Goal: Obtain resource: Download file/media

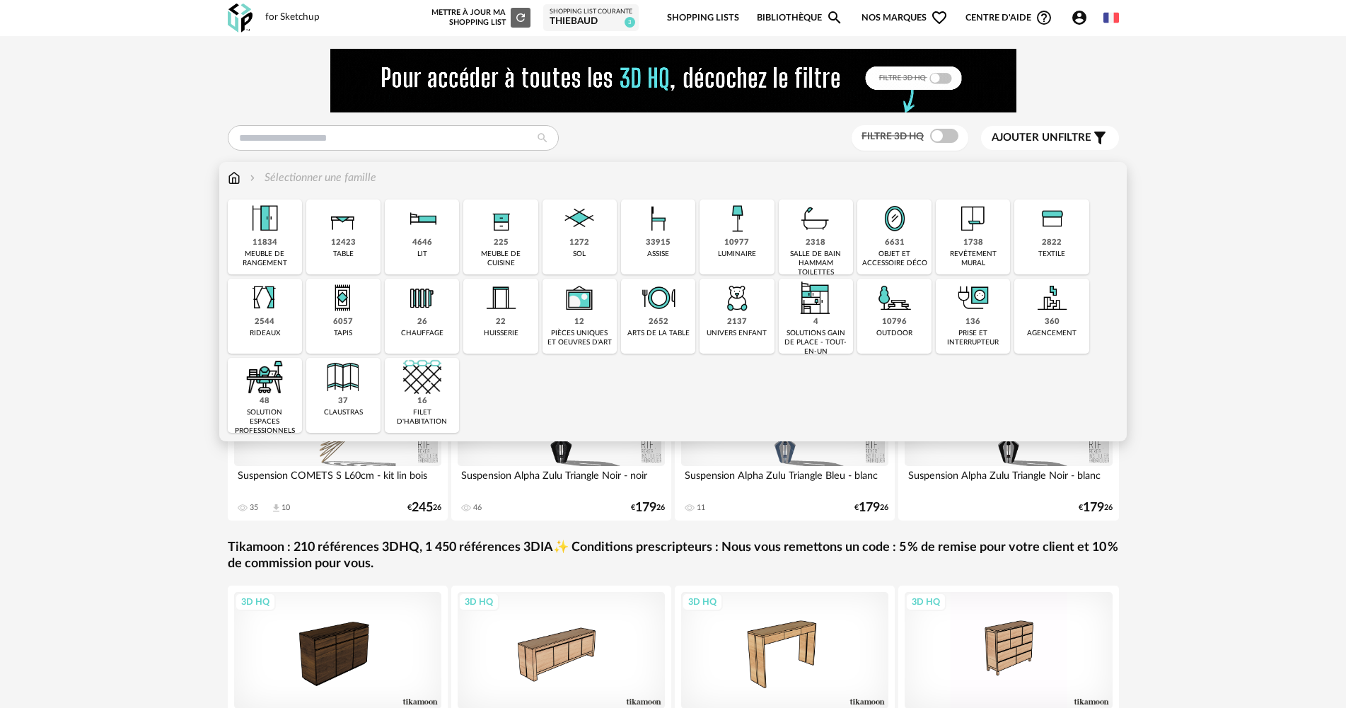
click at [737, 303] on img at bounding box center [737, 298] width 38 height 38
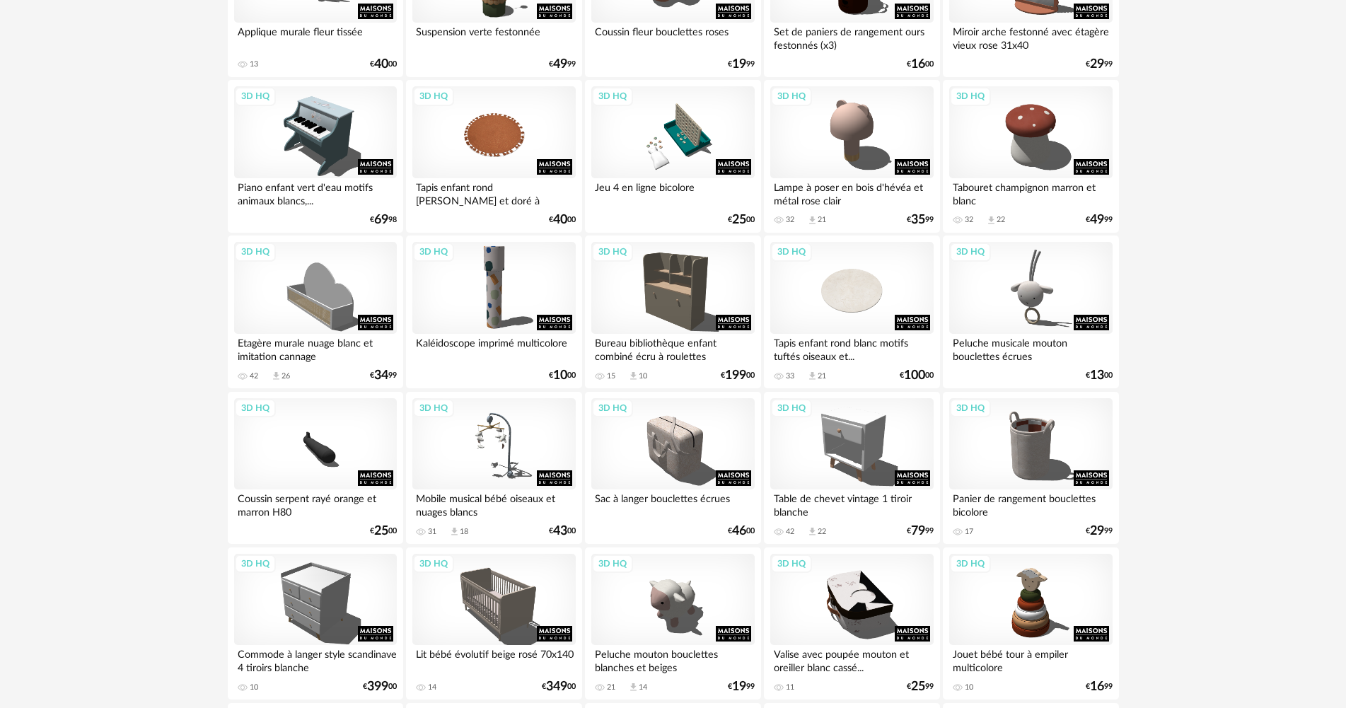
scroll to position [354, 0]
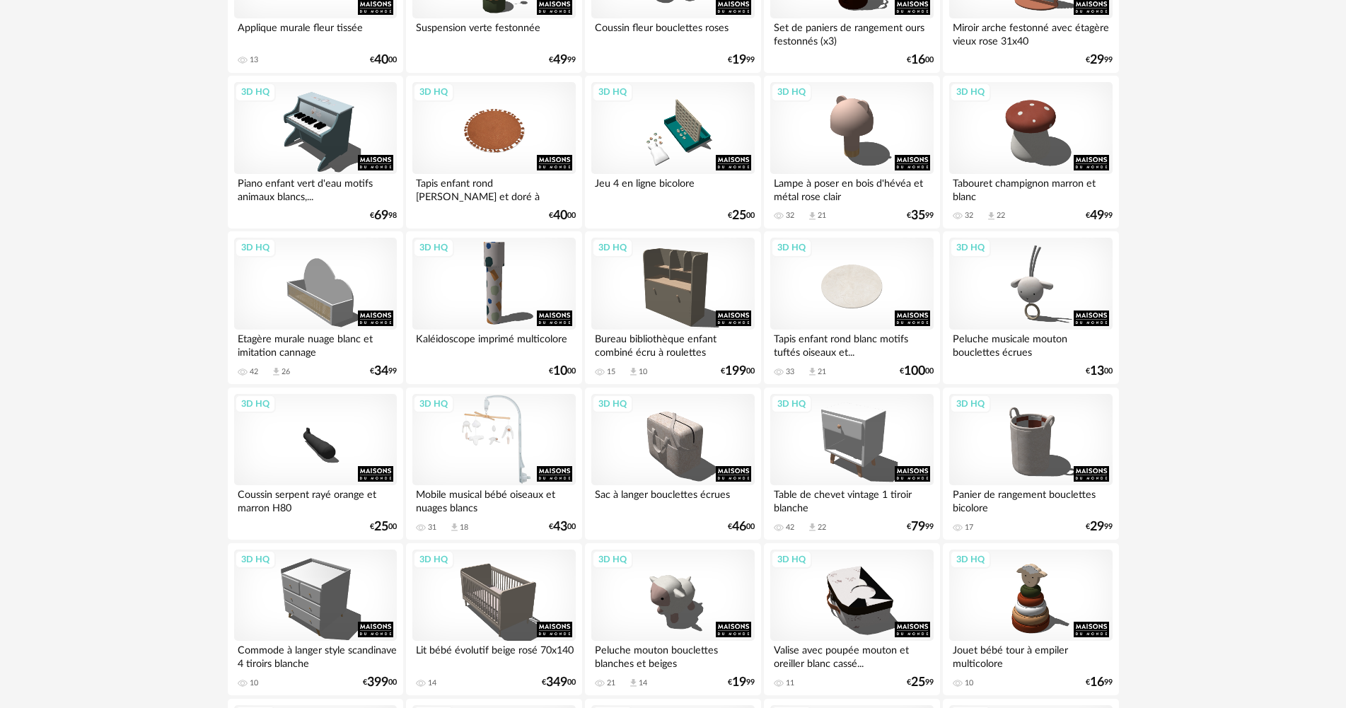
click at [492, 450] on div "3D HQ" at bounding box center [493, 440] width 163 height 92
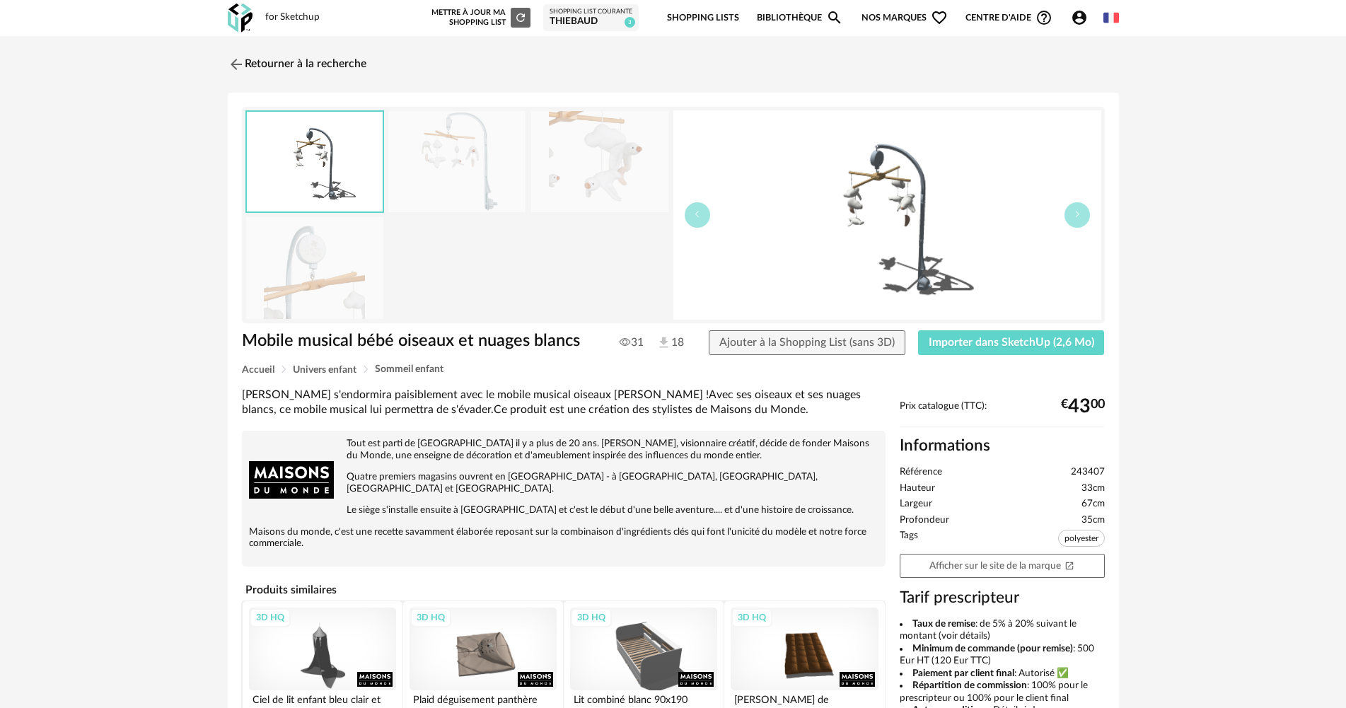
click at [565, 160] on img at bounding box center [599, 161] width 137 height 101
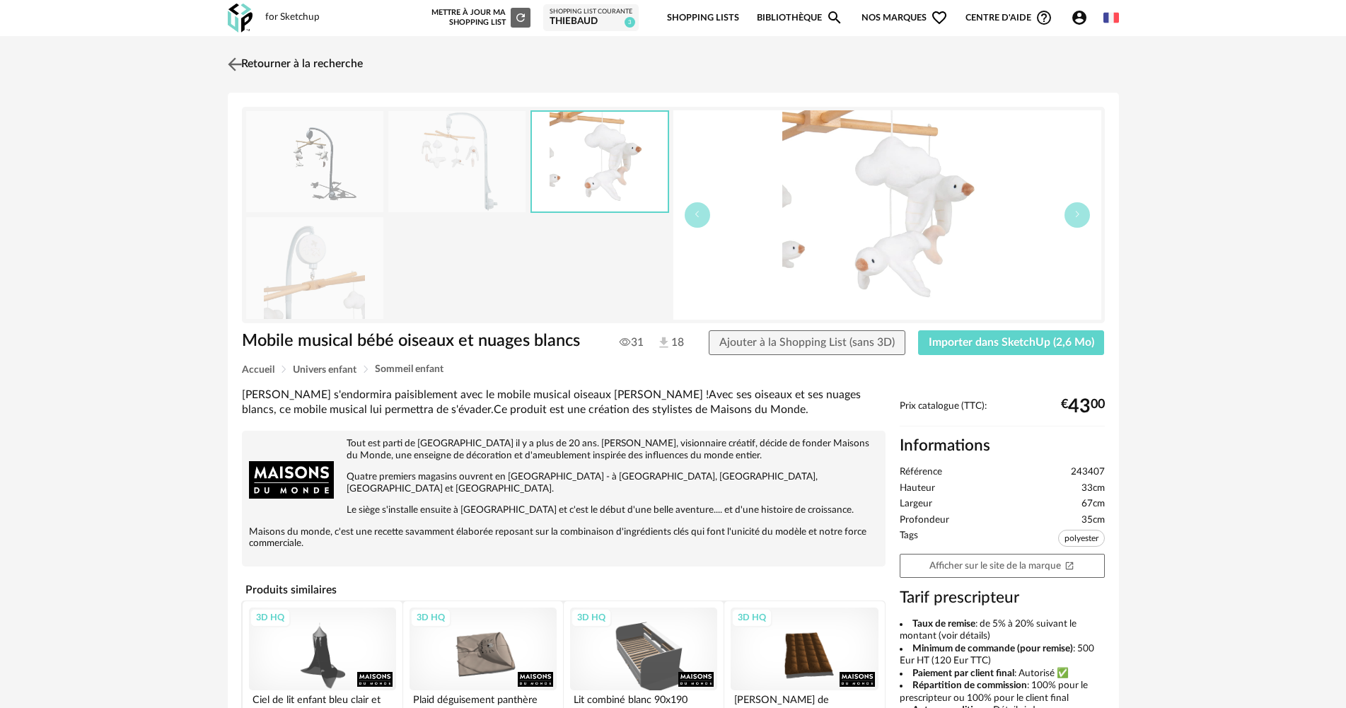
click at [233, 62] on img at bounding box center [234, 64] width 21 height 21
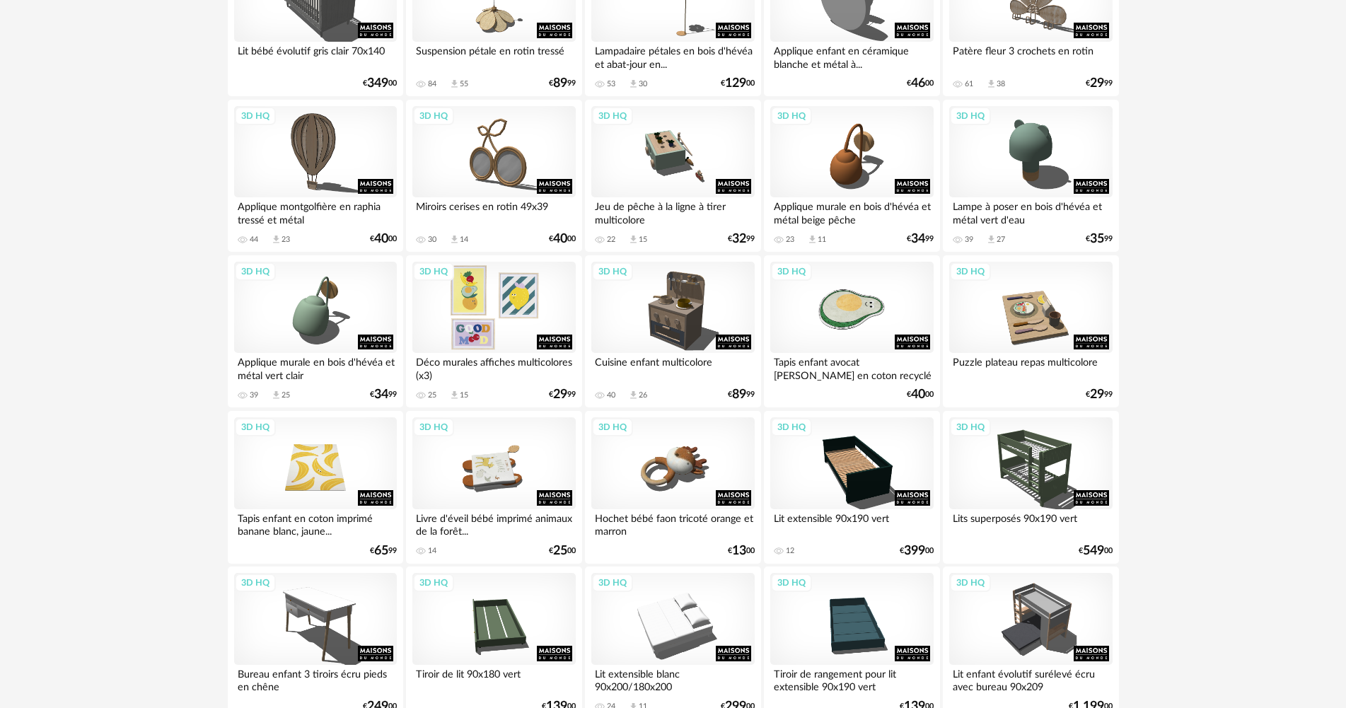
scroll to position [2687, 0]
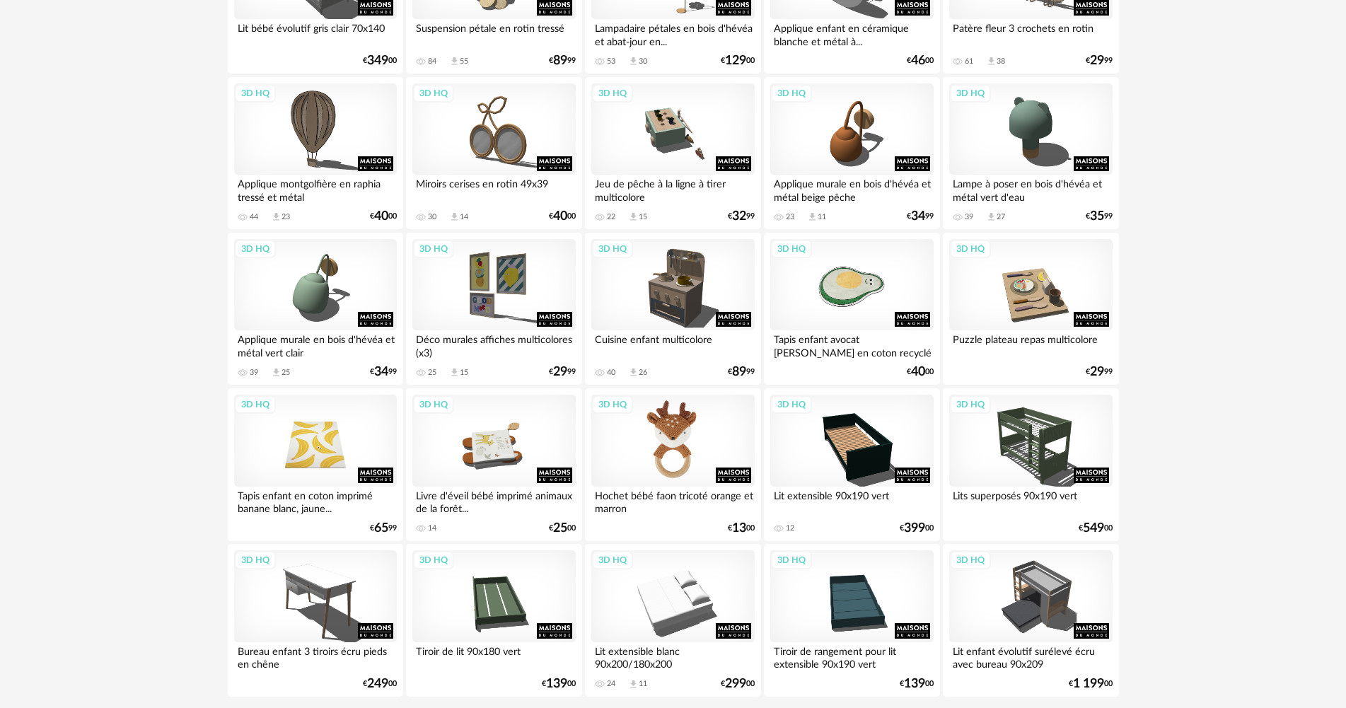
click at [687, 462] on div "3D HQ" at bounding box center [672, 441] width 163 height 92
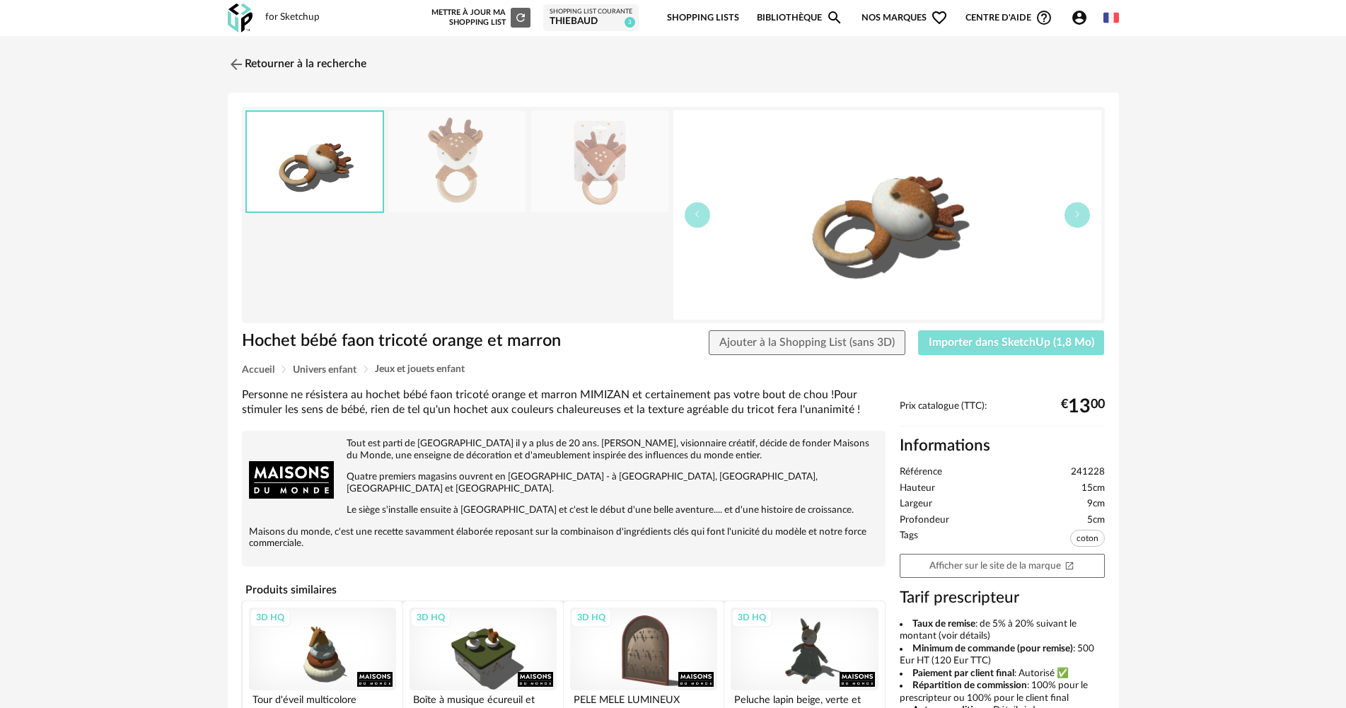
click at [958, 344] on span "Importer dans SketchUp (1,8 Mo)" at bounding box center [1010, 342] width 165 height 11
drag, startPoint x: 972, startPoint y: 0, endPoint x: 1216, endPoint y: 247, distance: 347.5
click at [1216, 247] on div "Retourner à la recherche Hochet bébé faon tricoté orange et marron Hochet bébé …" at bounding box center [673, 502] width 1346 height 932
click at [240, 62] on img at bounding box center [234, 64] width 21 height 21
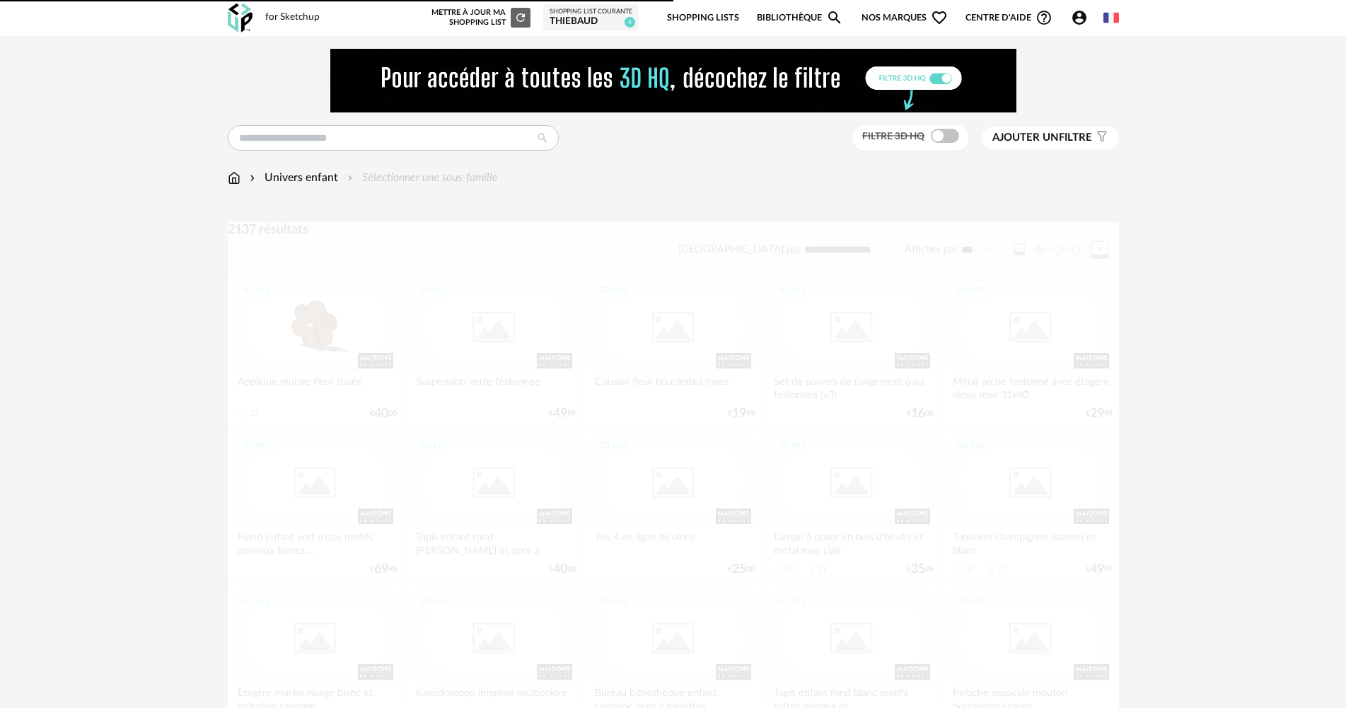
scroll to position [2734, 0]
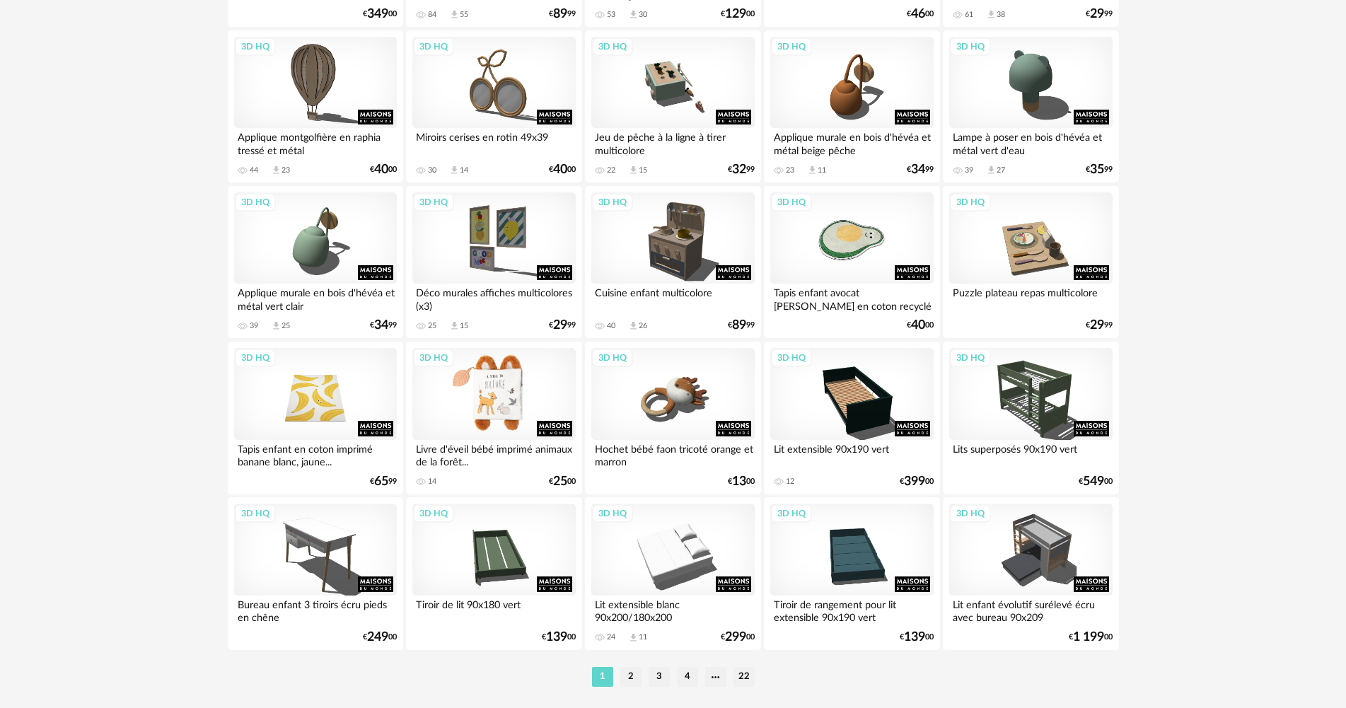
click at [501, 404] on div "3D HQ" at bounding box center [493, 394] width 163 height 92
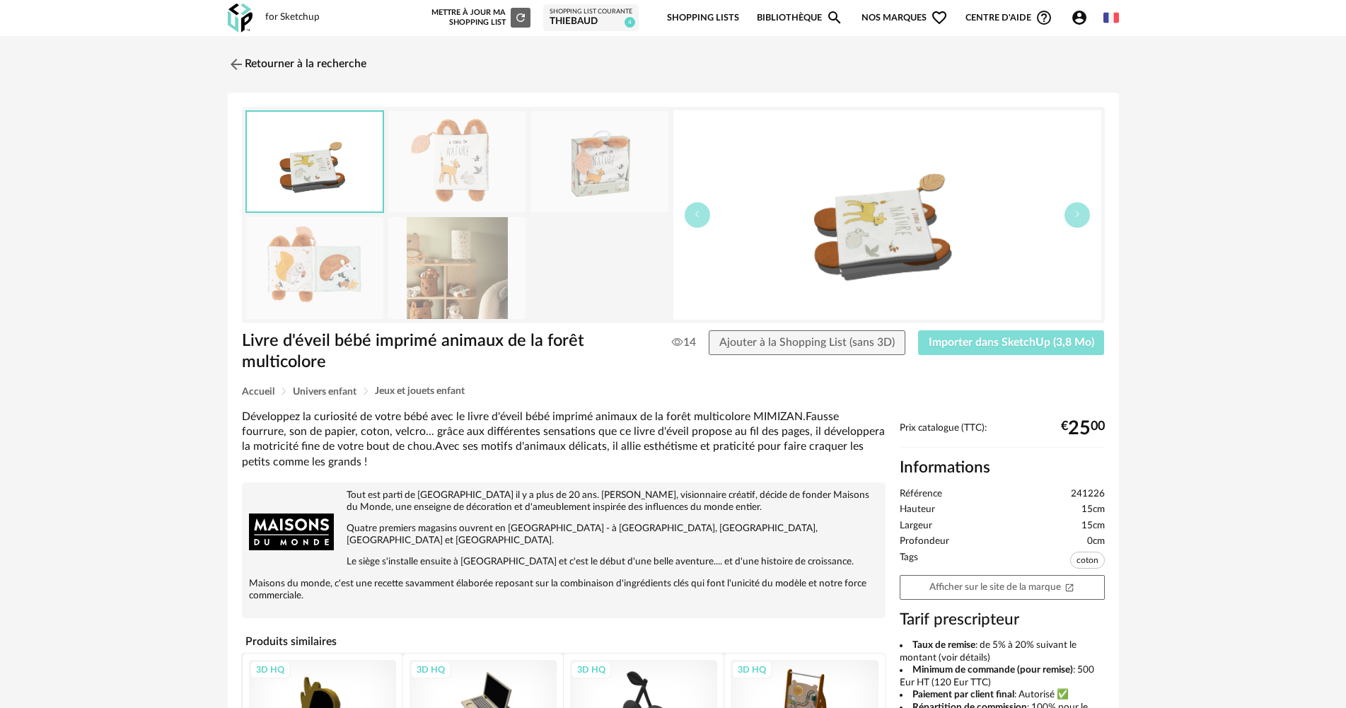
click at [957, 341] on span "Importer dans SketchUp (3,8 Mo)" at bounding box center [1010, 342] width 165 height 11
click at [252, 62] on link "Retourner à la recherche" at bounding box center [293, 64] width 139 height 31
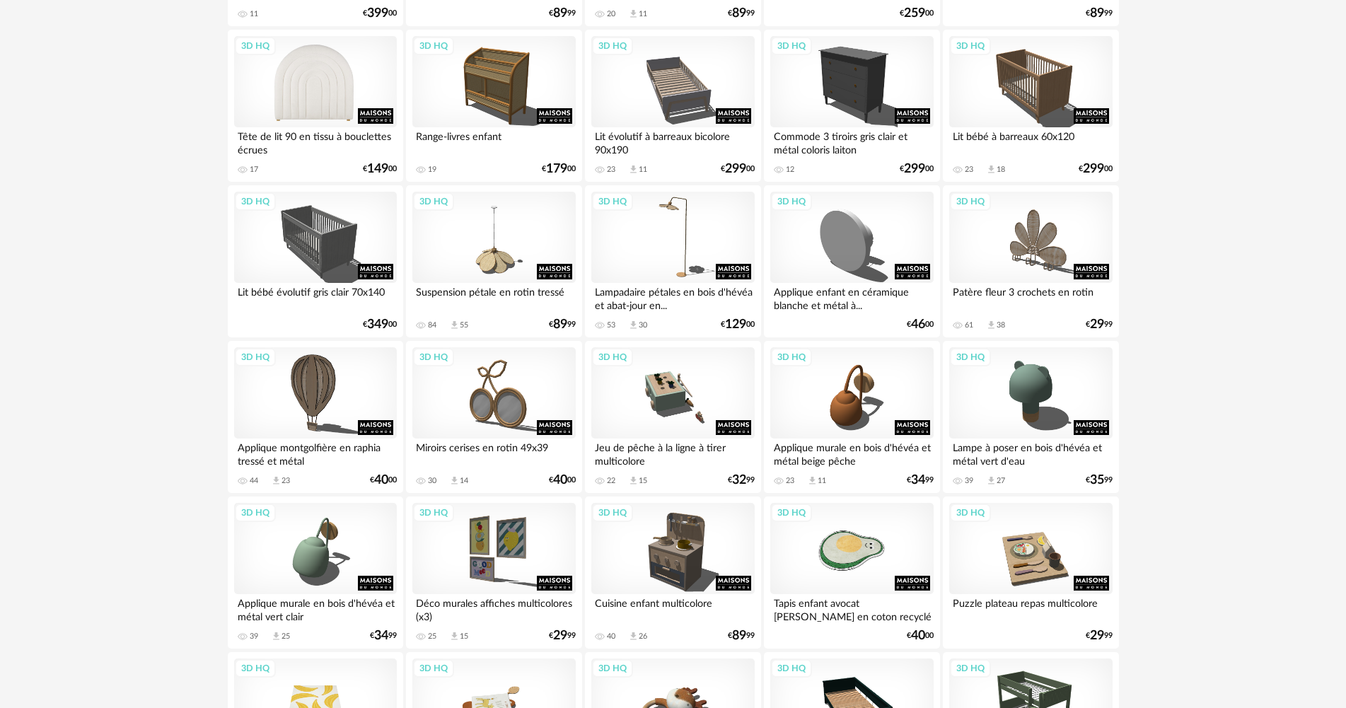
scroll to position [2418, 0]
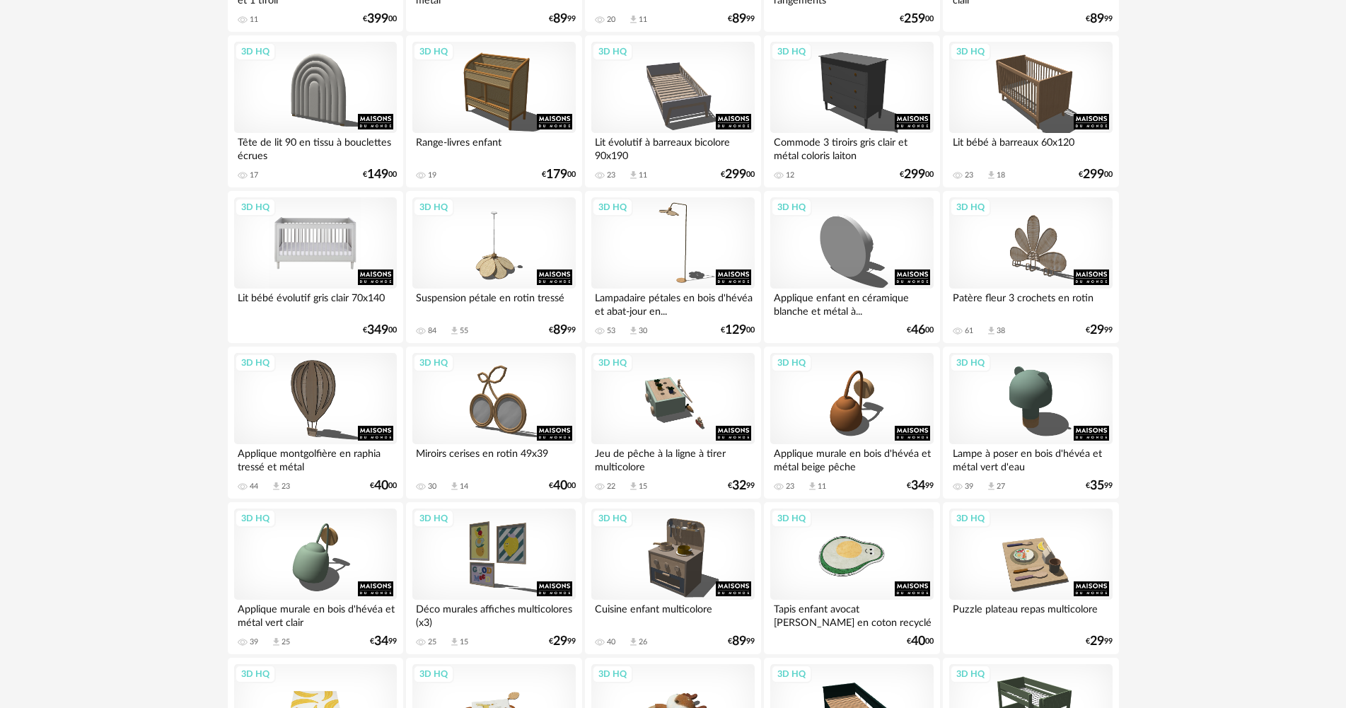
click at [334, 262] on div "3D HQ" at bounding box center [315, 243] width 163 height 92
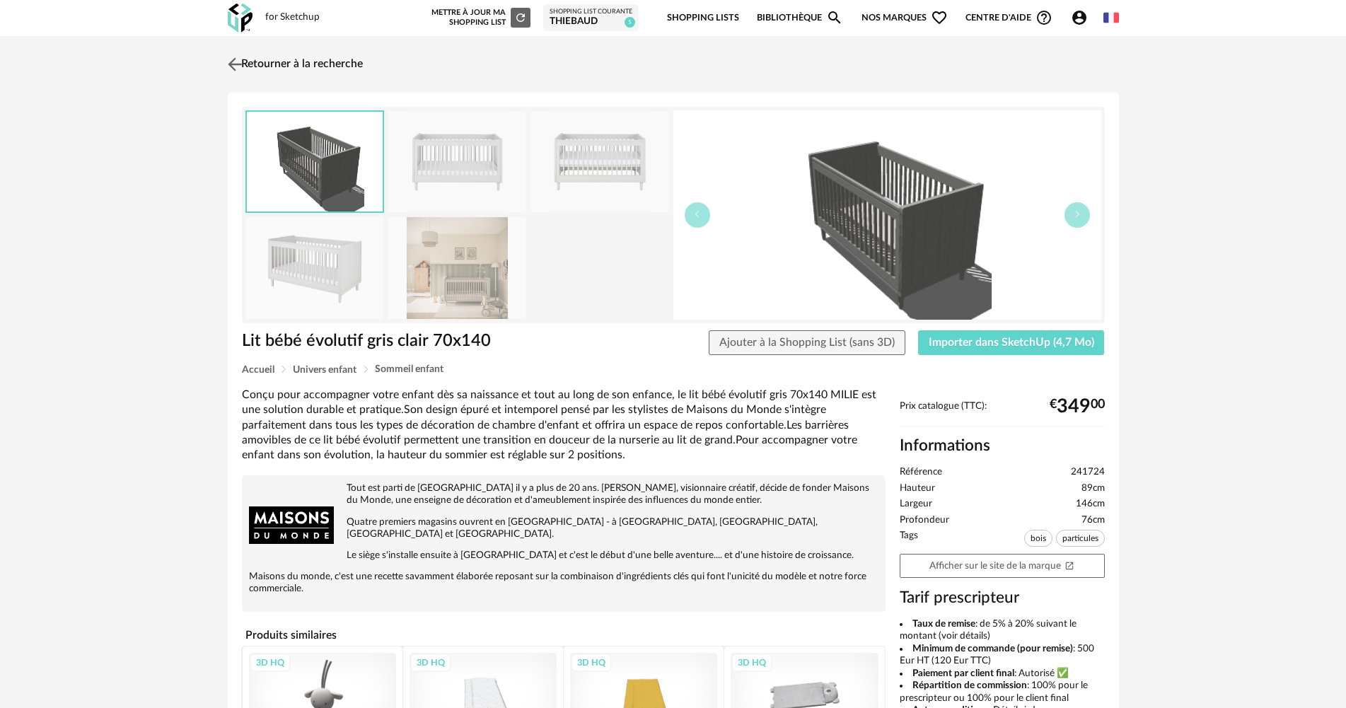
click at [228, 61] on img at bounding box center [234, 64] width 21 height 21
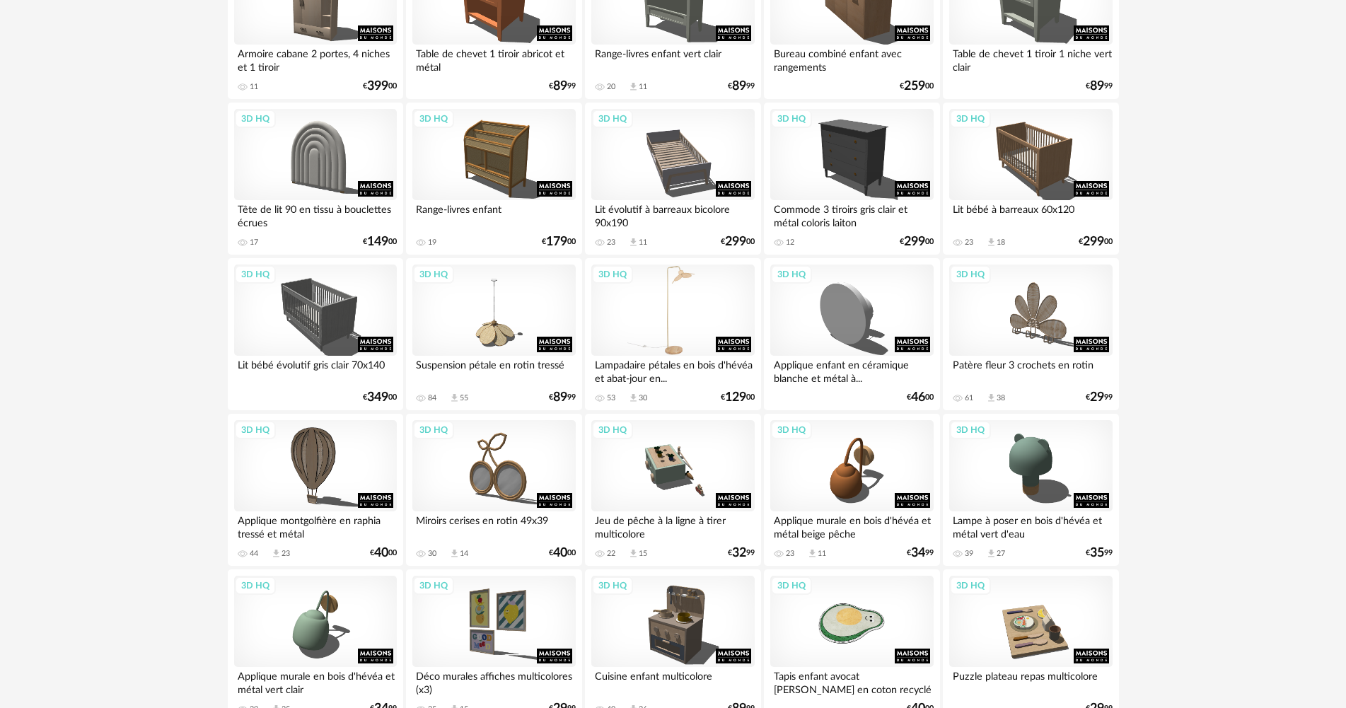
scroll to position [2347, 0]
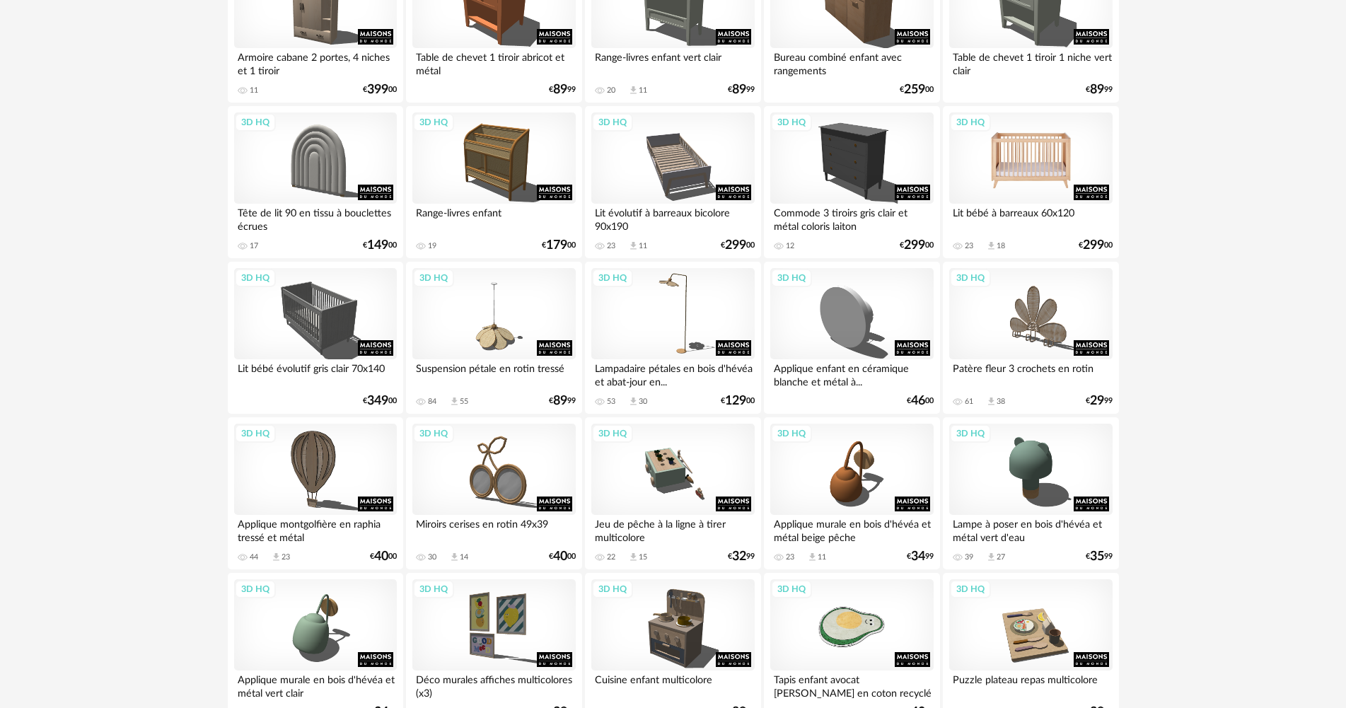
click at [1042, 174] on div "3D HQ" at bounding box center [1030, 158] width 163 height 92
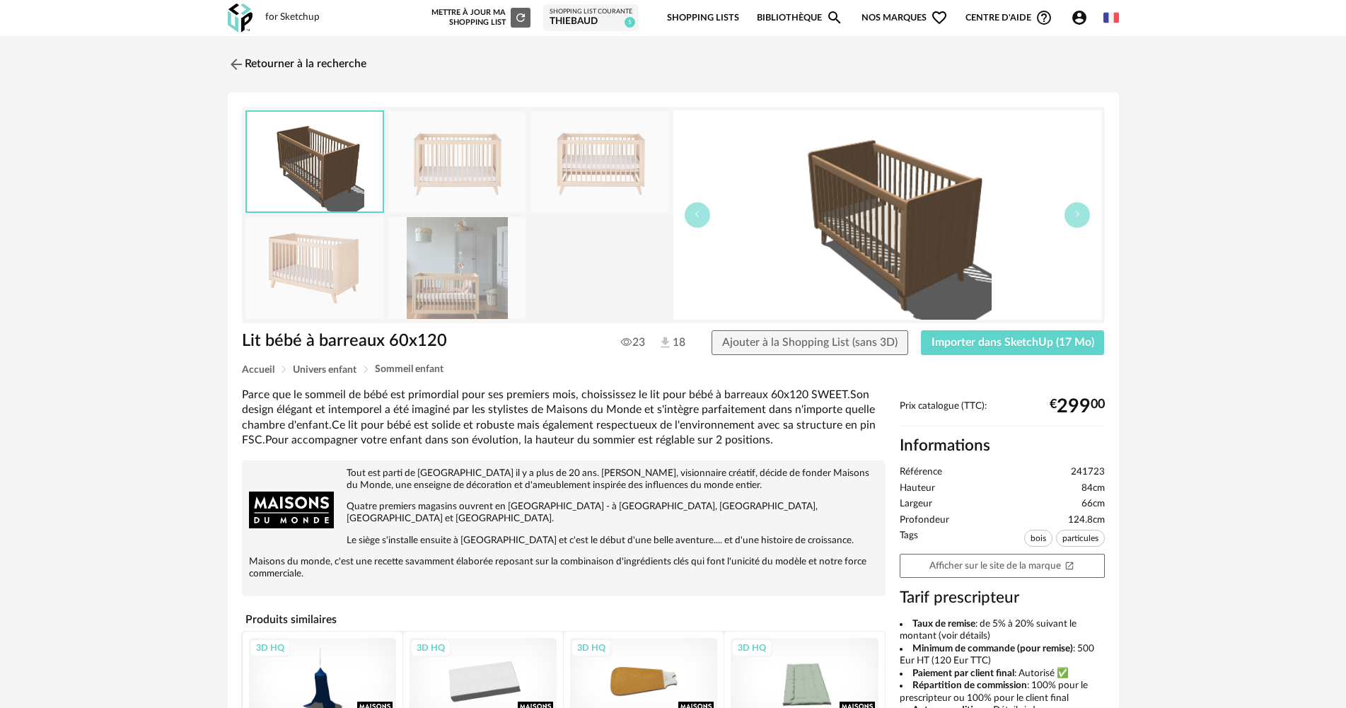
click at [445, 276] on img at bounding box center [456, 267] width 137 height 101
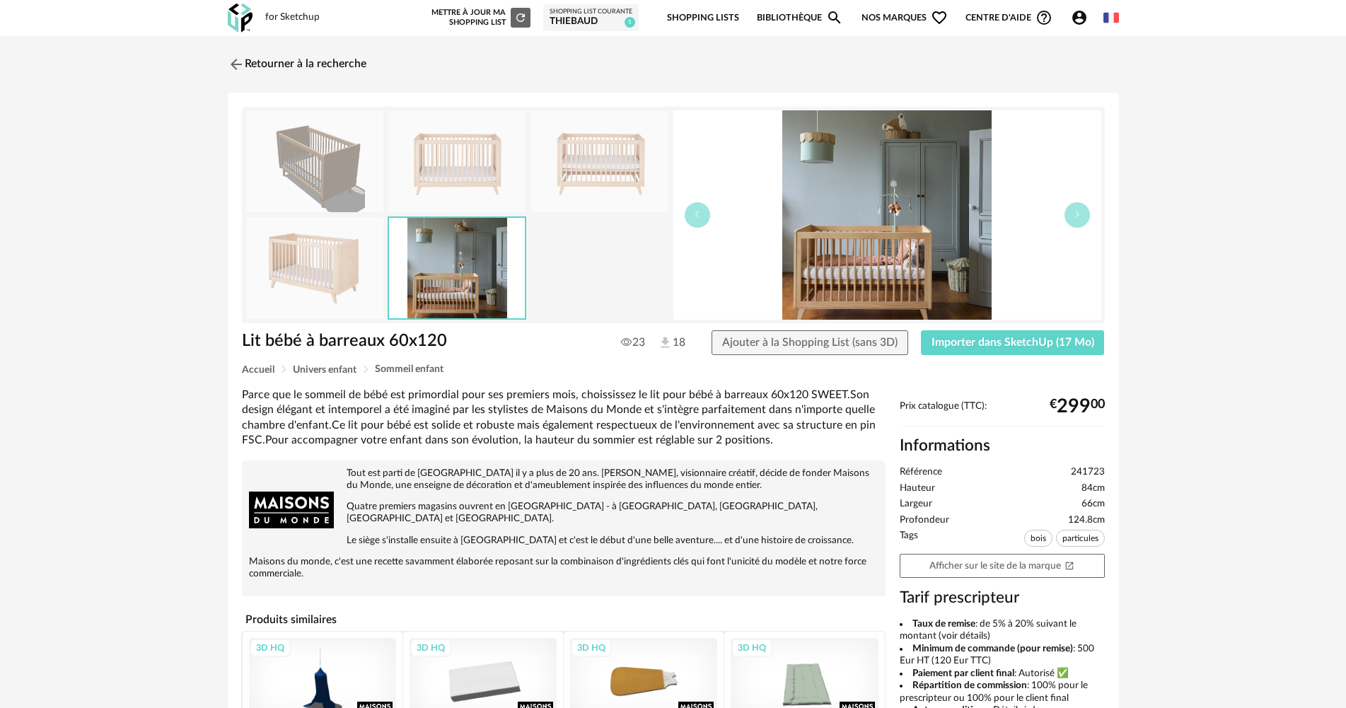
click at [306, 291] on img at bounding box center [314, 267] width 137 height 101
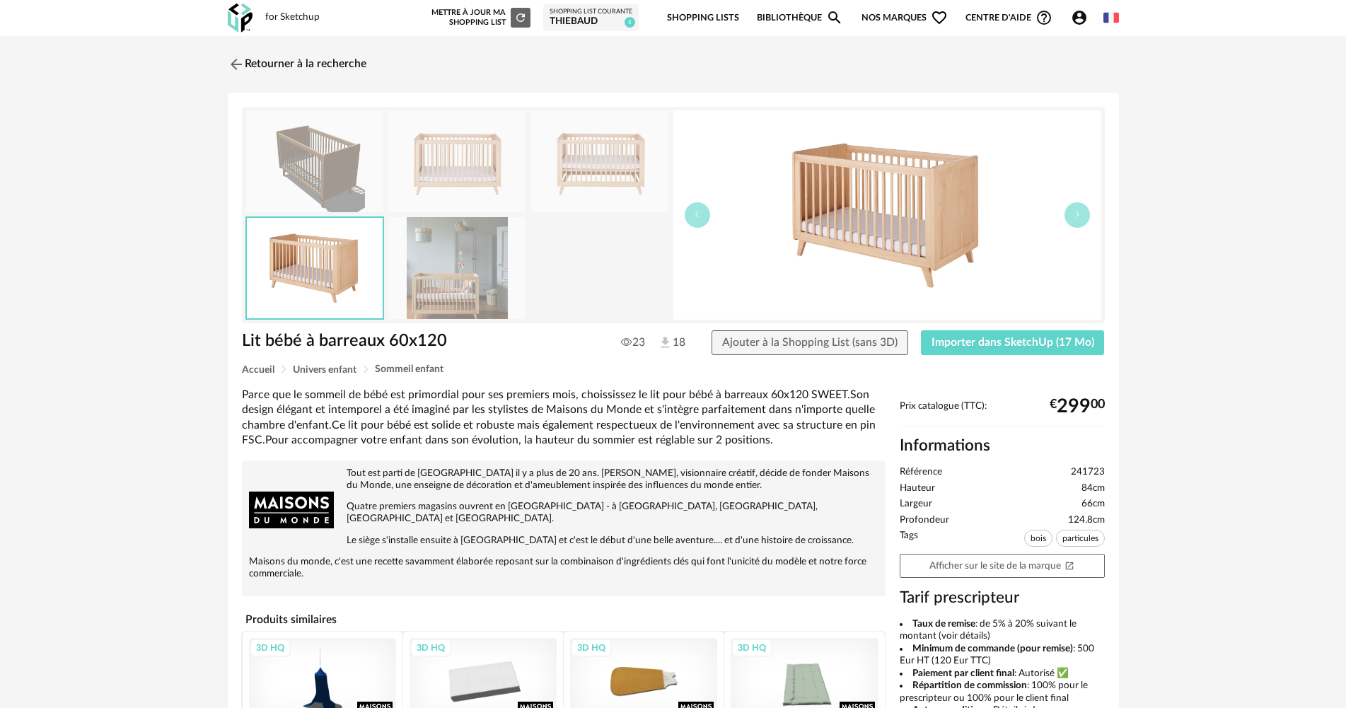
click at [413, 276] on img at bounding box center [456, 267] width 137 height 101
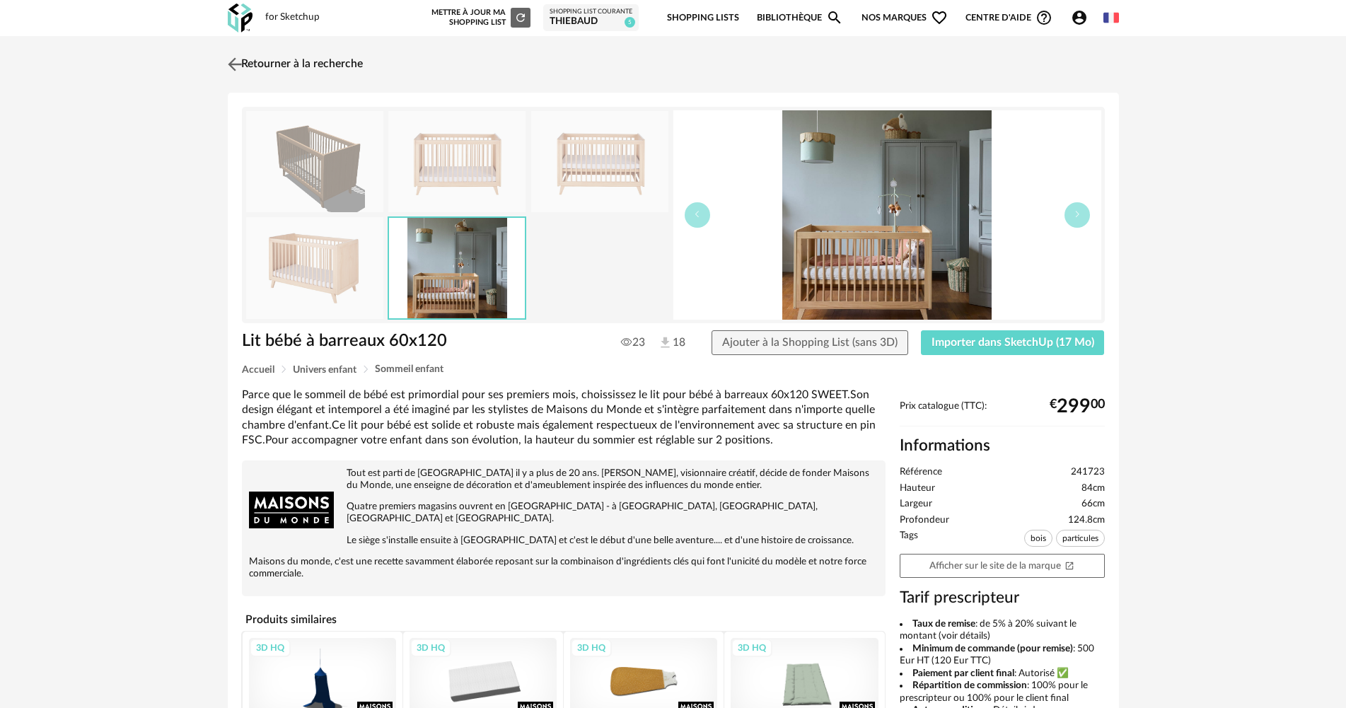
click at [240, 64] on img at bounding box center [234, 64] width 21 height 21
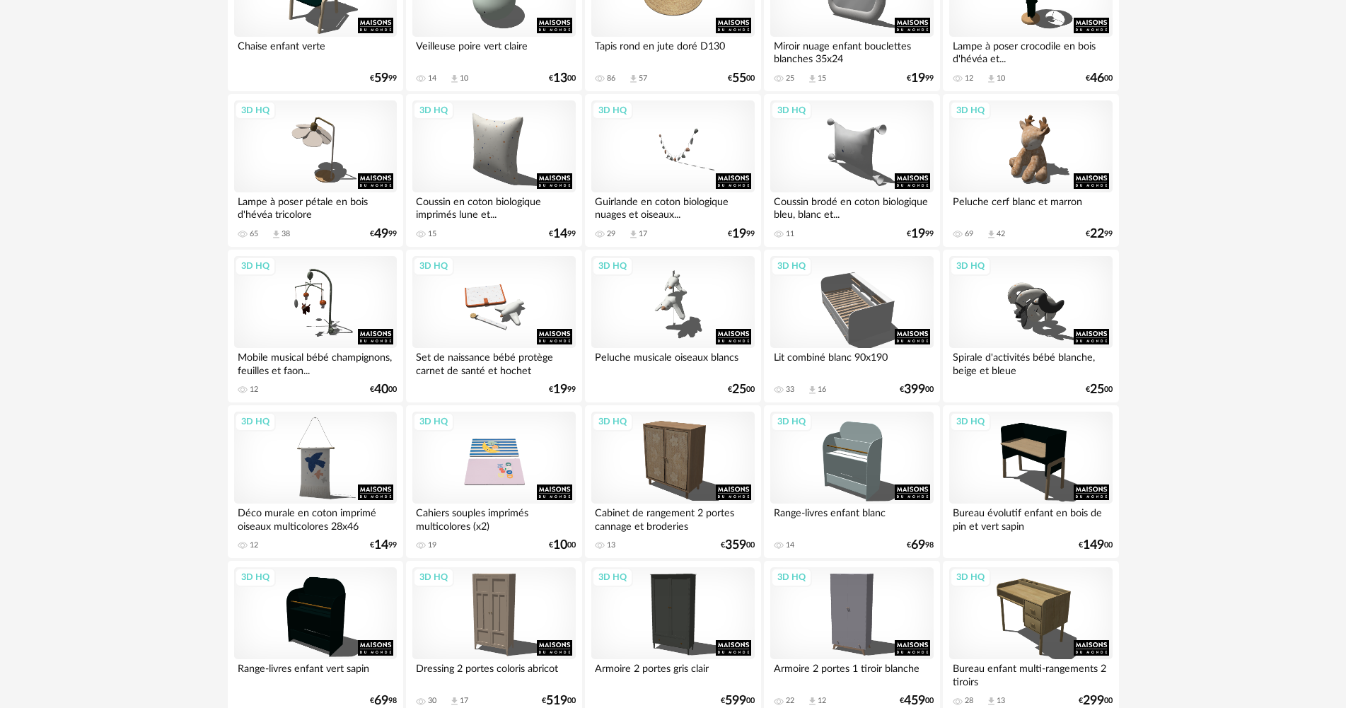
scroll to position [1569, 0]
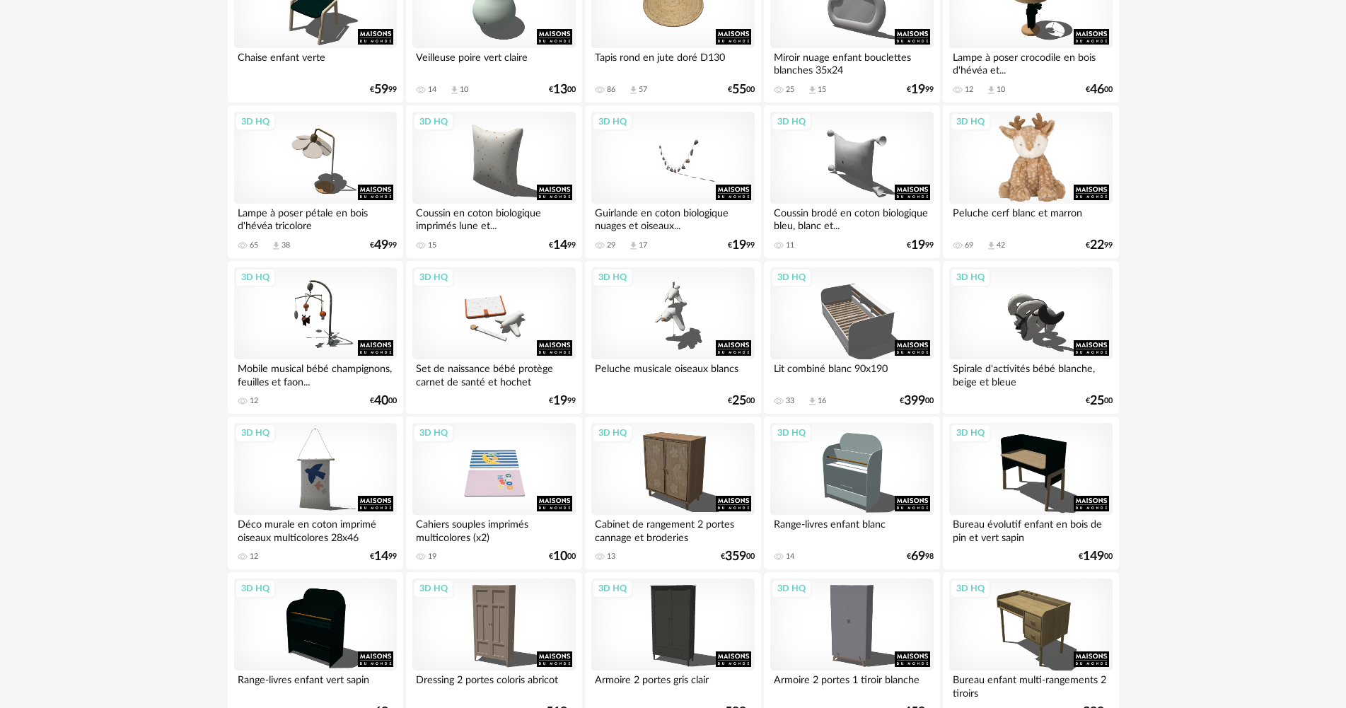
click at [1019, 172] on div "3D HQ" at bounding box center [1030, 158] width 163 height 92
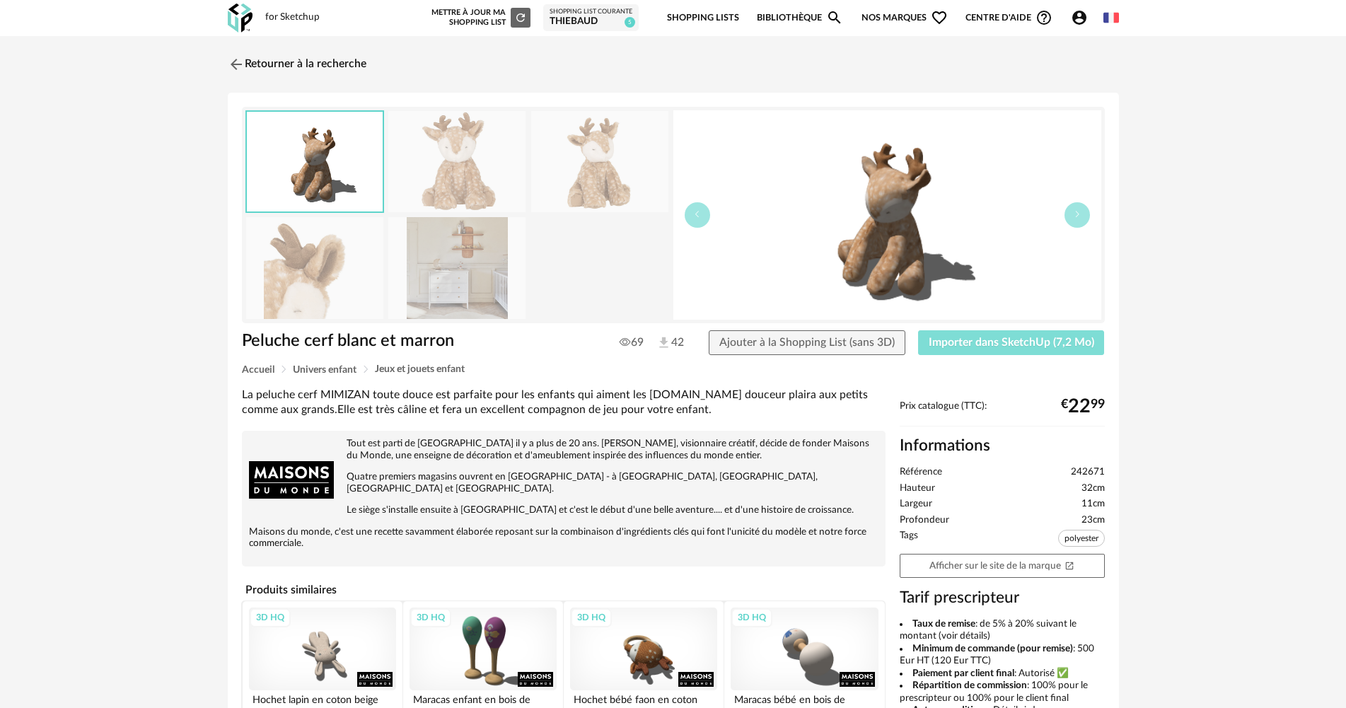
click at [982, 351] on button "Importer dans SketchUp (7,2 Mo)" at bounding box center [1011, 342] width 187 height 25
click at [985, 338] on span "Importer dans SketchUp (7,2 Mo)" at bounding box center [1010, 342] width 165 height 11
click at [233, 62] on img at bounding box center [234, 64] width 21 height 21
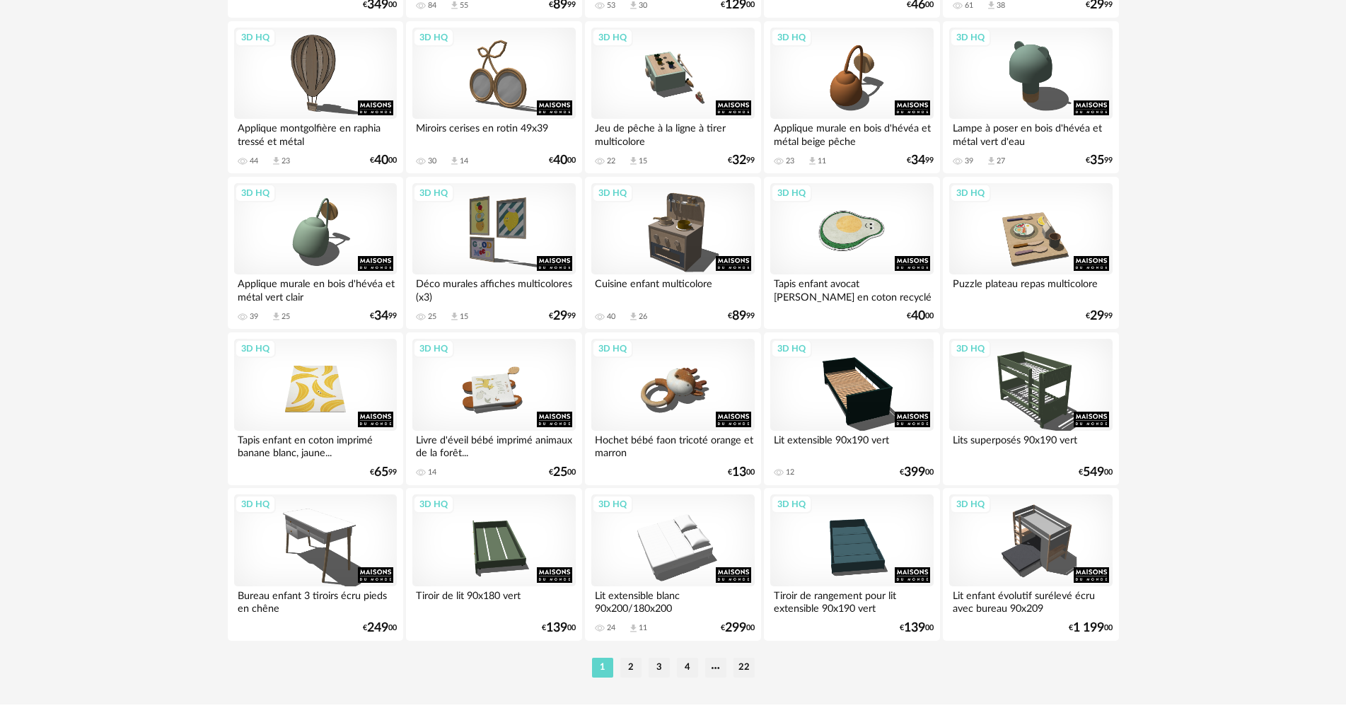
scroll to position [2771, 0]
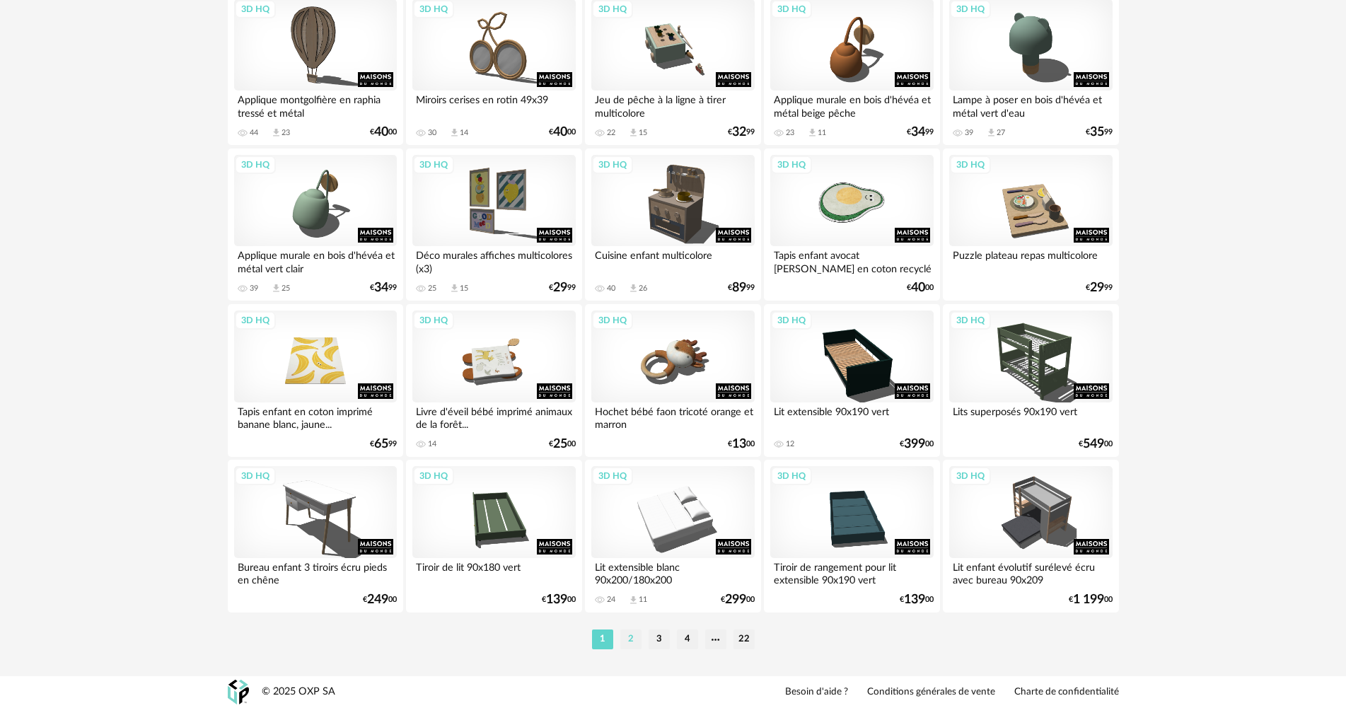
click at [634, 640] on li "2" at bounding box center [630, 639] width 21 height 20
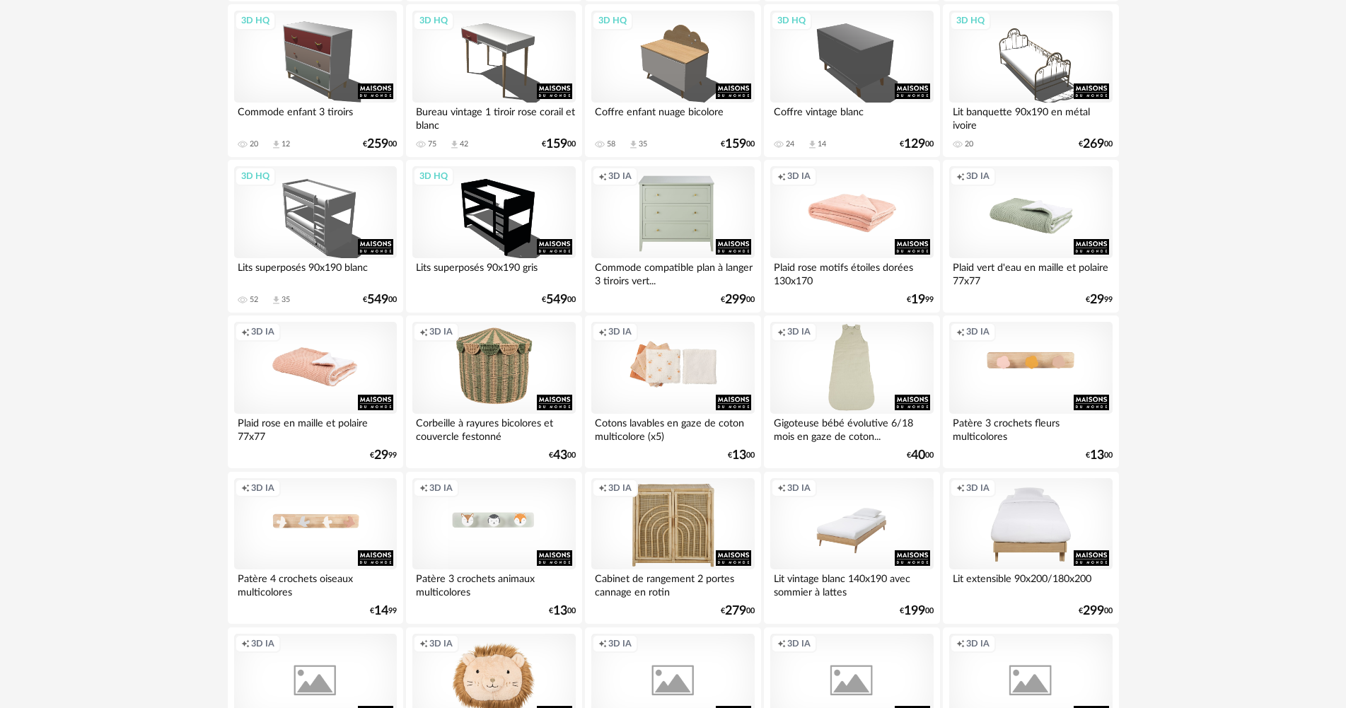
scroll to position [1838, 0]
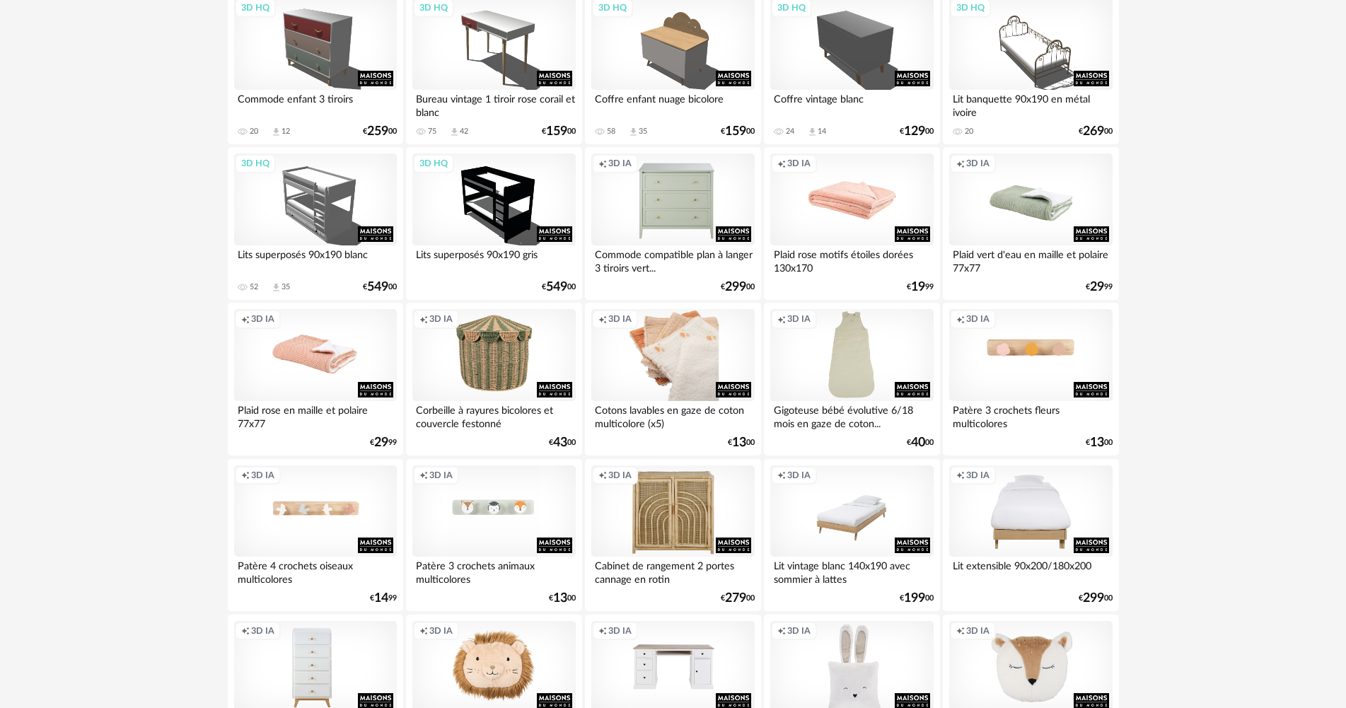
click at [679, 363] on div "Creation icon 3D IA" at bounding box center [672, 355] width 163 height 92
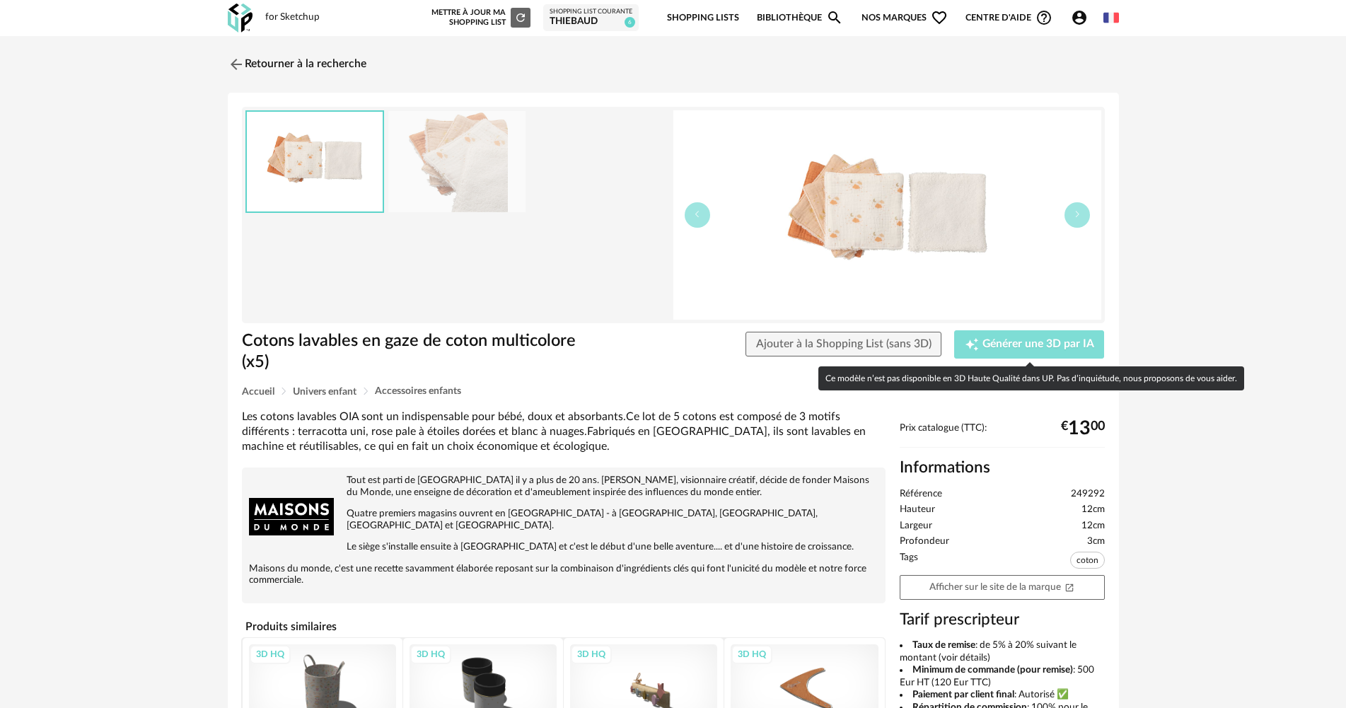
click at [983, 344] on span "Générer une 3D par IA" at bounding box center [1038, 344] width 112 height 11
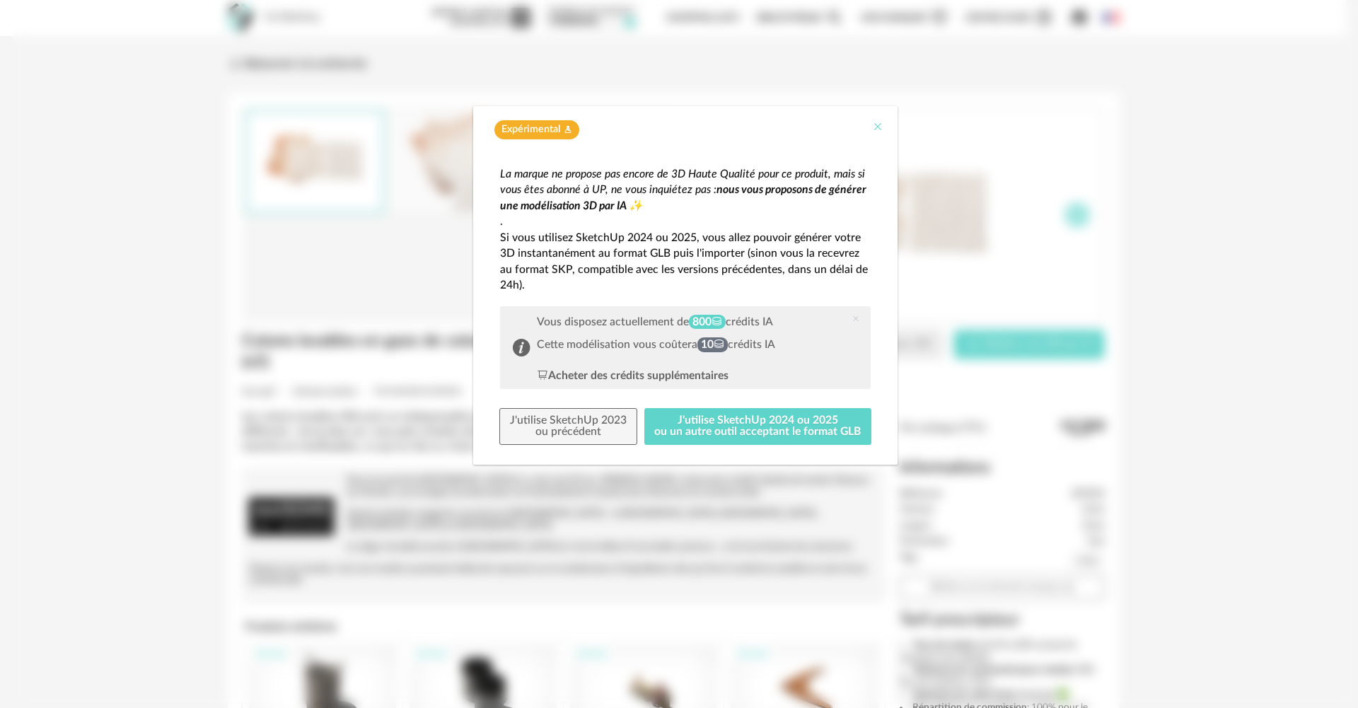
click at [877, 123] on icon "Close" at bounding box center [877, 126] width 11 height 11
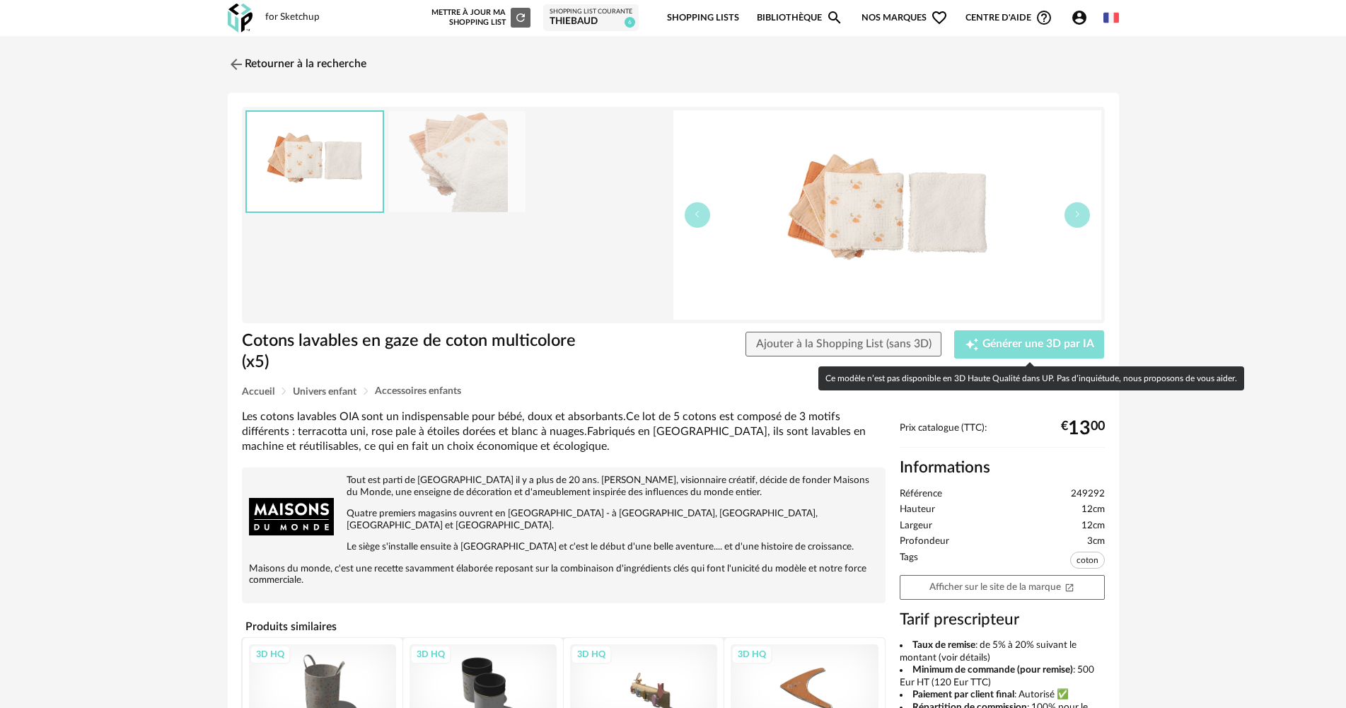
click at [1030, 354] on button "Creation icon Générer une 3D par IA" at bounding box center [1029, 344] width 150 height 28
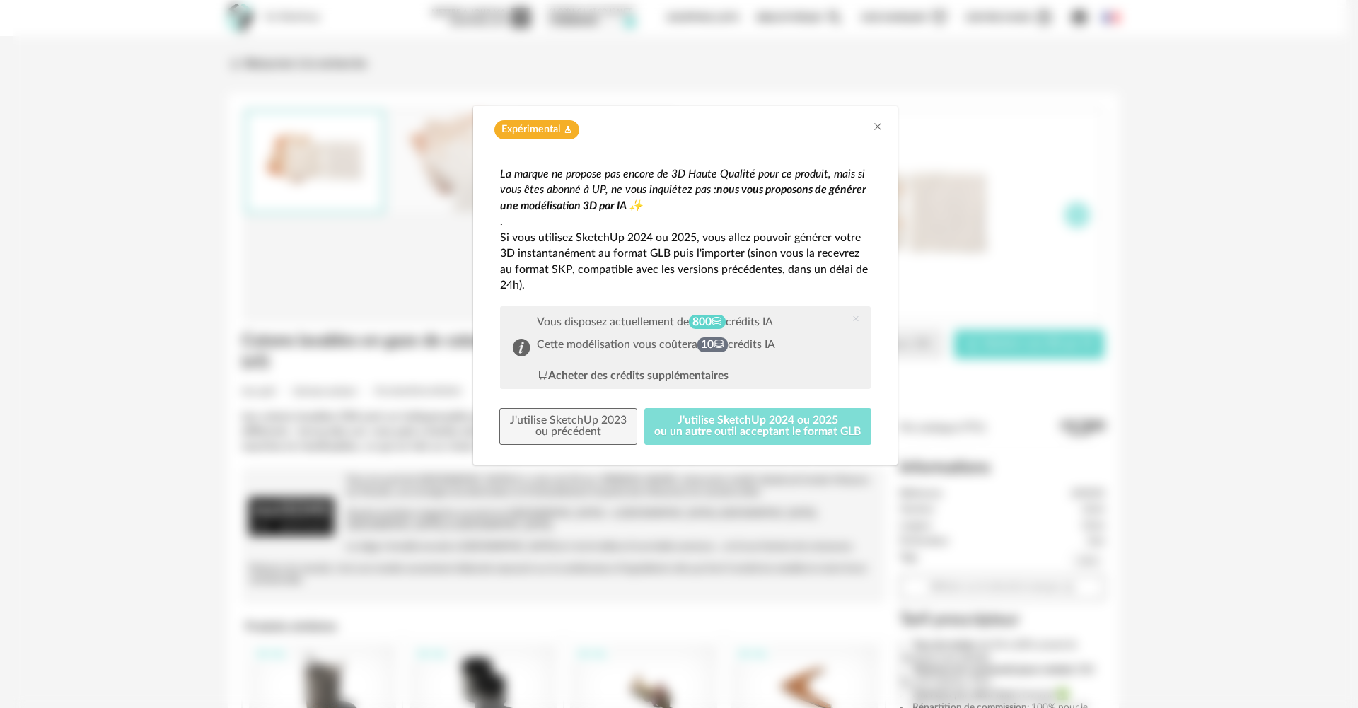
click at [699, 432] on button "J'utilise SketchUp 2024 ou 2025 ou un autre outil acceptant le format GLB" at bounding box center [758, 426] width 228 height 37
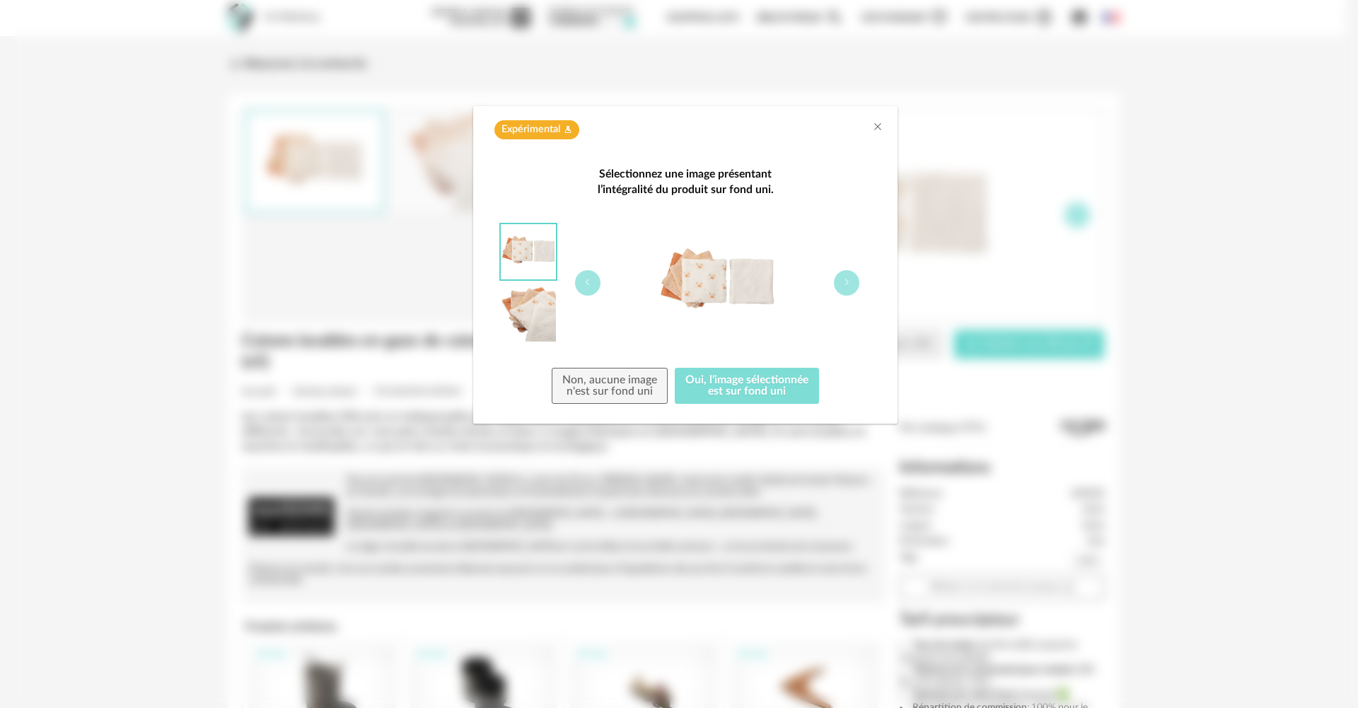
click at [721, 383] on button "Oui, l'image sélectionnée est sur fond uni" at bounding box center [747, 386] width 144 height 37
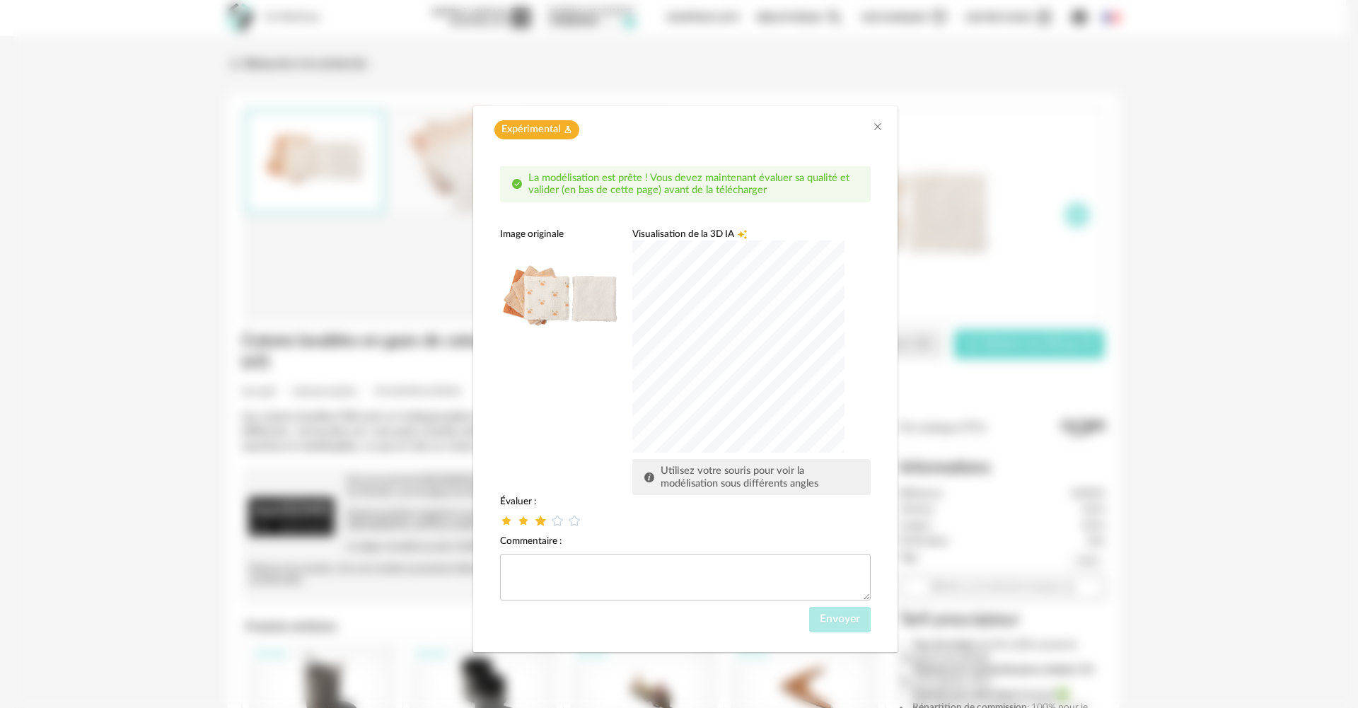
click at [542, 519] on icon "dialog" at bounding box center [540, 520] width 15 height 15
click at [844, 617] on span "Envoyer" at bounding box center [840, 618] width 40 height 11
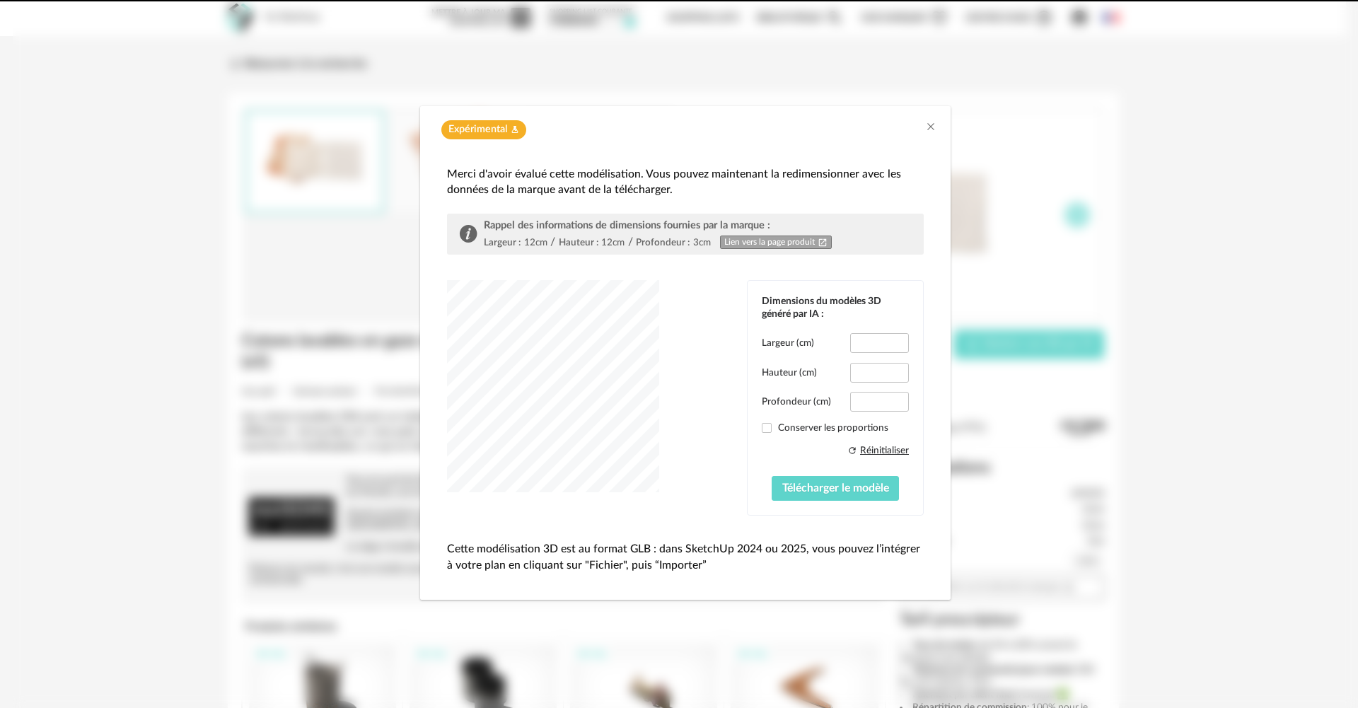
type input "****"
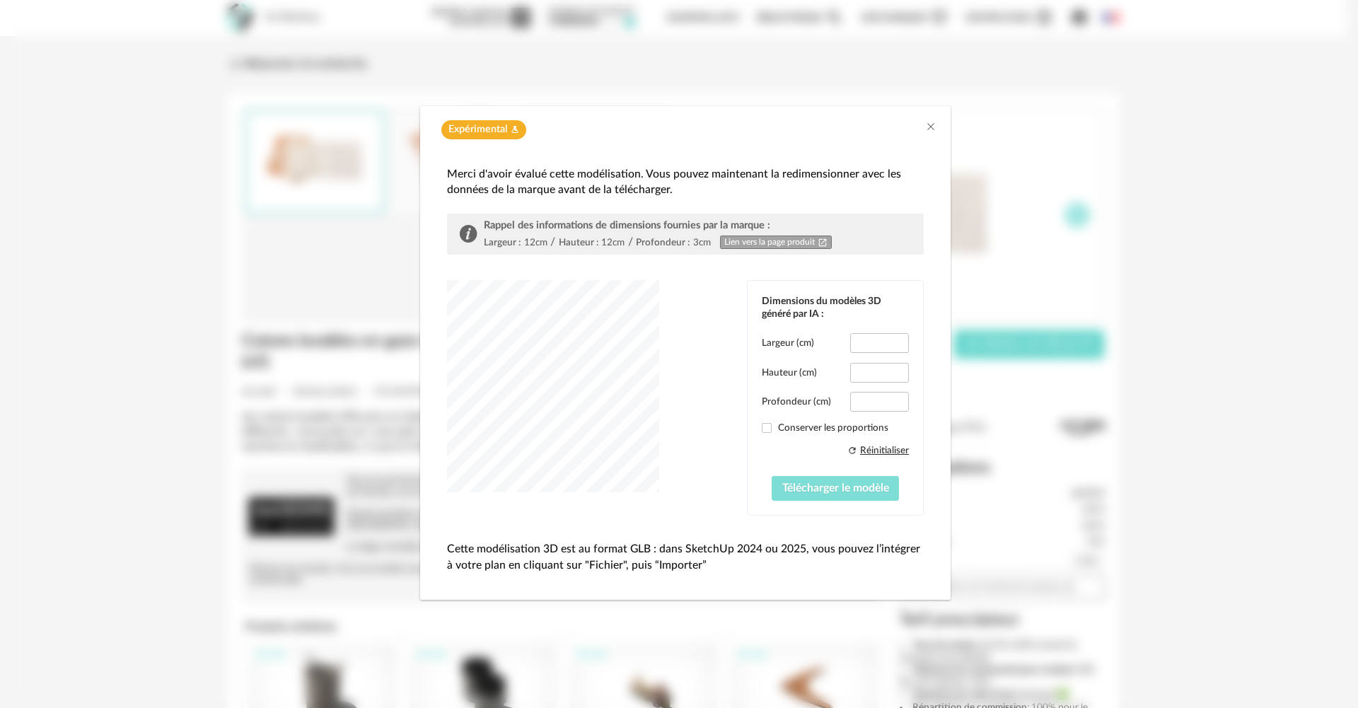
click at [853, 486] on span "Télécharger le modèle" at bounding box center [835, 487] width 107 height 11
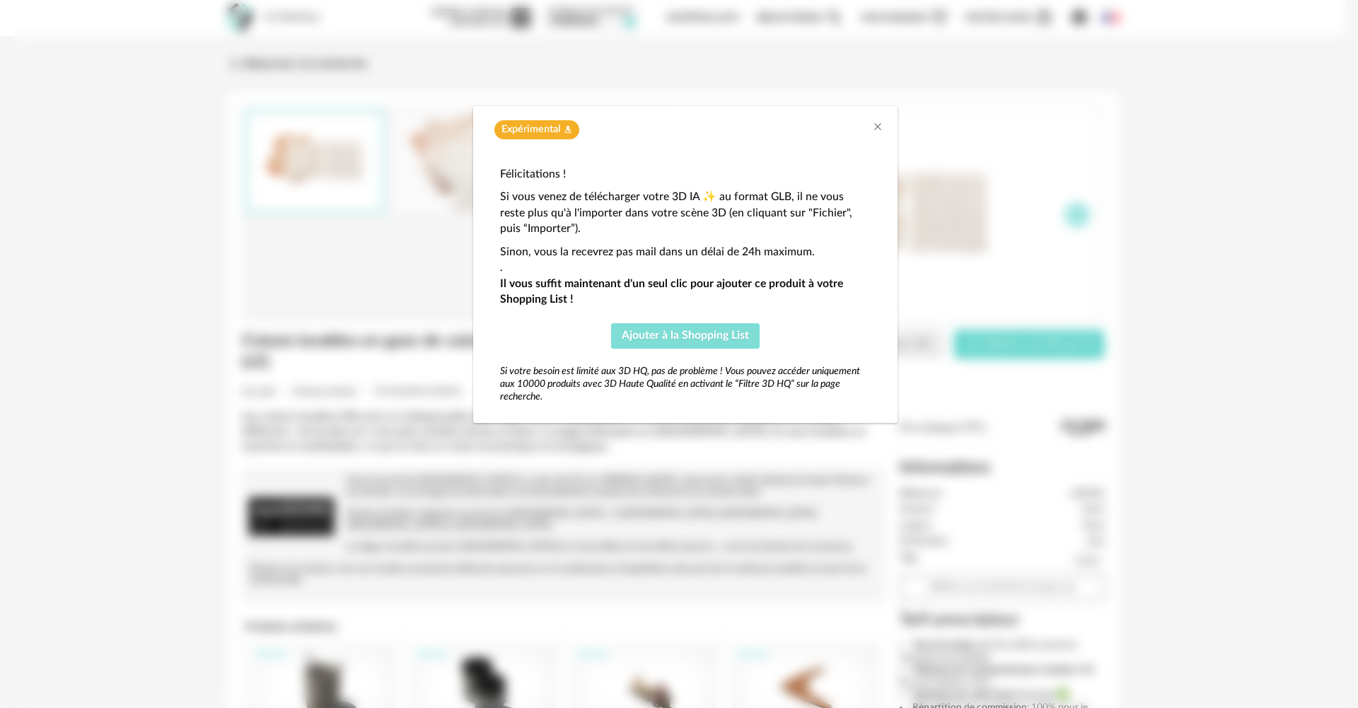
click at [734, 333] on span "Ajouter à la Shopping List" at bounding box center [685, 335] width 127 height 11
click at [877, 123] on icon "Close" at bounding box center [877, 126] width 11 height 11
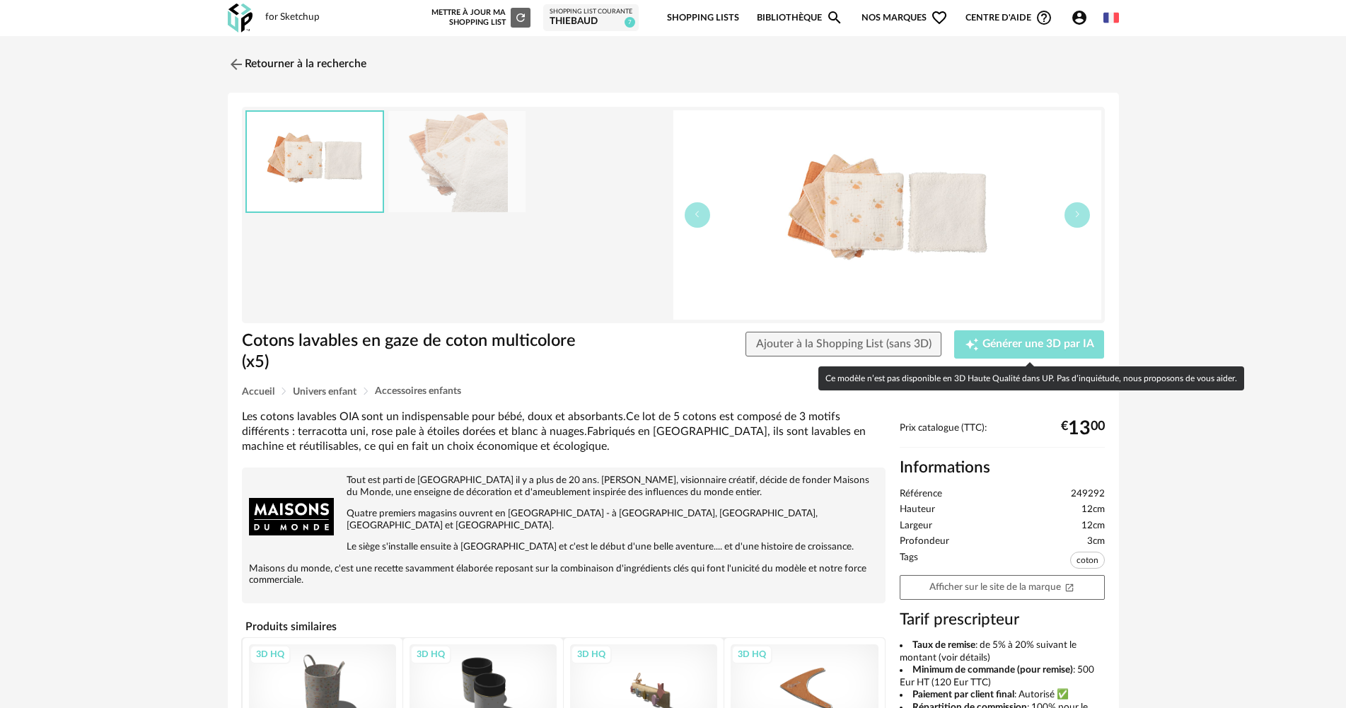
click at [1010, 339] on span "Générer une 3D par IA" at bounding box center [1038, 344] width 112 height 11
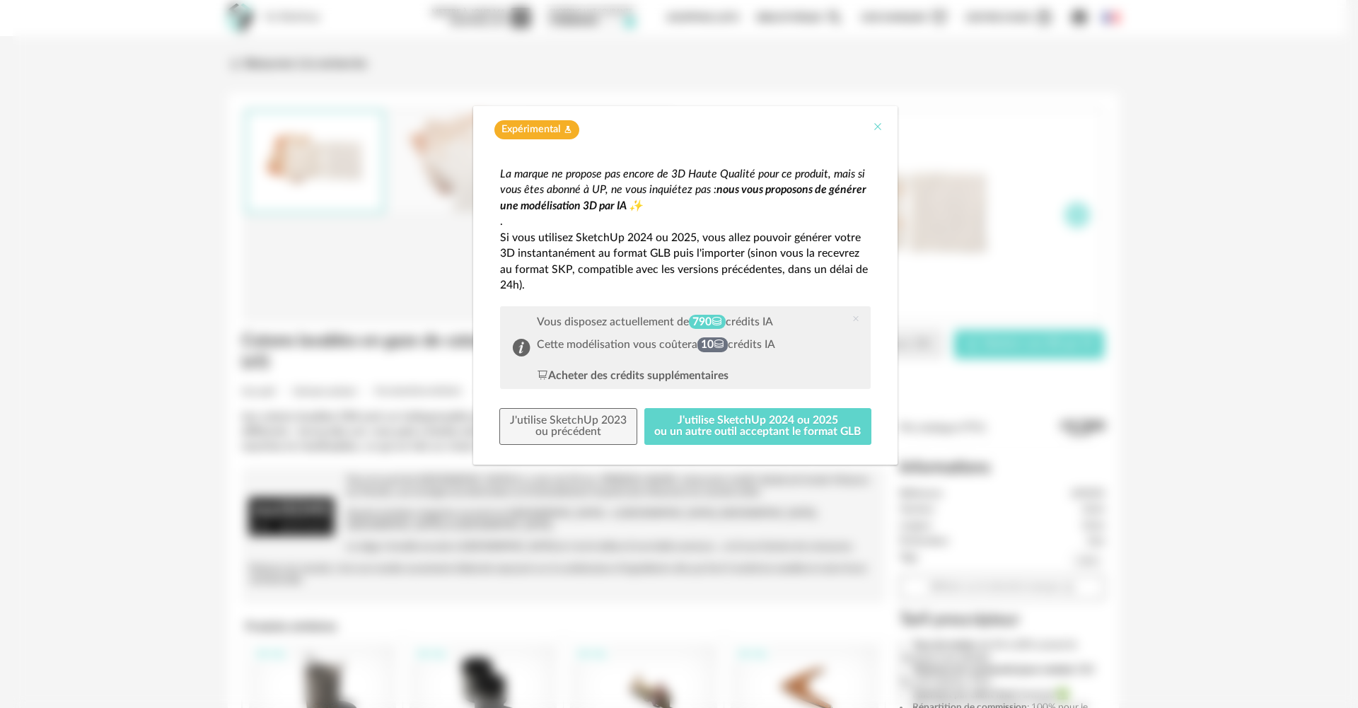
click at [880, 127] on icon "Close" at bounding box center [877, 126] width 11 height 11
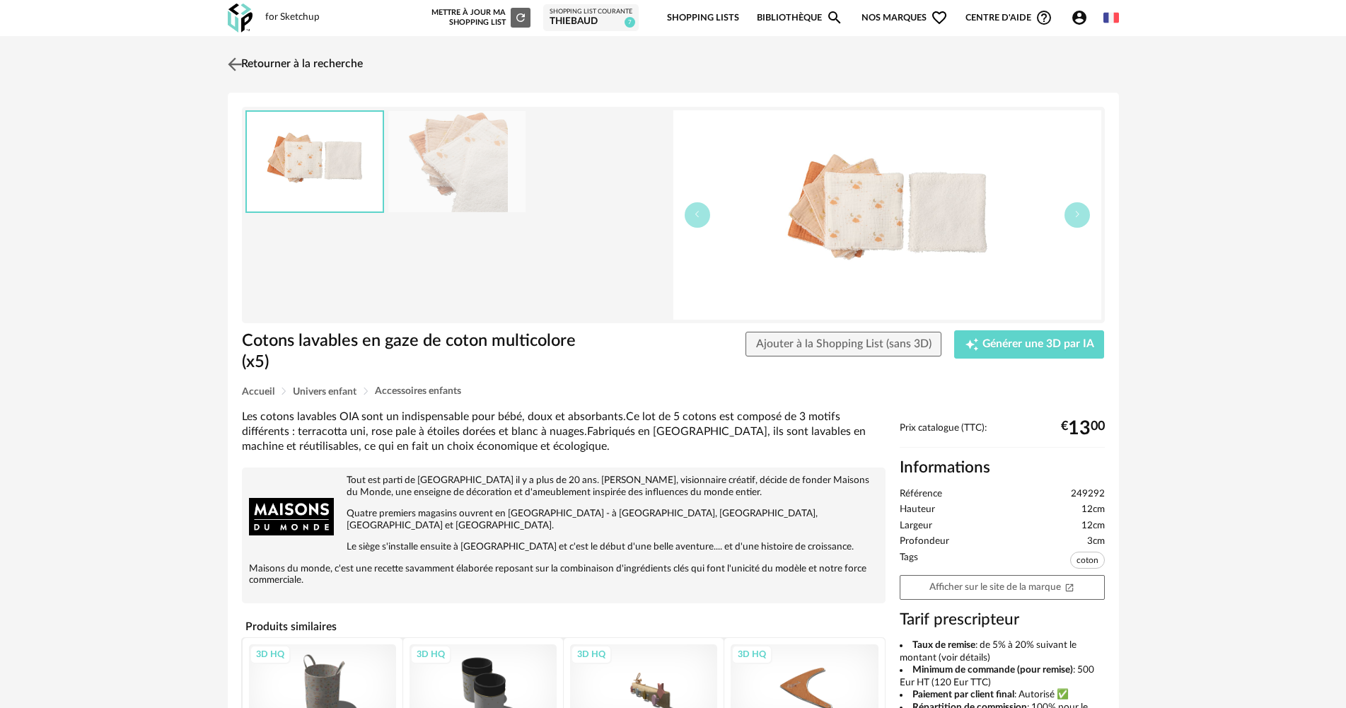
click at [238, 57] on img at bounding box center [234, 64] width 21 height 21
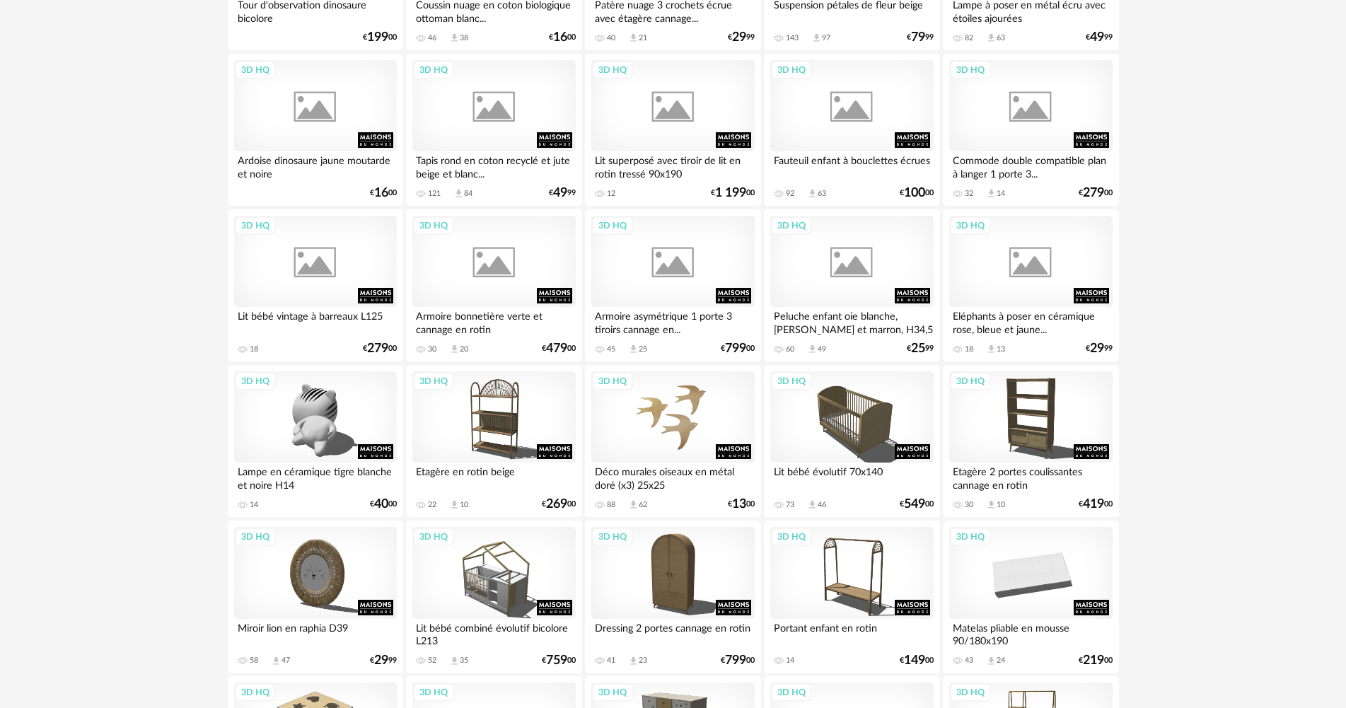
scroll to position [825, 0]
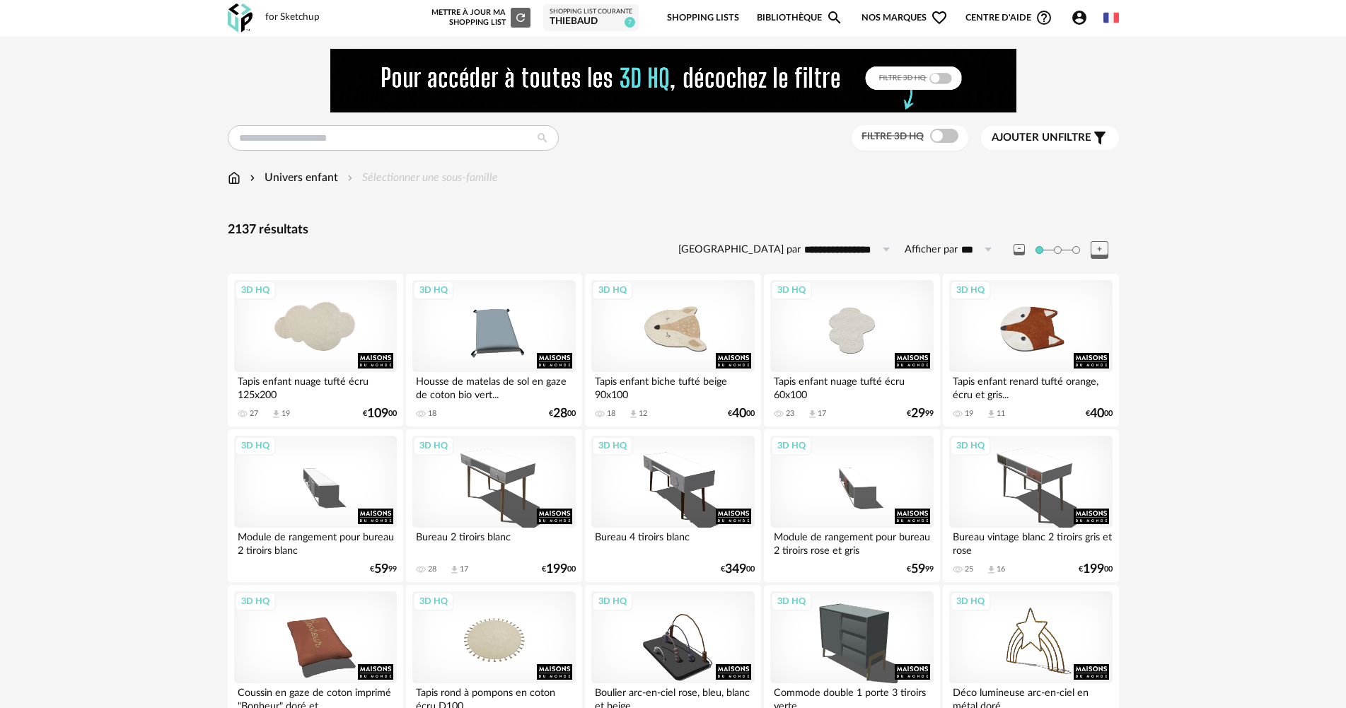
click at [322, 346] on div "3D HQ" at bounding box center [315, 326] width 163 height 92
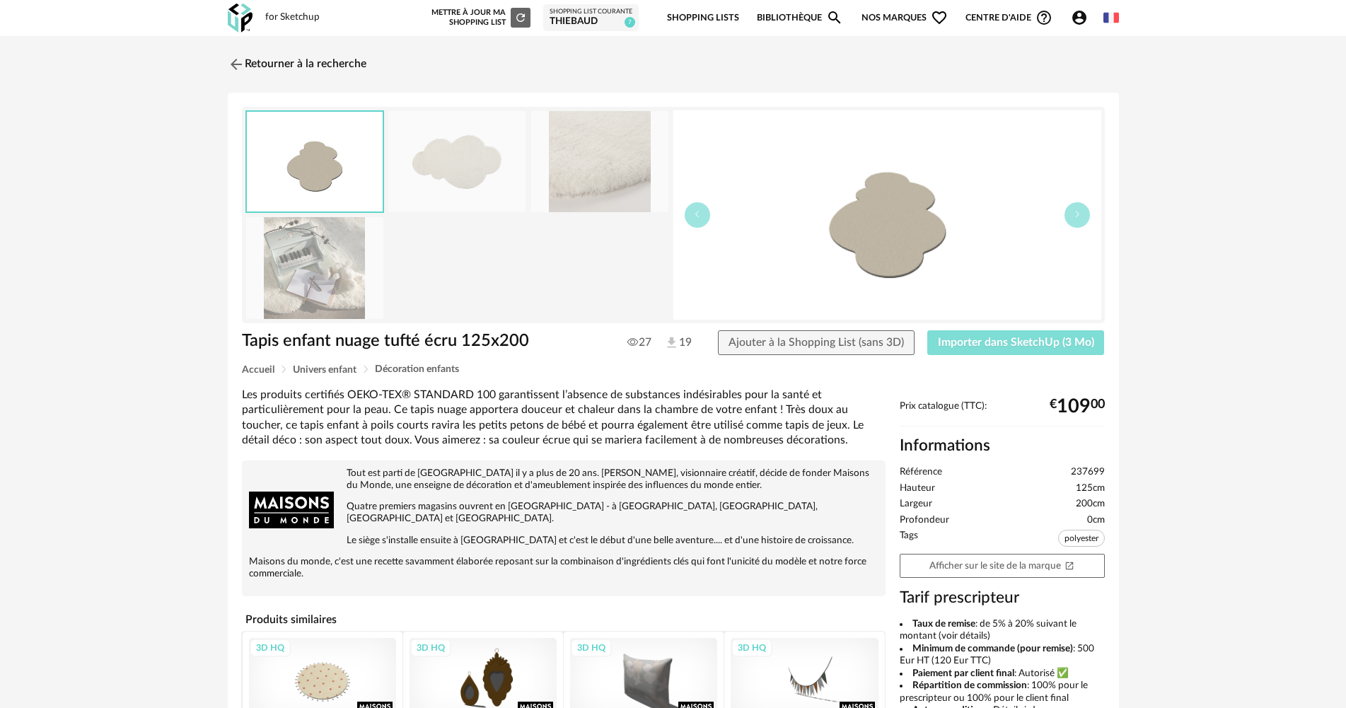
click at [994, 342] on span "Importer dans SketchUp (3 Mo)" at bounding box center [1016, 342] width 156 height 11
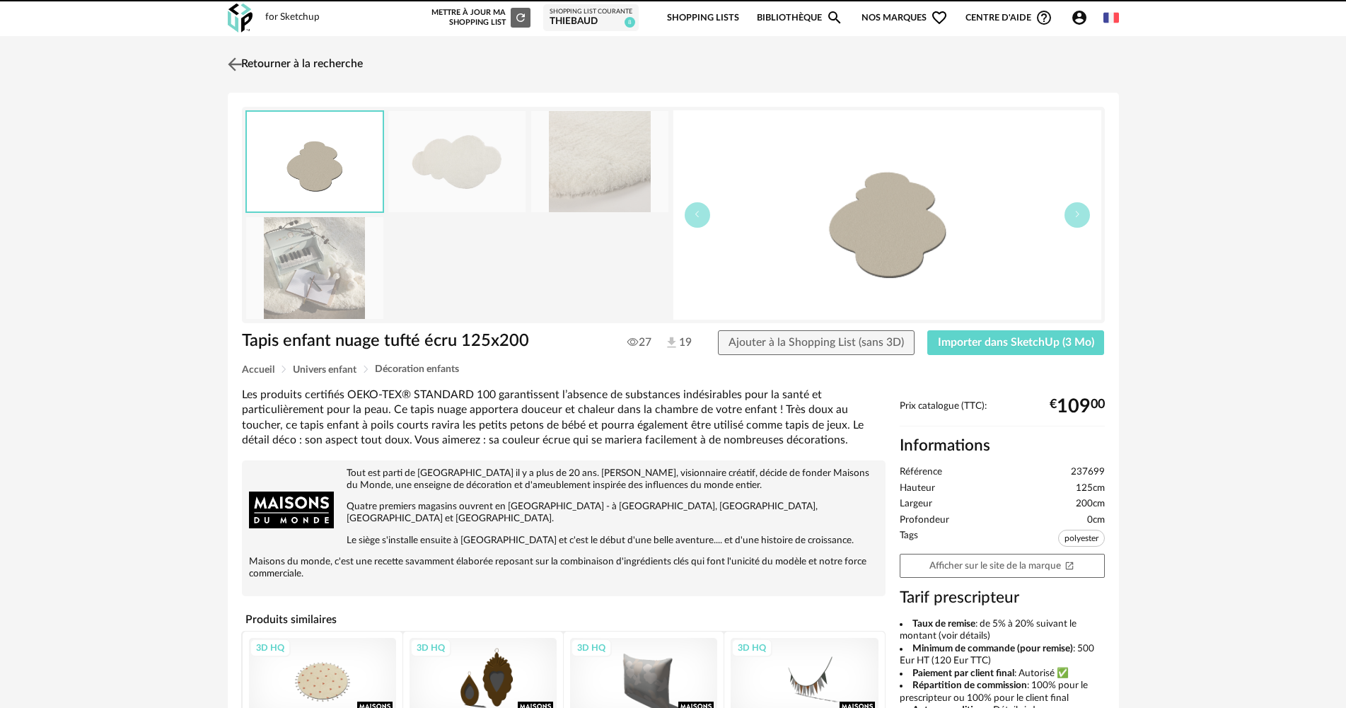
click at [230, 57] on img at bounding box center [234, 64] width 21 height 21
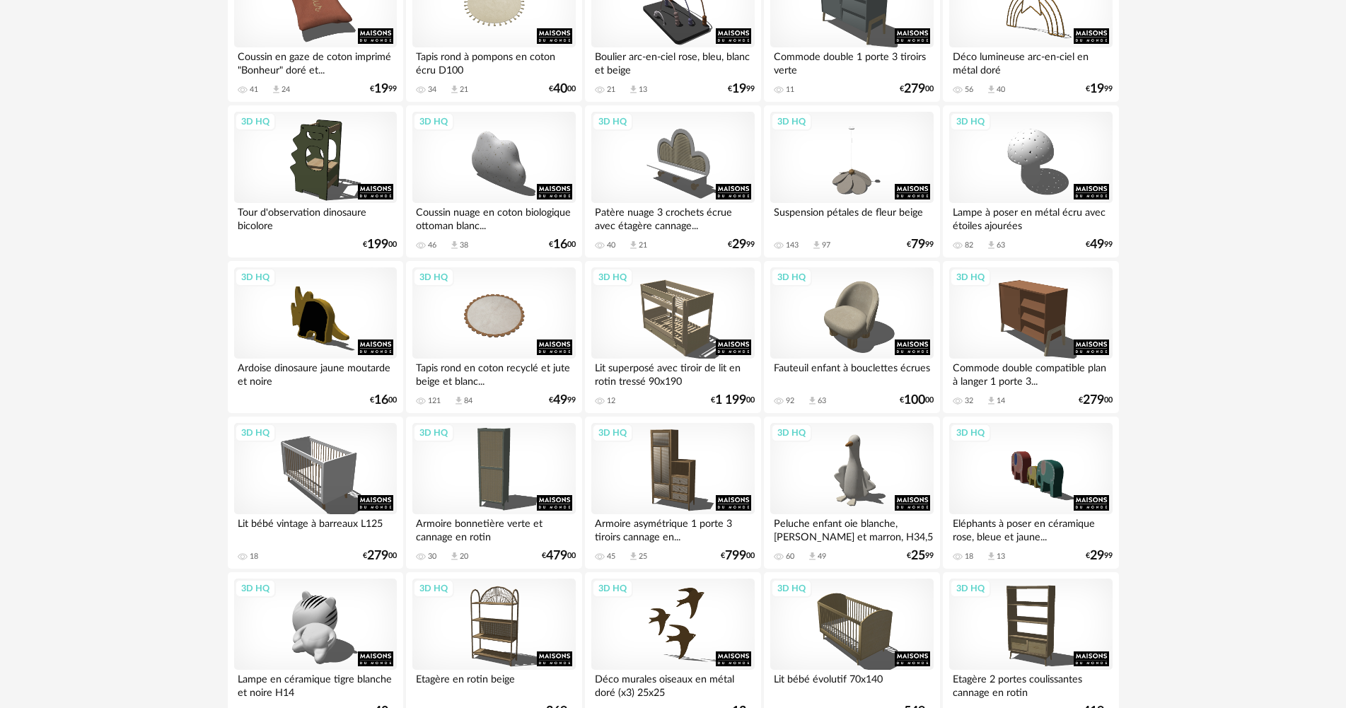
scroll to position [636, 0]
click at [334, 477] on div "3D HQ" at bounding box center [315, 468] width 163 height 92
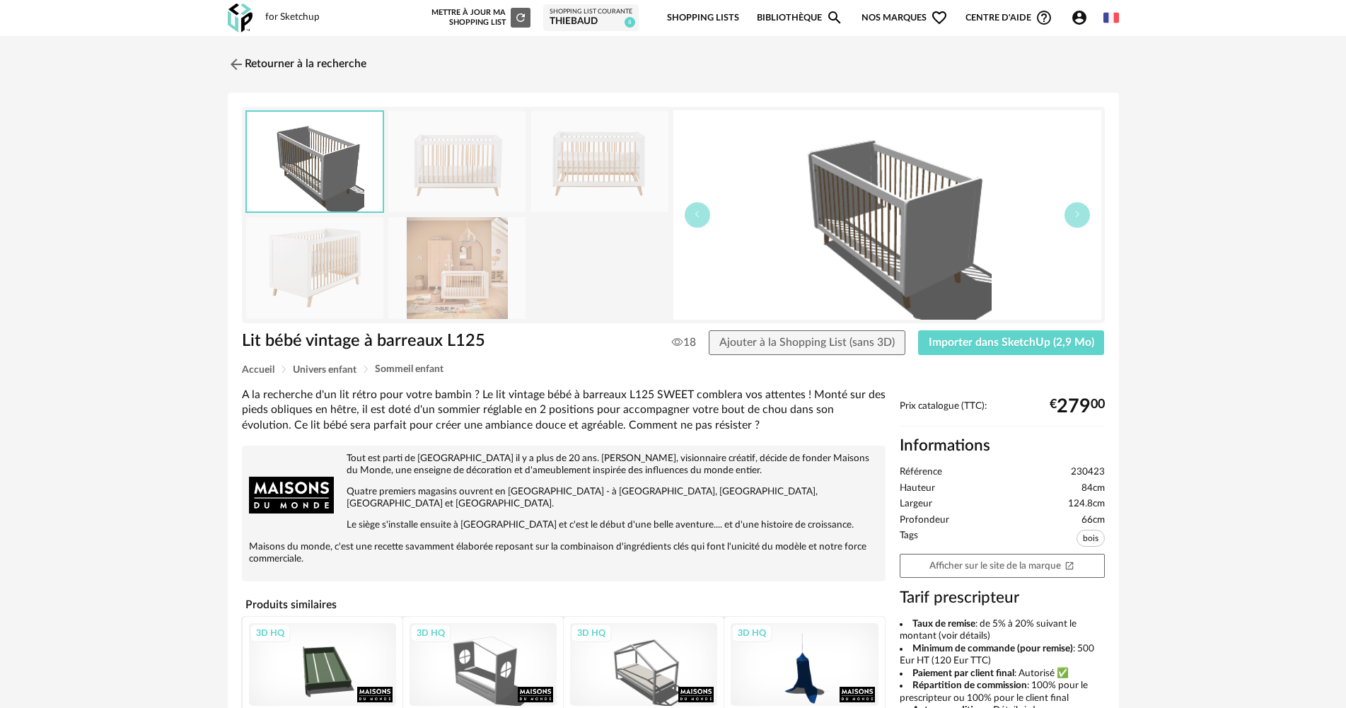
click at [316, 264] on img at bounding box center [314, 267] width 137 height 101
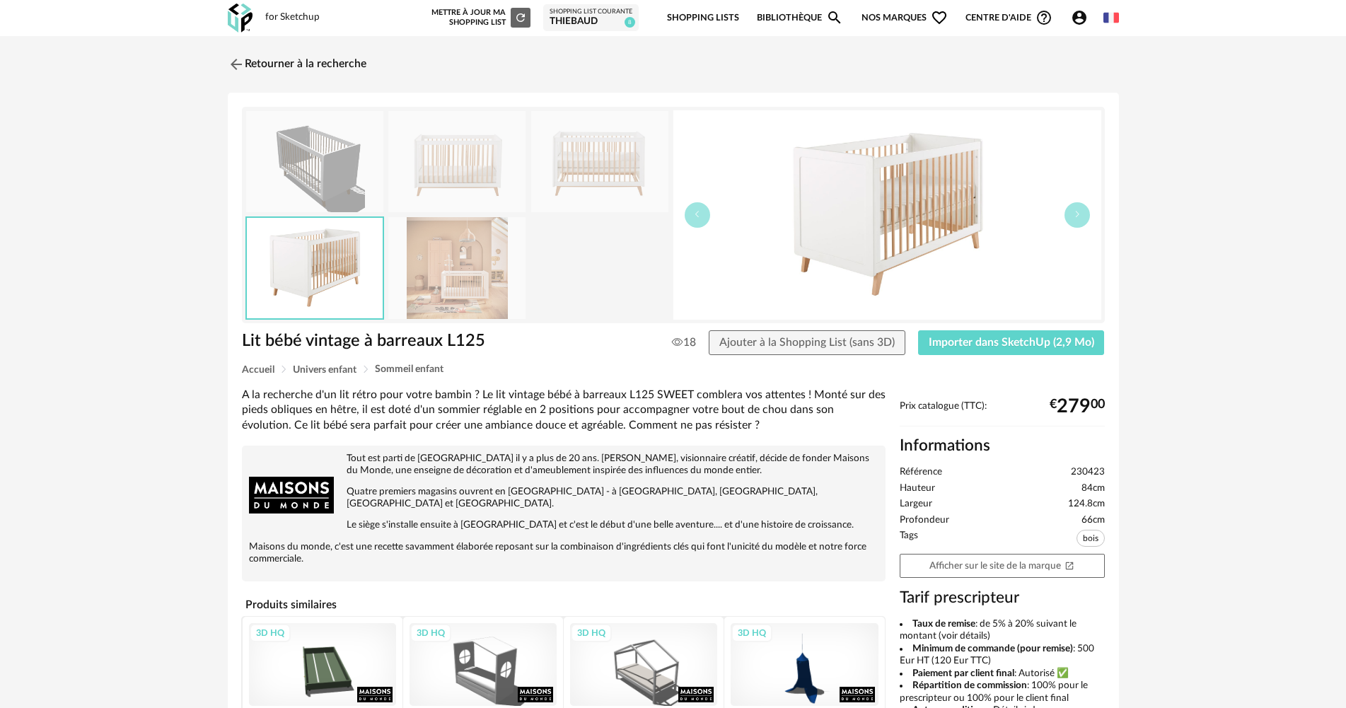
click at [491, 270] on img at bounding box center [456, 267] width 137 height 101
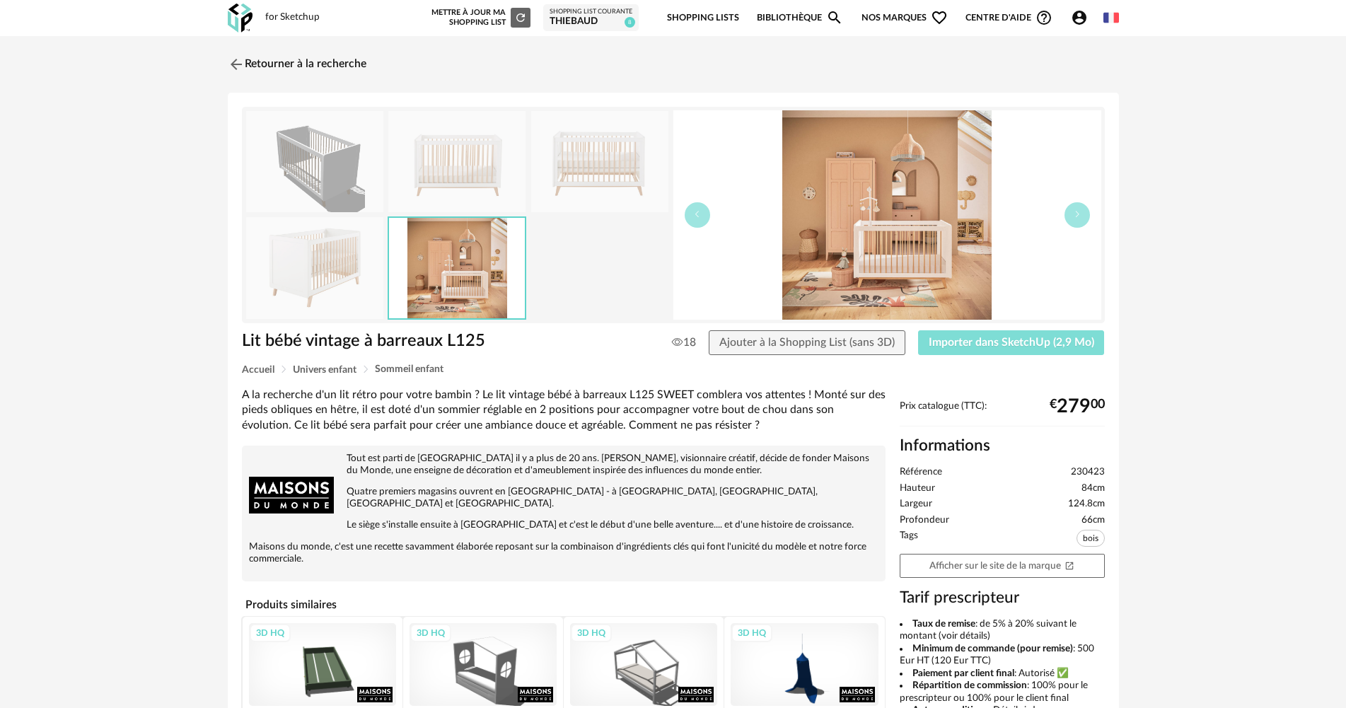
click at [986, 342] on span "Importer dans SketchUp (2,9 Mo)" at bounding box center [1010, 342] width 165 height 11
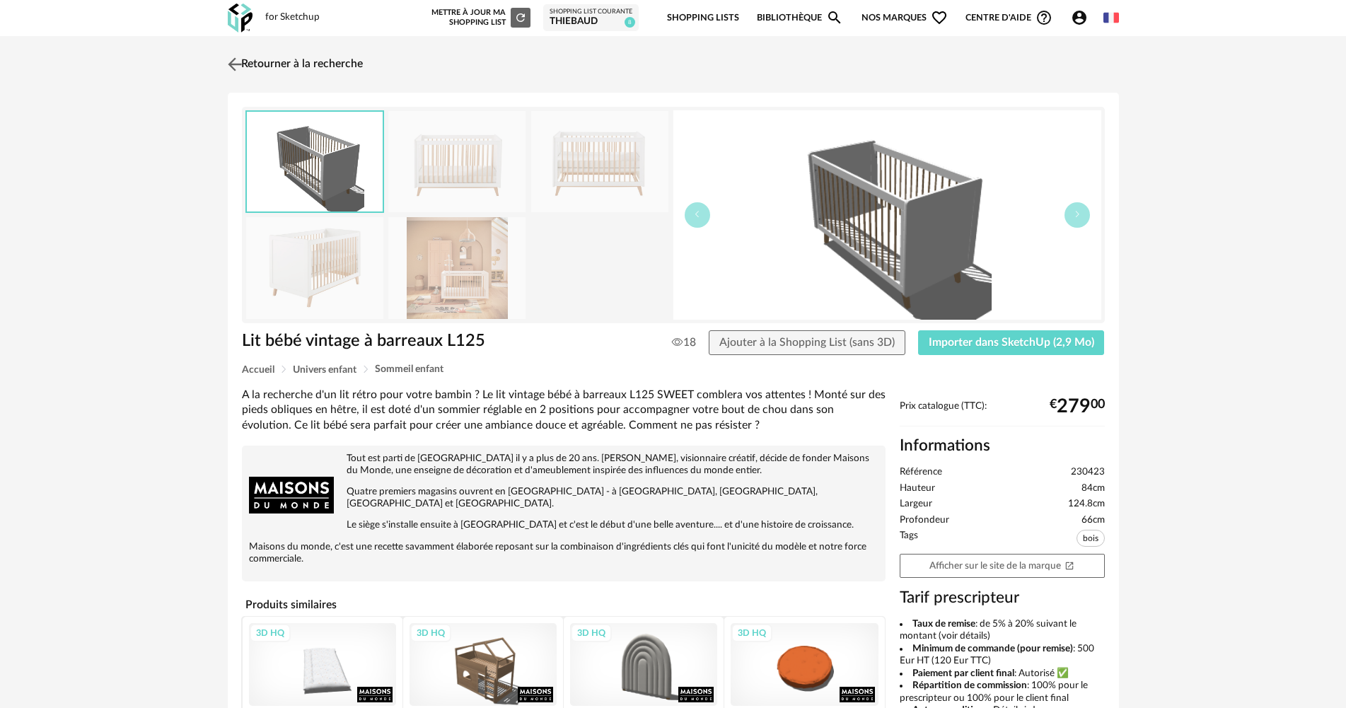
click at [238, 62] on img at bounding box center [234, 64] width 21 height 21
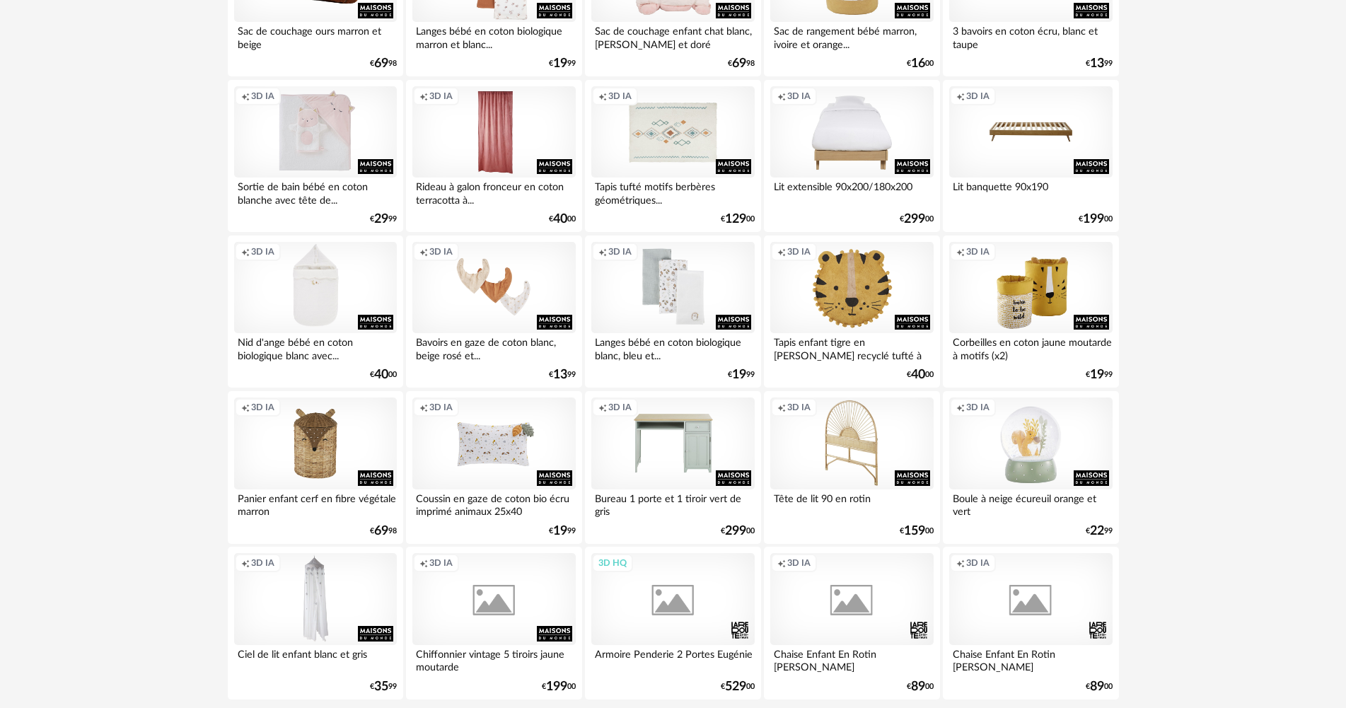
scroll to position [2697, 0]
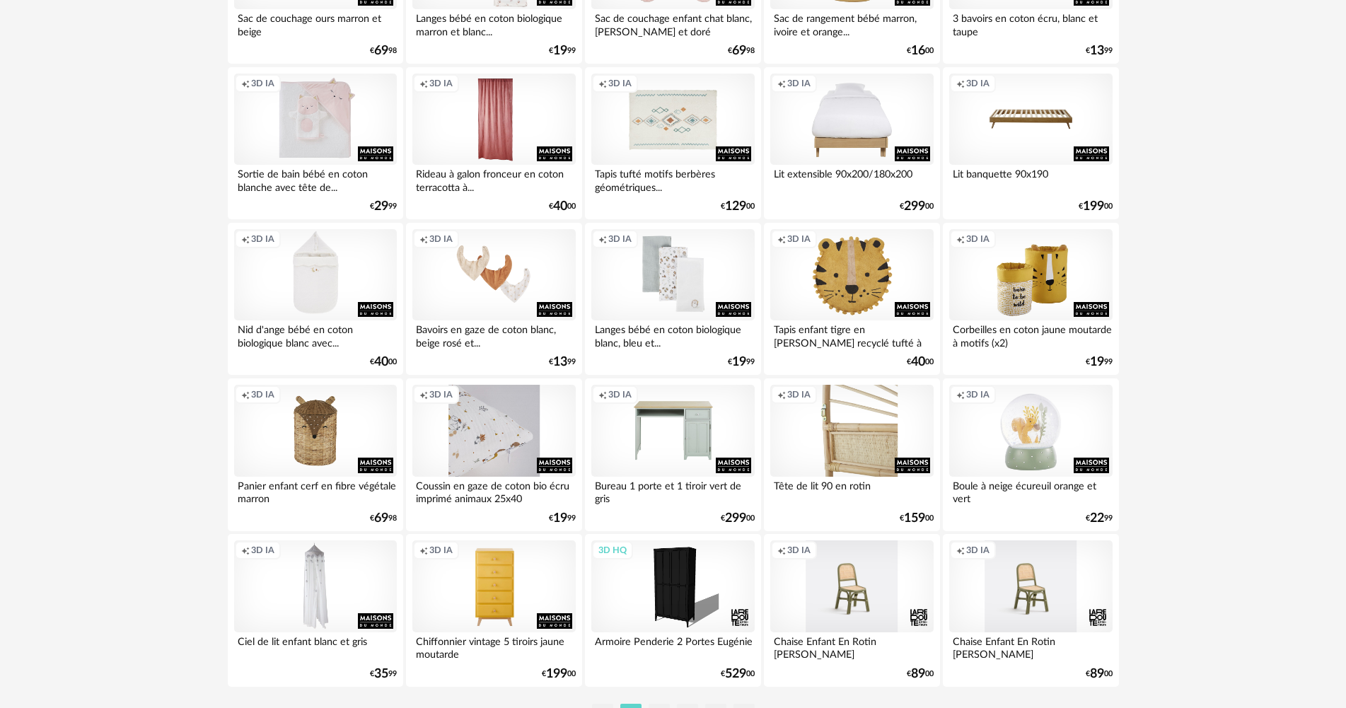
click at [496, 439] on div "Creation icon 3D IA" at bounding box center [493, 431] width 163 height 92
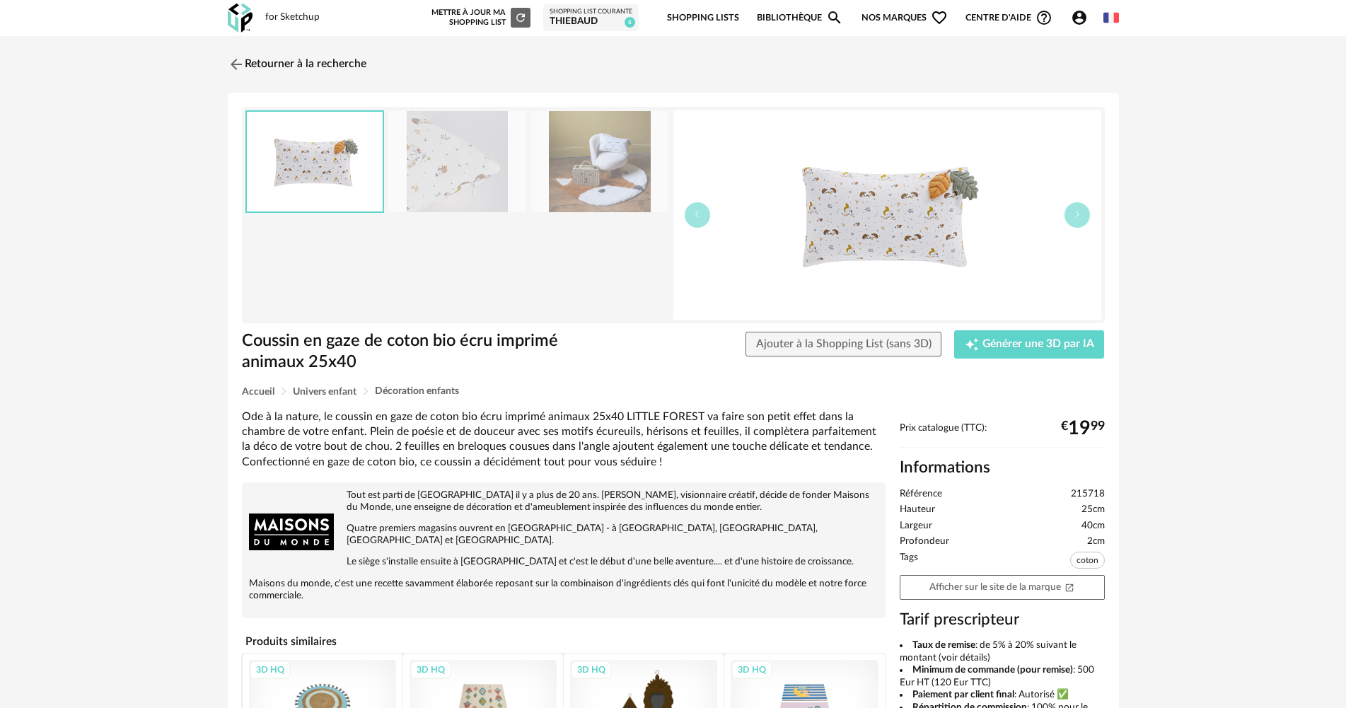
click at [442, 155] on img at bounding box center [456, 161] width 137 height 101
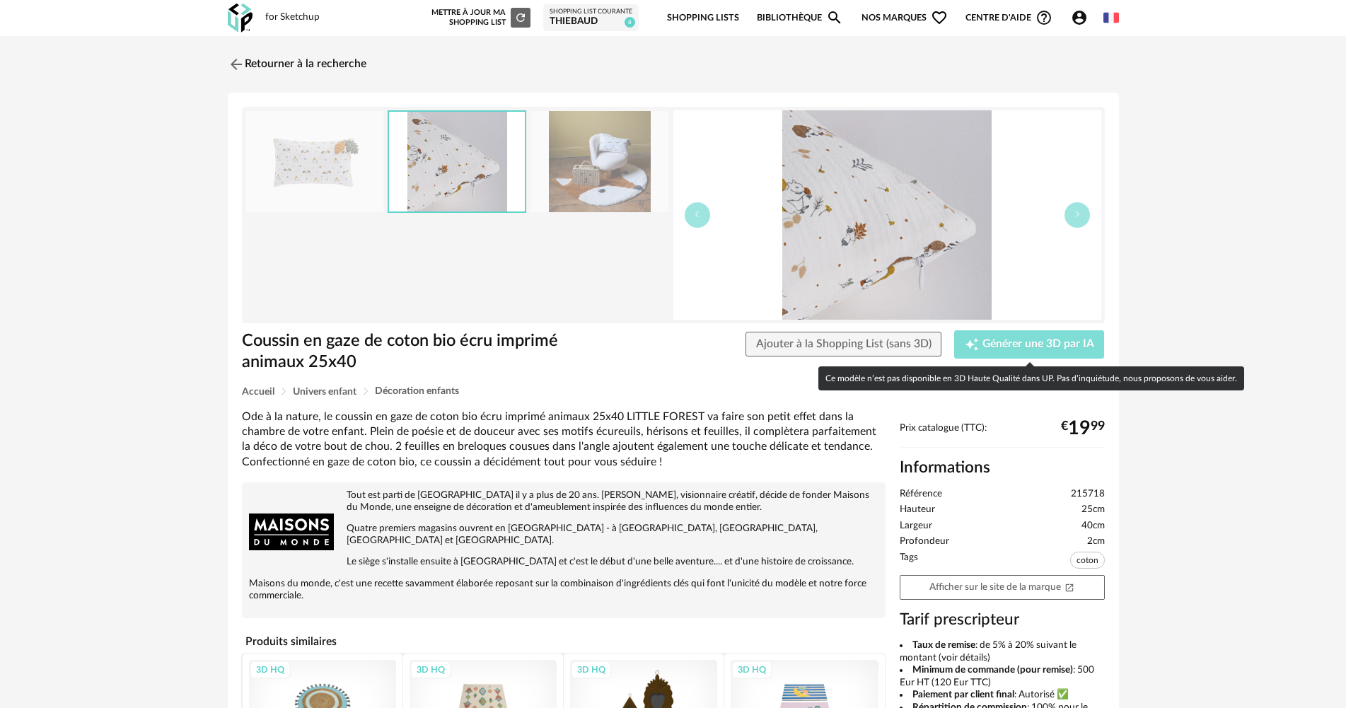
click at [1031, 342] on span "Générer une 3D par IA" at bounding box center [1038, 344] width 112 height 11
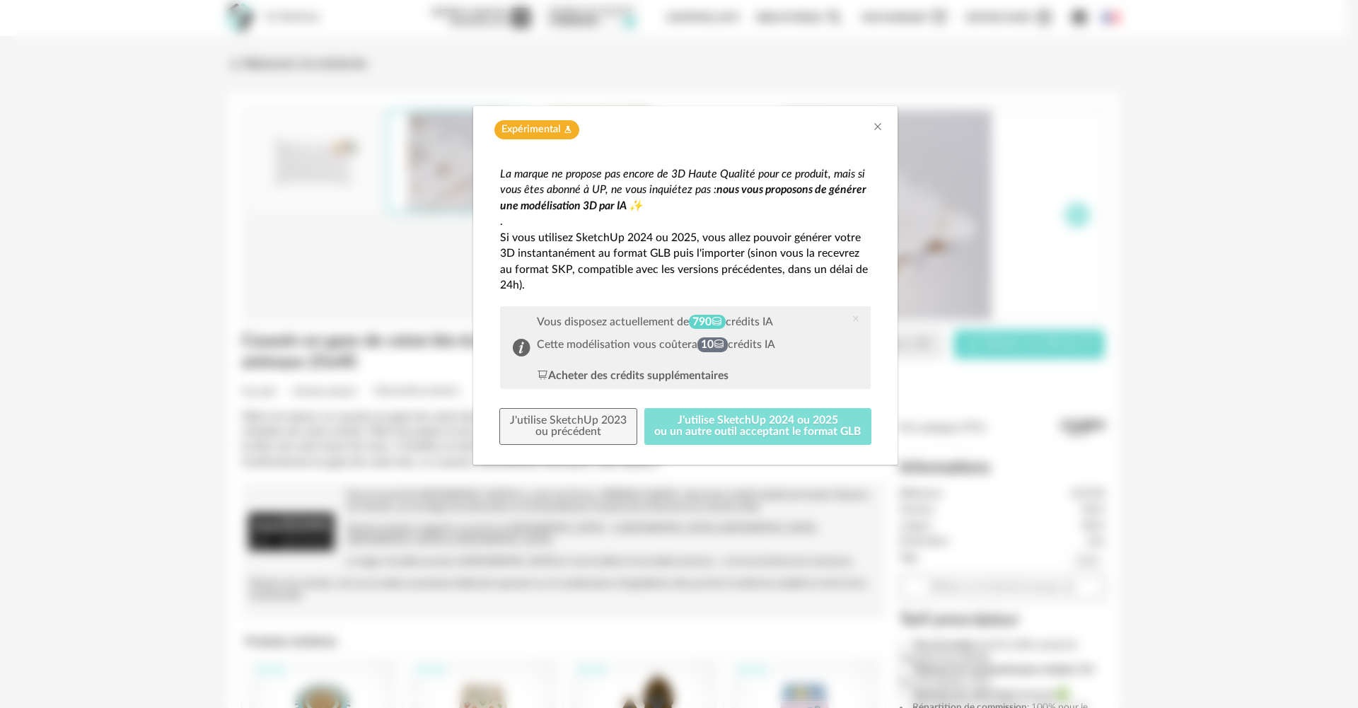
click at [716, 420] on button "J'utilise SketchUp 2024 ou 2025 ou un autre outil acceptant le format GLB" at bounding box center [758, 426] width 228 height 37
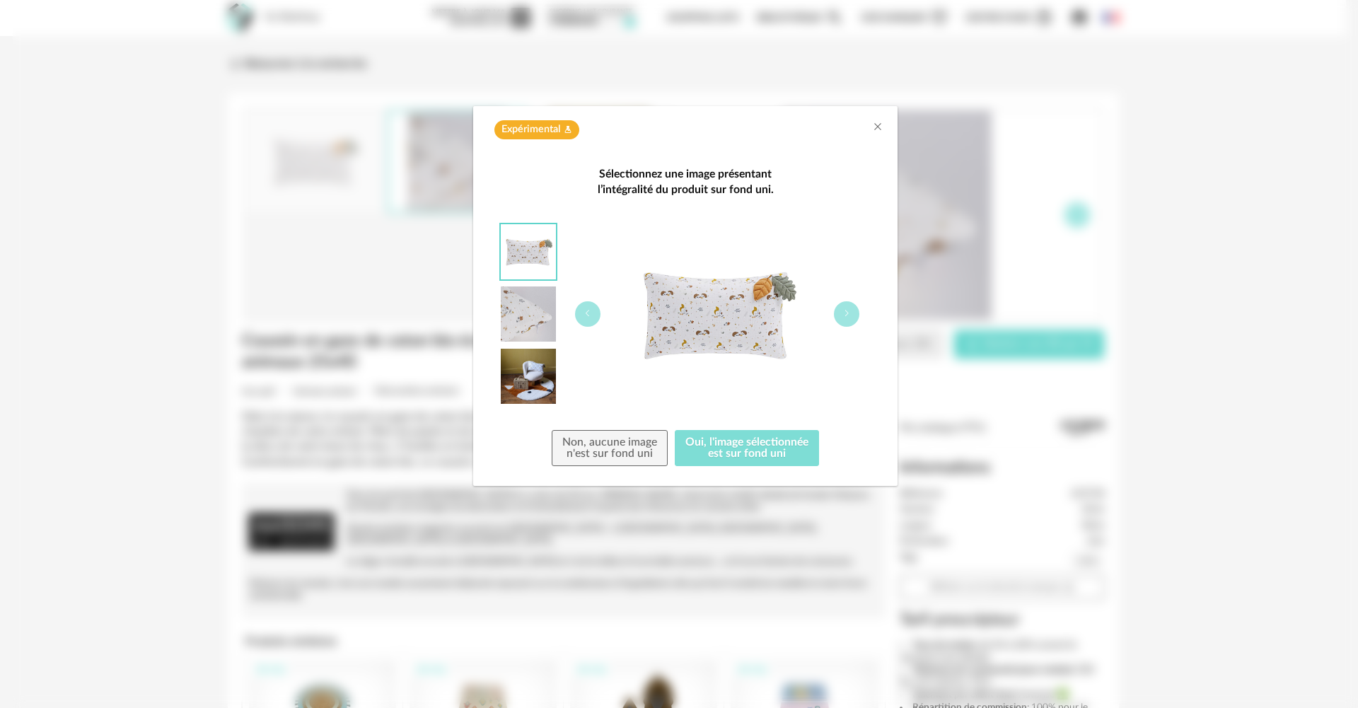
click at [764, 453] on button "Oui, l'image sélectionnée est sur fond uni" at bounding box center [747, 448] width 144 height 37
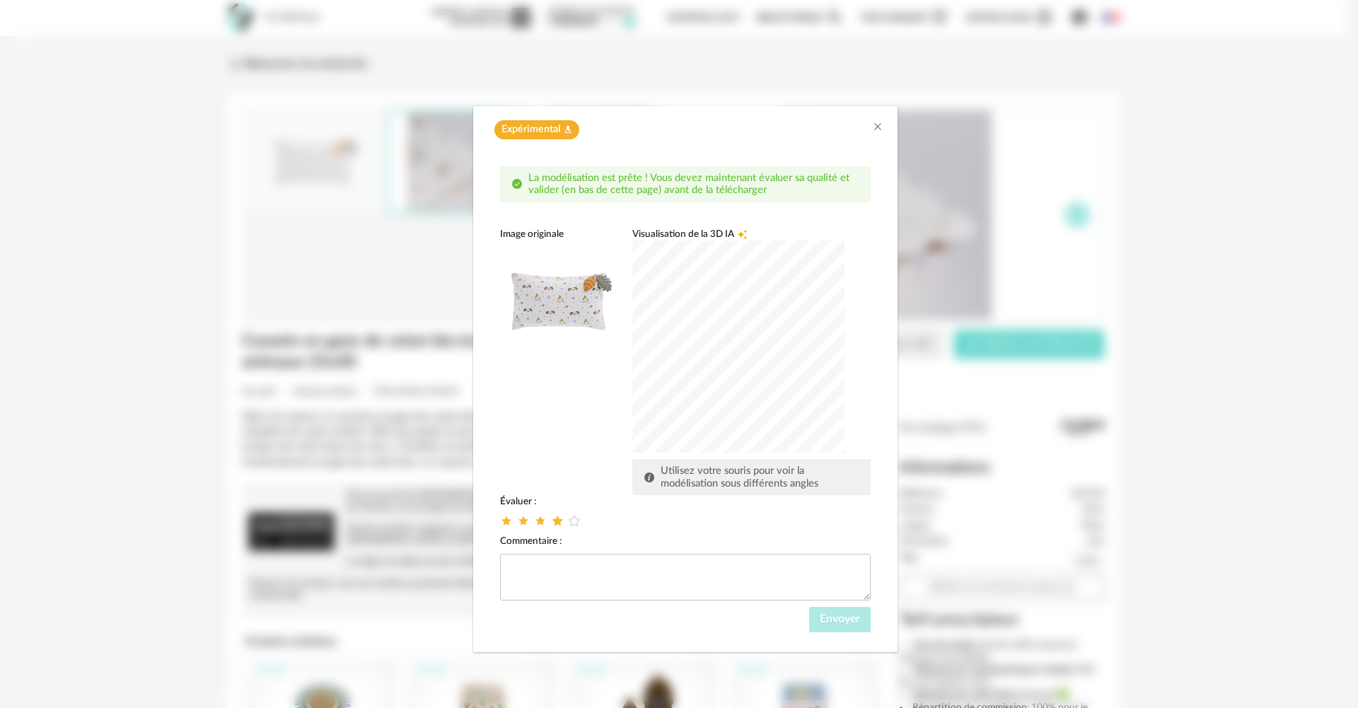
click at [561, 520] on icon "dialog" at bounding box center [557, 520] width 15 height 15
click at [858, 621] on span "Envoyer" at bounding box center [840, 618] width 40 height 11
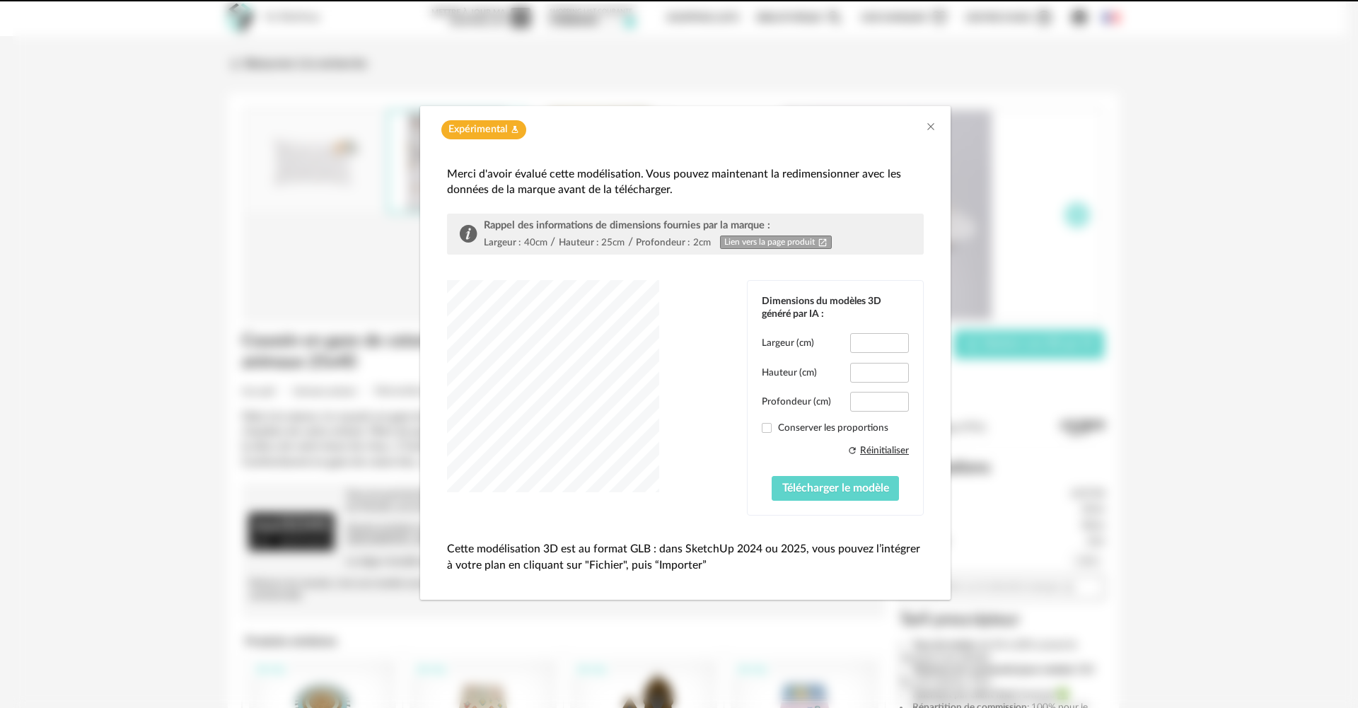
type input "****"
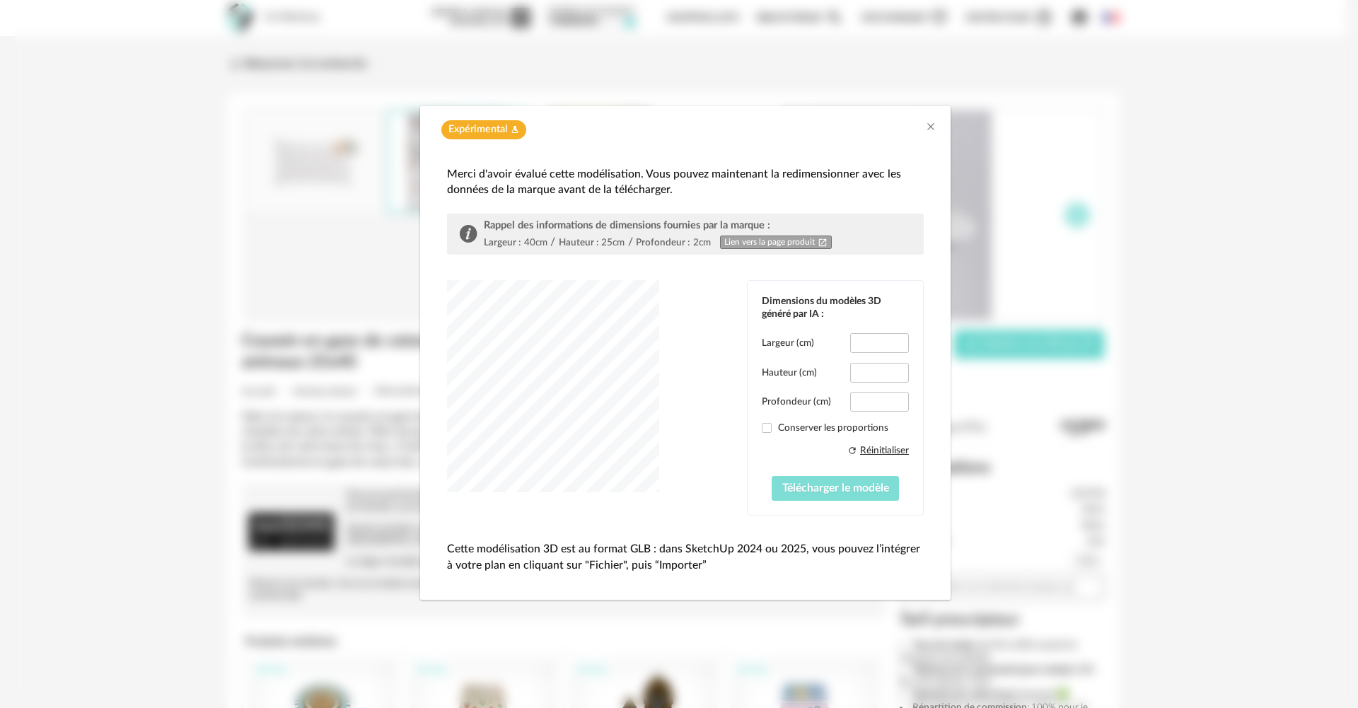
click at [827, 492] on span "Télécharger le modèle" at bounding box center [835, 487] width 107 height 11
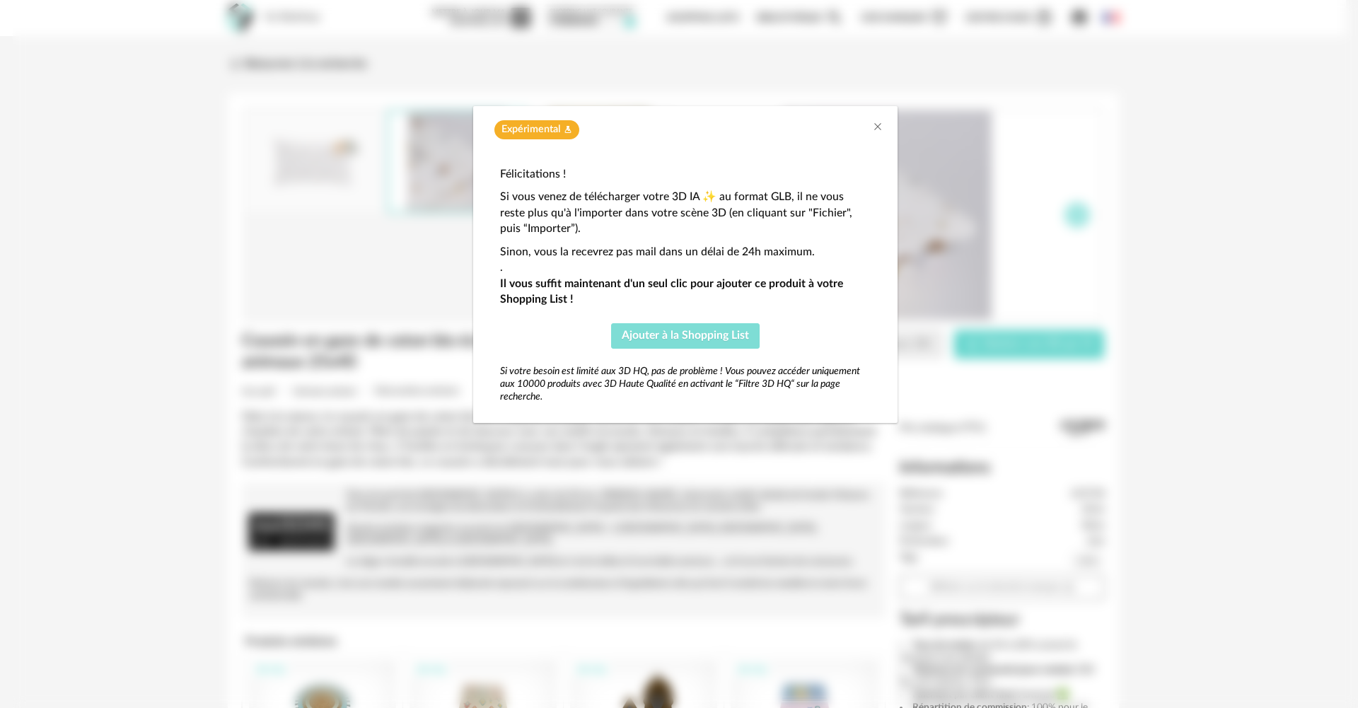
click at [690, 333] on span "Ajouter à la Shopping List" at bounding box center [685, 335] width 127 height 11
click at [873, 127] on icon "Close" at bounding box center [877, 126] width 11 height 11
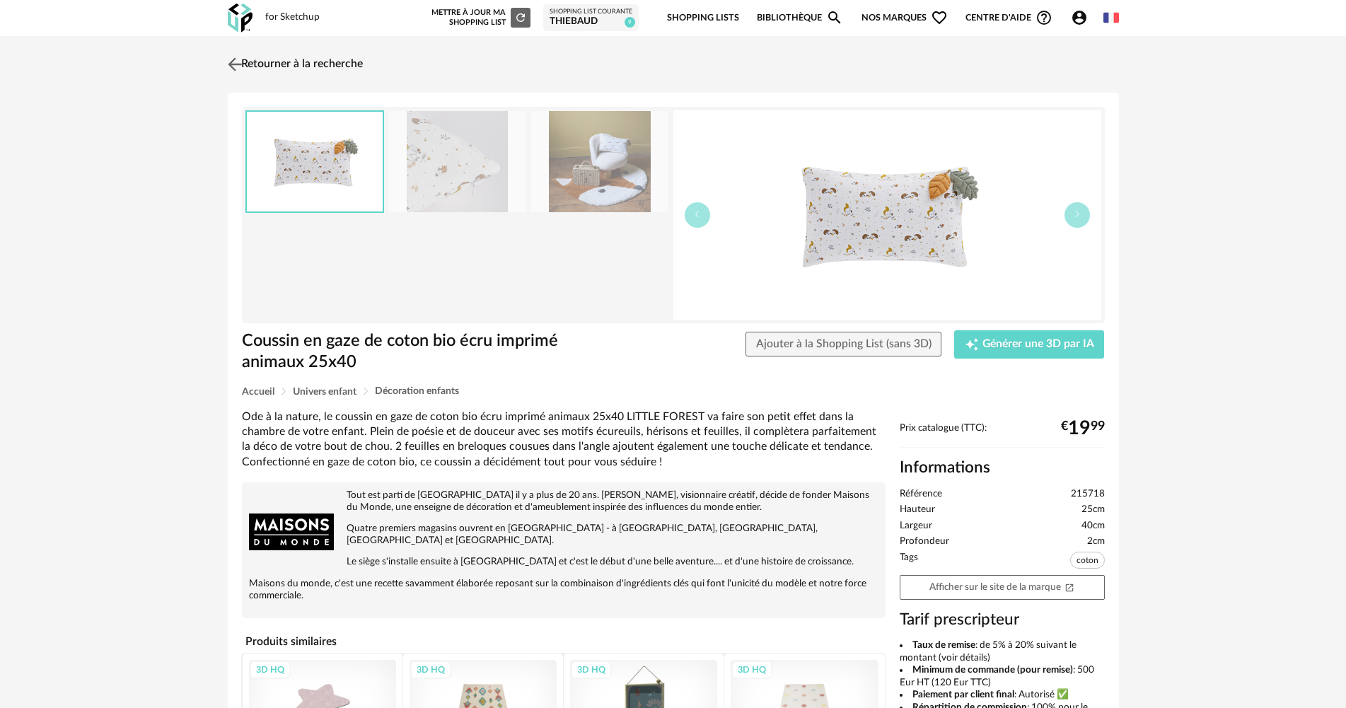
click at [245, 66] on img at bounding box center [234, 64] width 21 height 21
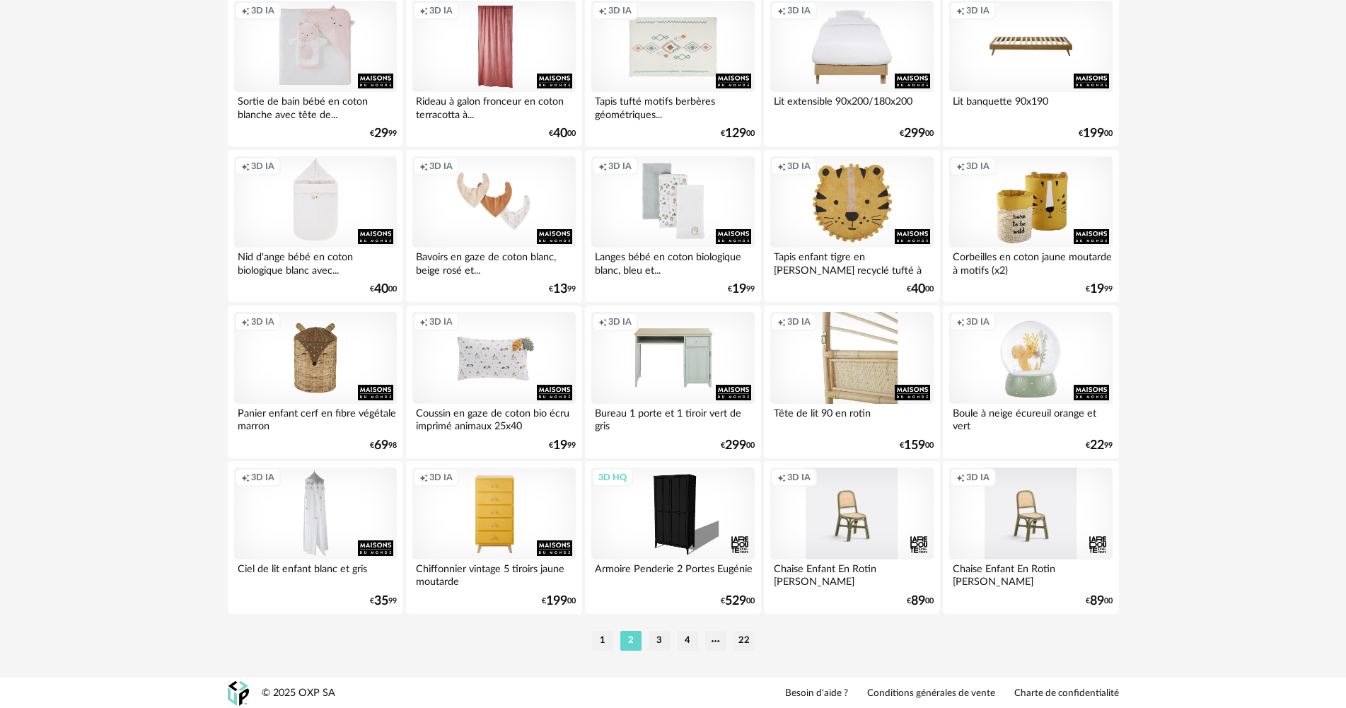
scroll to position [2771, 0]
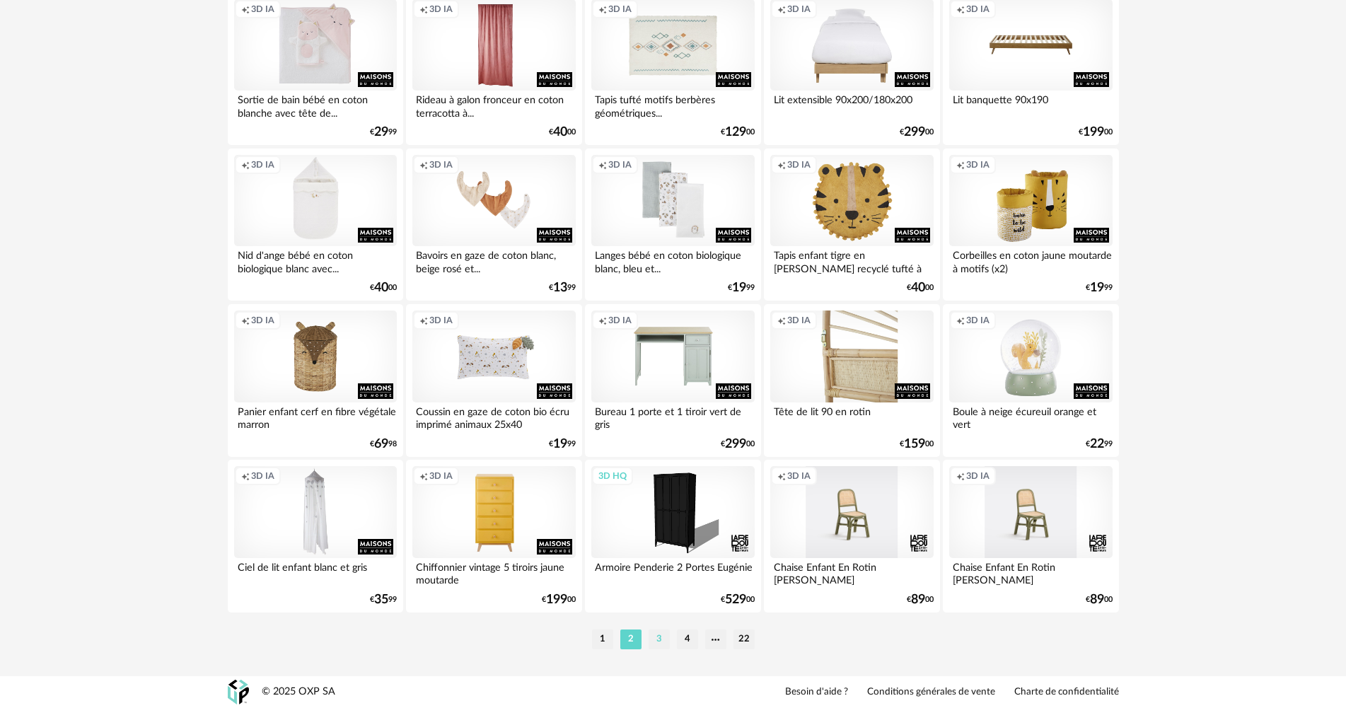
click at [658, 631] on li "3" at bounding box center [658, 639] width 21 height 20
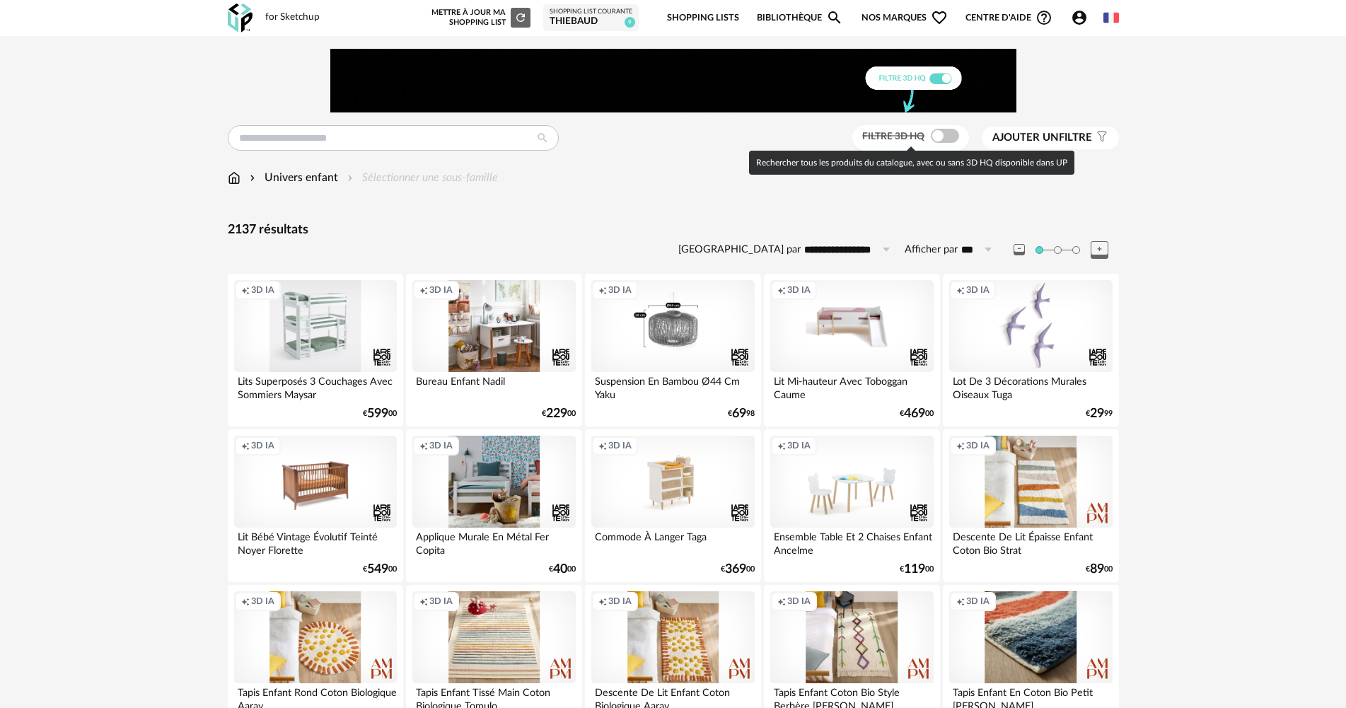
click at [950, 139] on span at bounding box center [945, 136] width 28 height 14
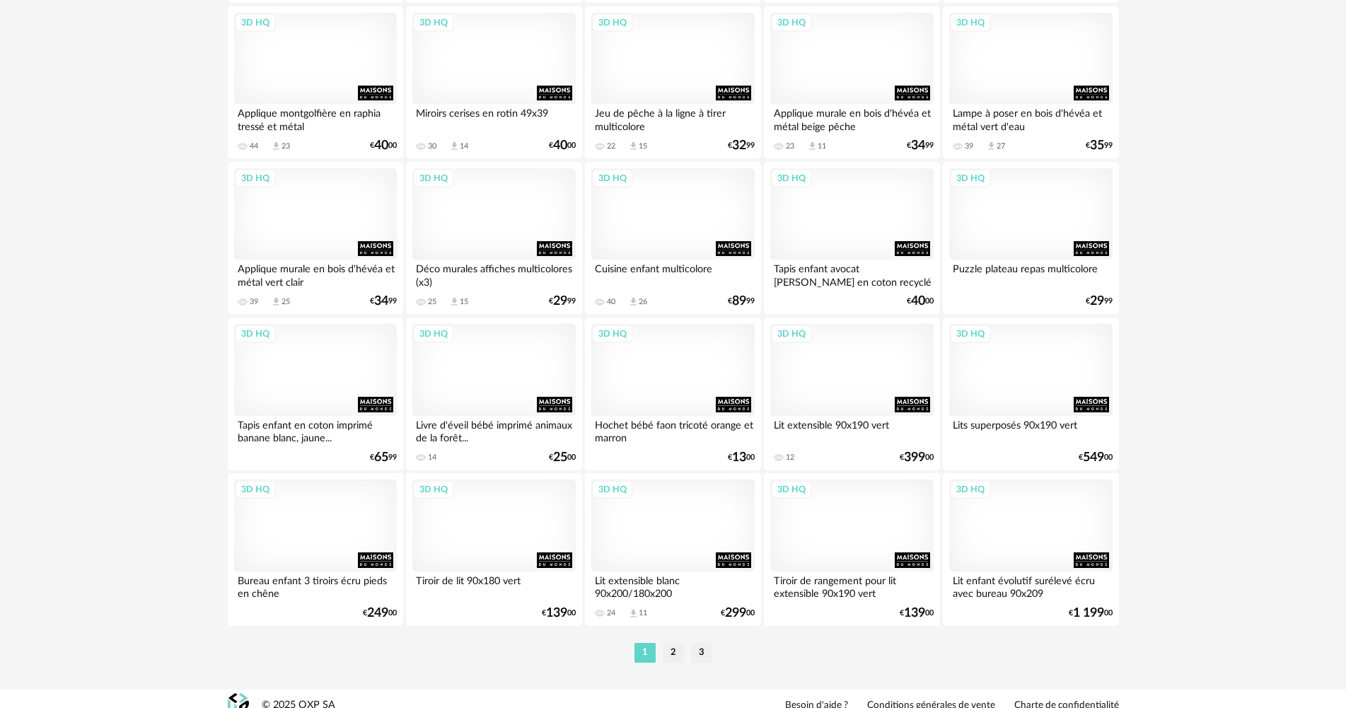
scroll to position [2771, 0]
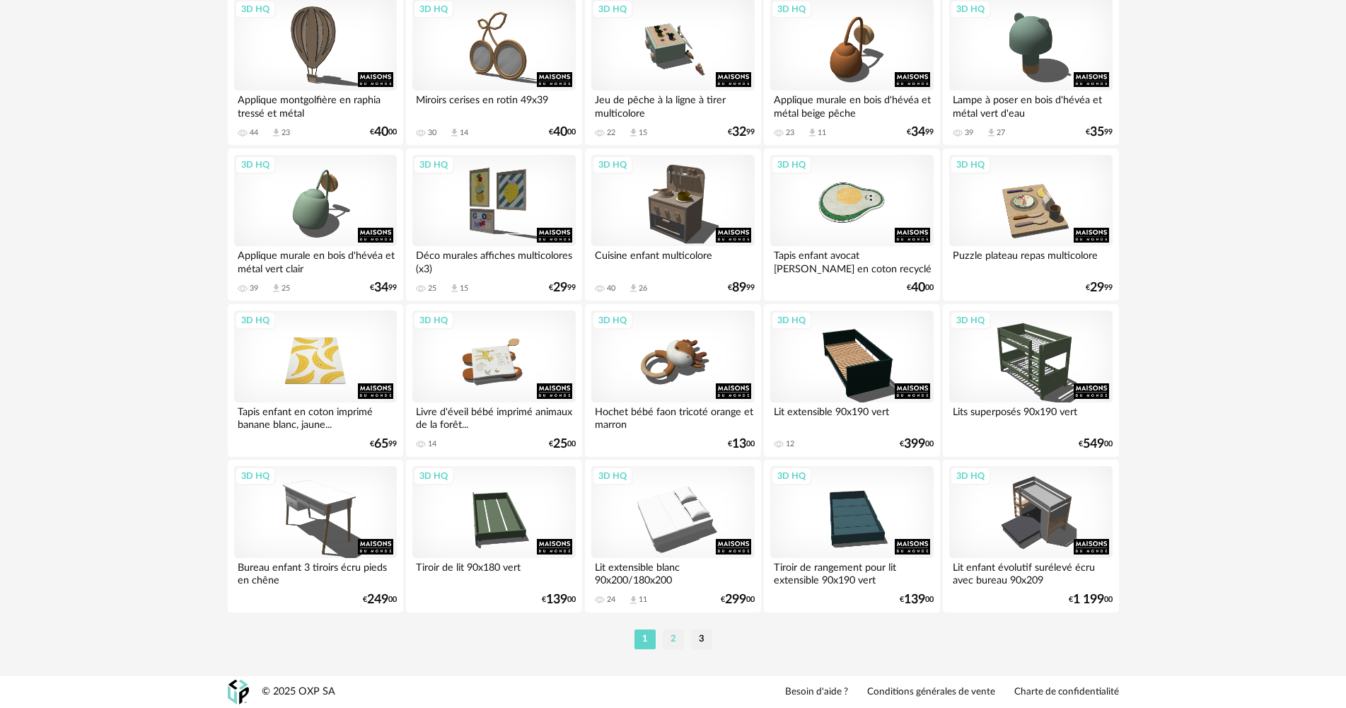
click at [670, 634] on li "2" at bounding box center [673, 639] width 21 height 20
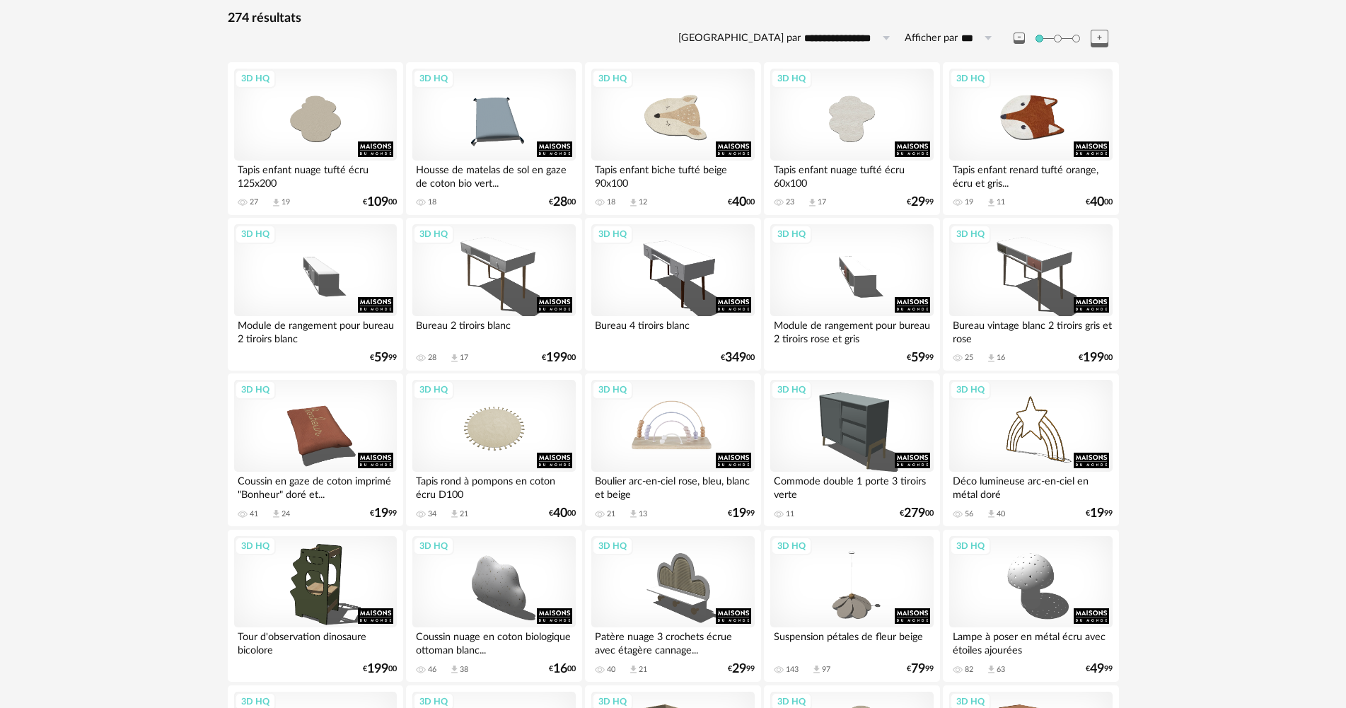
scroll to position [212, 0]
click at [688, 428] on div "3D HQ" at bounding box center [672, 425] width 163 height 92
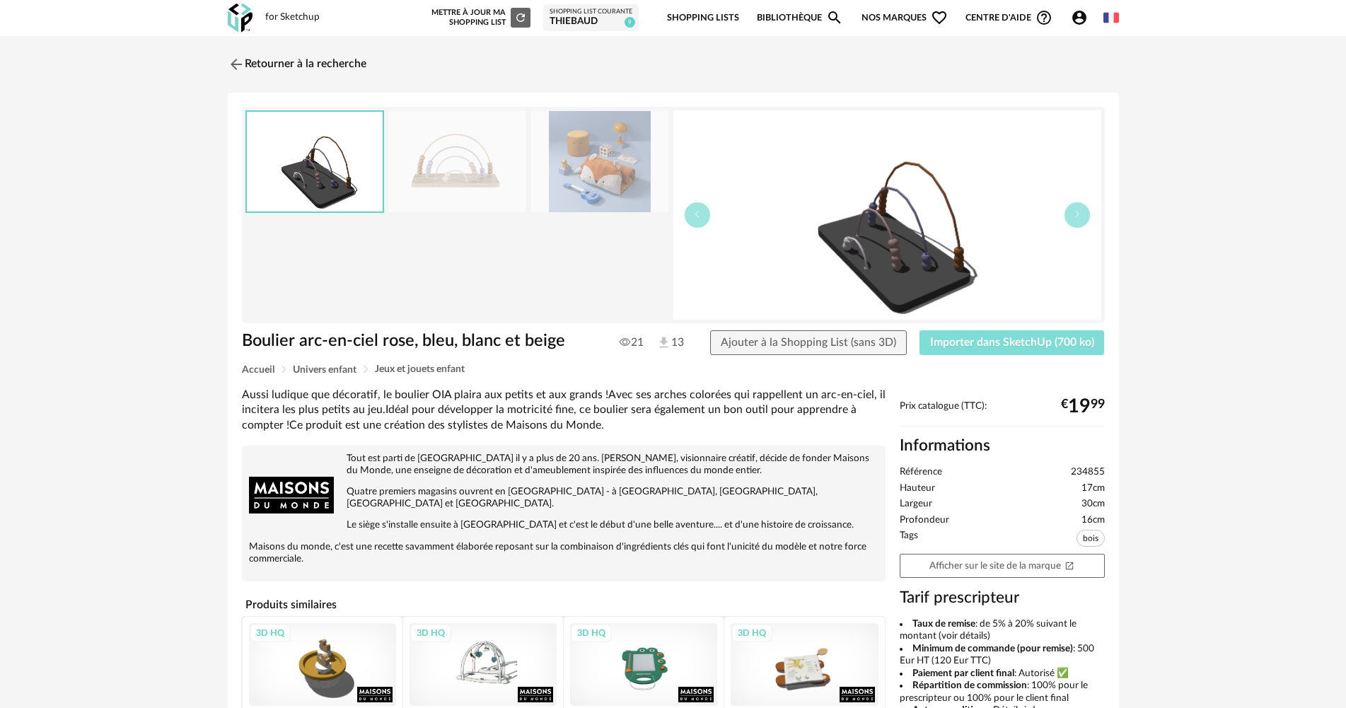
click at [957, 344] on span "Importer dans SketchUp (700 ko)" at bounding box center [1012, 342] width 164 height 11
click at [240, 62] on img at bounding box center [234, 64] width 21 height 21
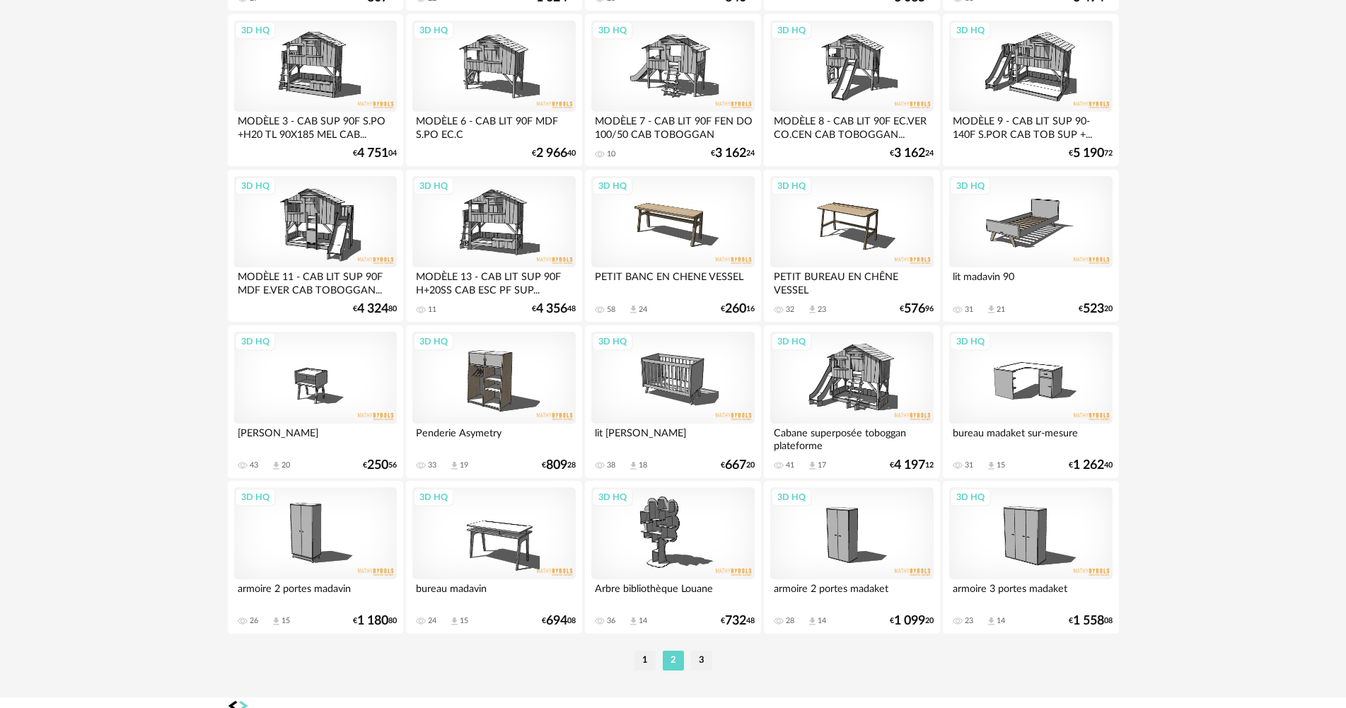
scroll to position [2771, 0]
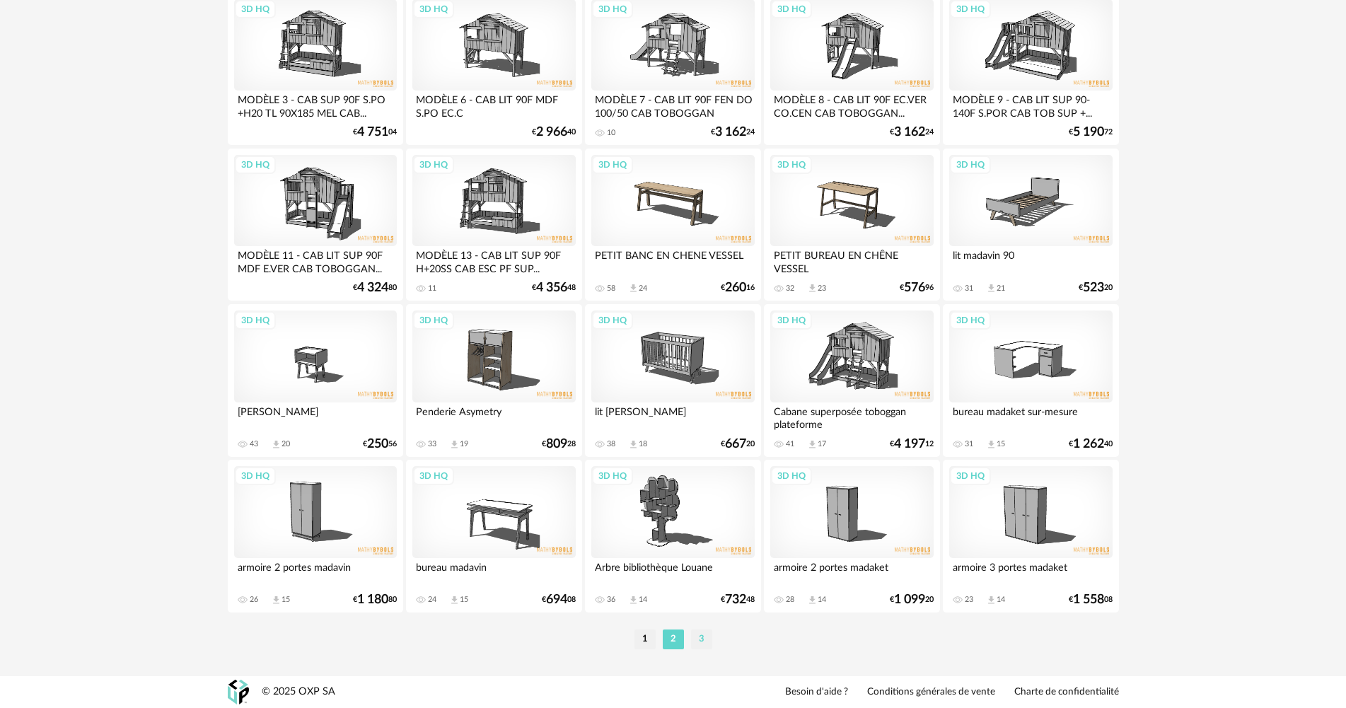
click at [701, 636] on li "3" at bounding box center [701, 639] width 21 height 20
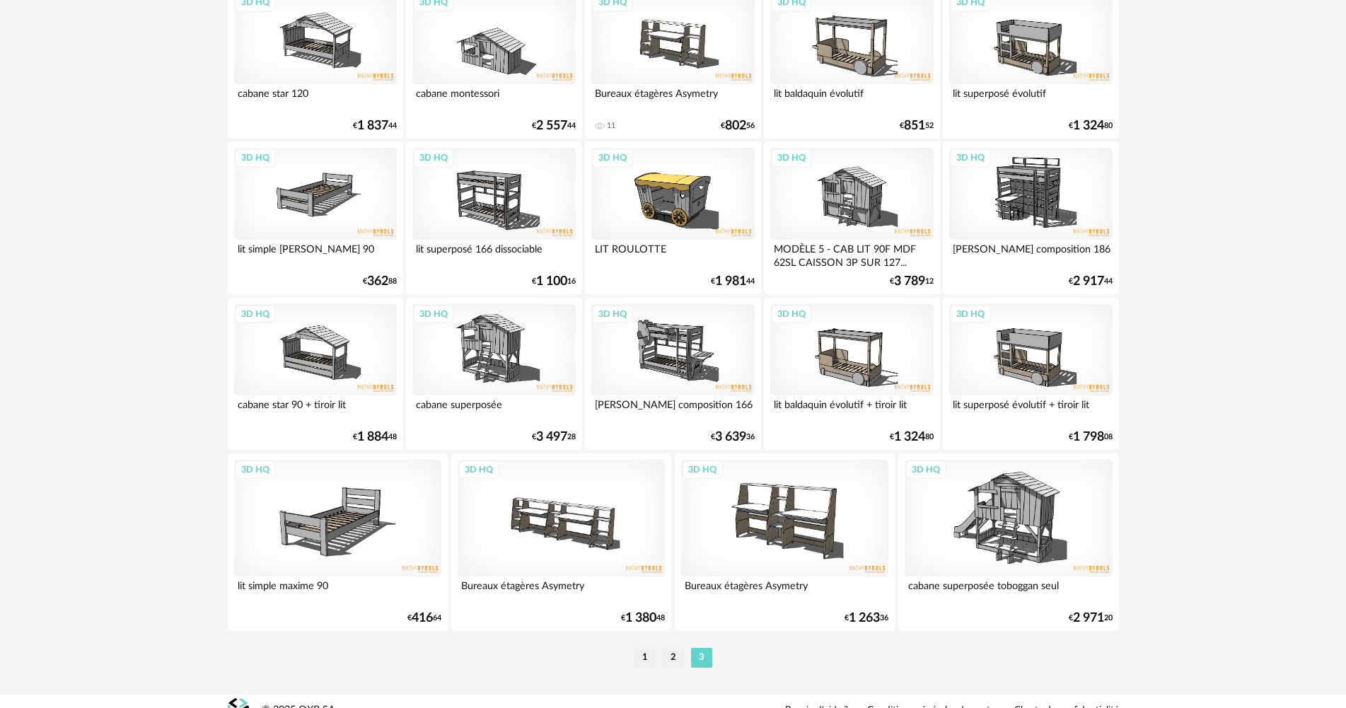
scroll to position [2018, 0]
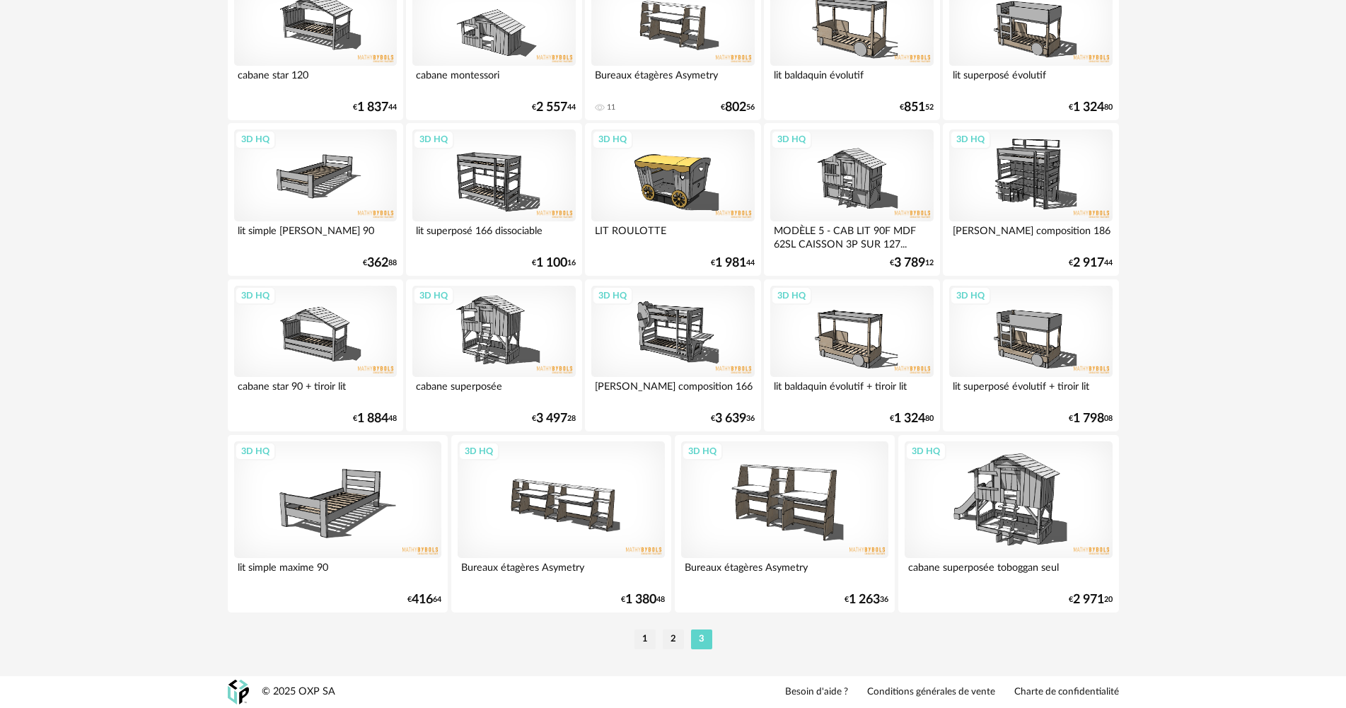
click at [658, 629] on div "1 2 3" at bounding box center [673, 639] width 891 height 23
click at [648, 638] on li "1" at bounding box center [644, 639] width 21 height 20
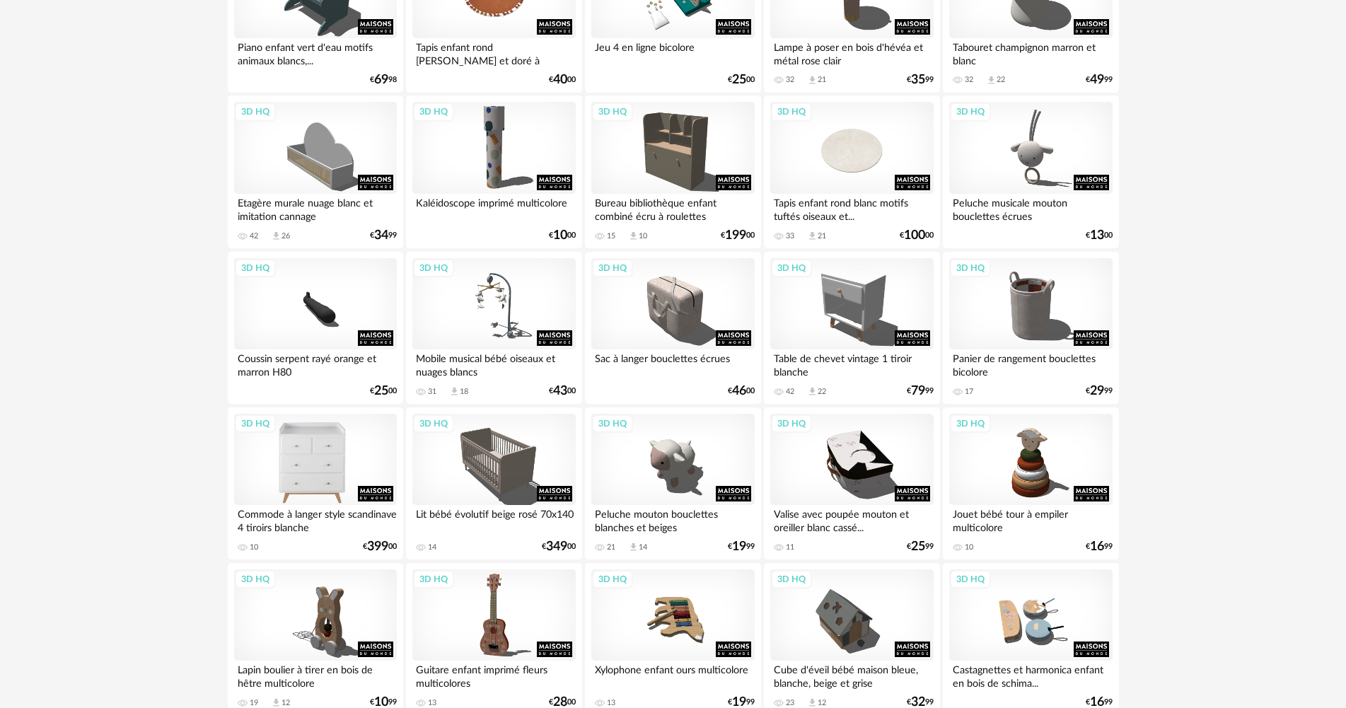
scroll to position [495, 0]
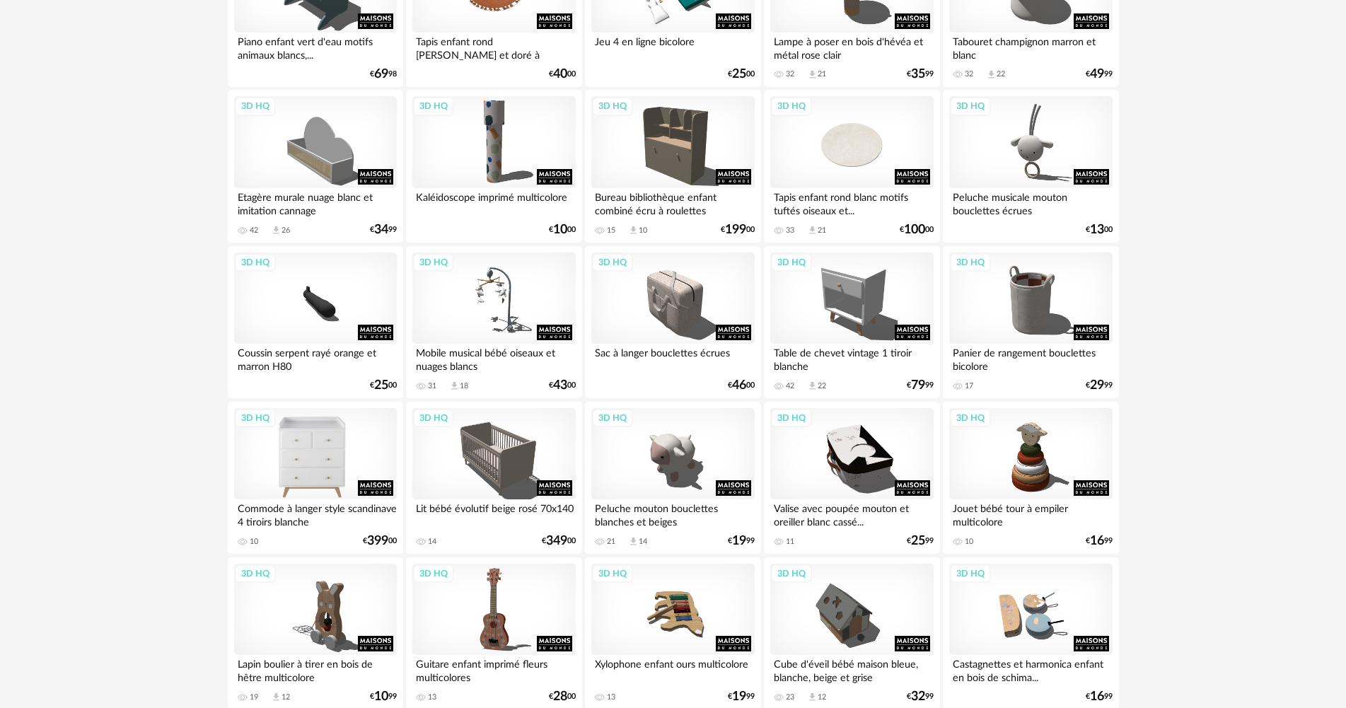
click at [291, 477] on div "3D HQ" at bounding box center [315, 454] width 163 height 92
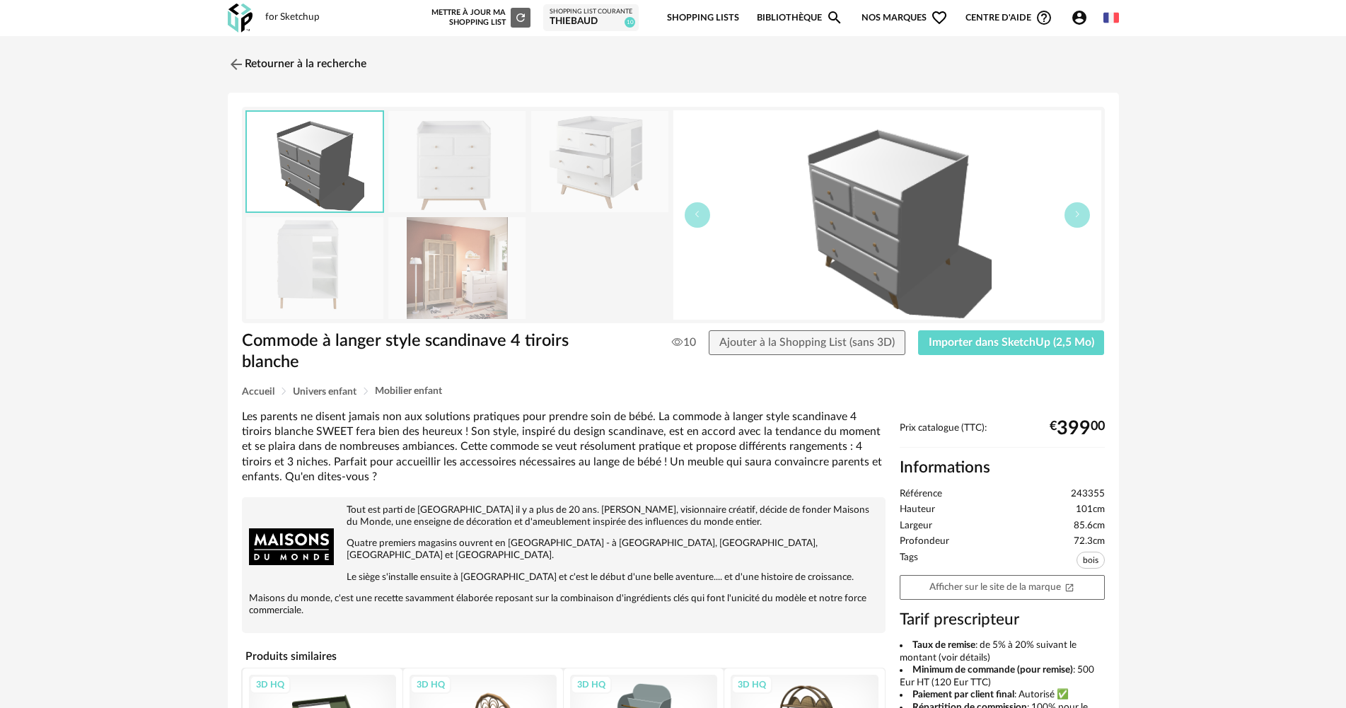
click at [491, 277] on img at bounding box center [456, 267] width 137 height 101
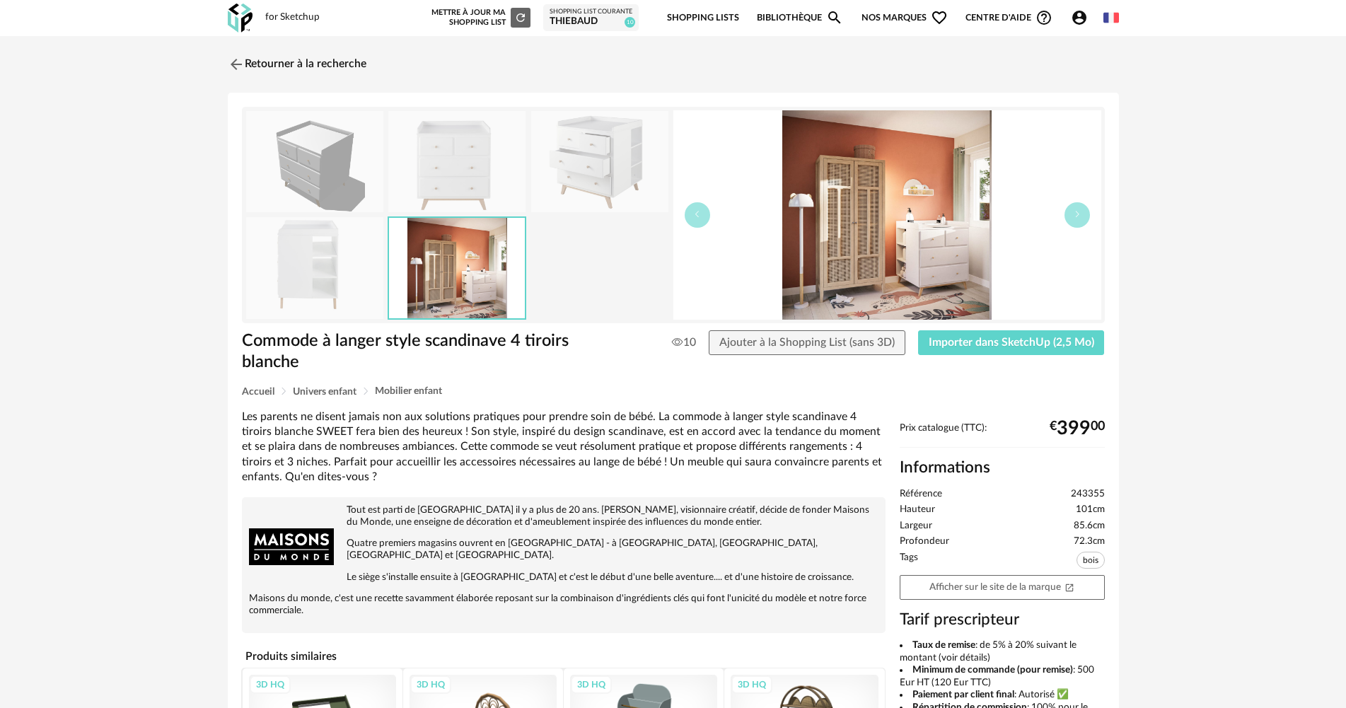
click at [325, 284] on img at bounding box center [314, 267] width 137 height 101
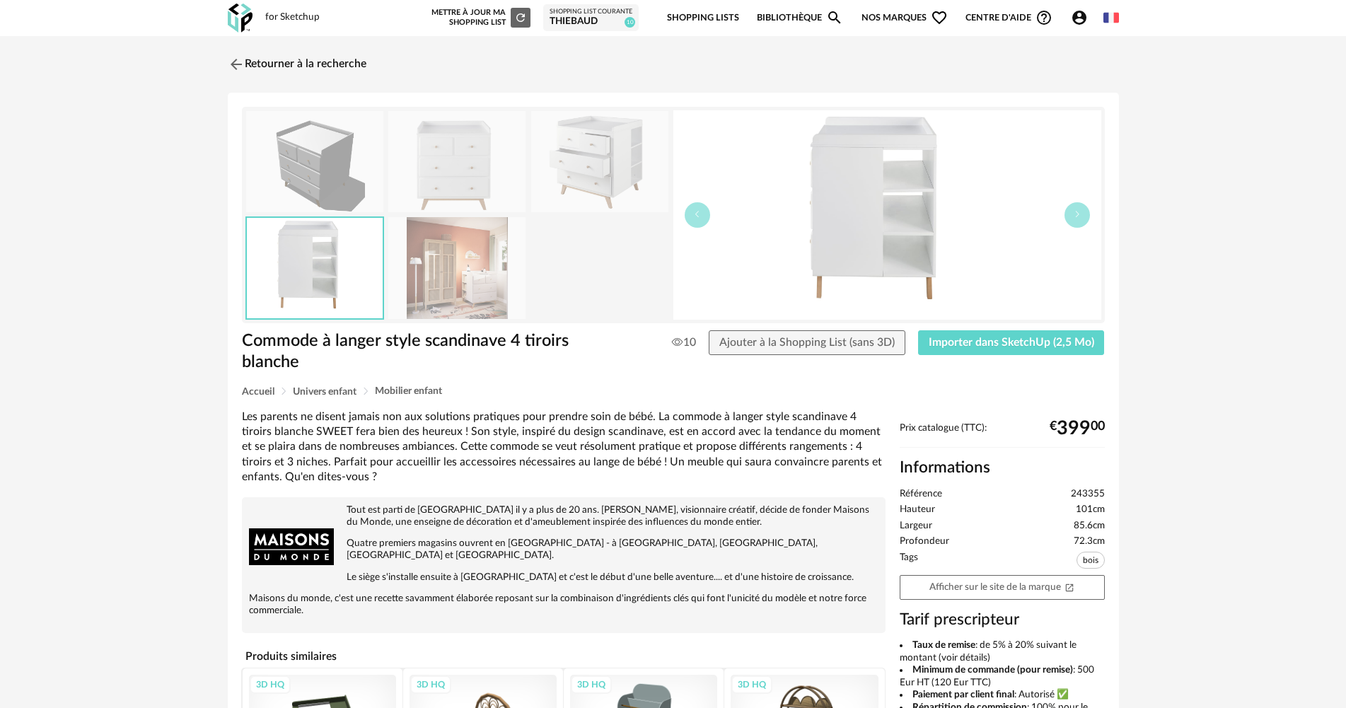
click at [474, 264] on img at bounding box center [456, 267] width 137 height 101
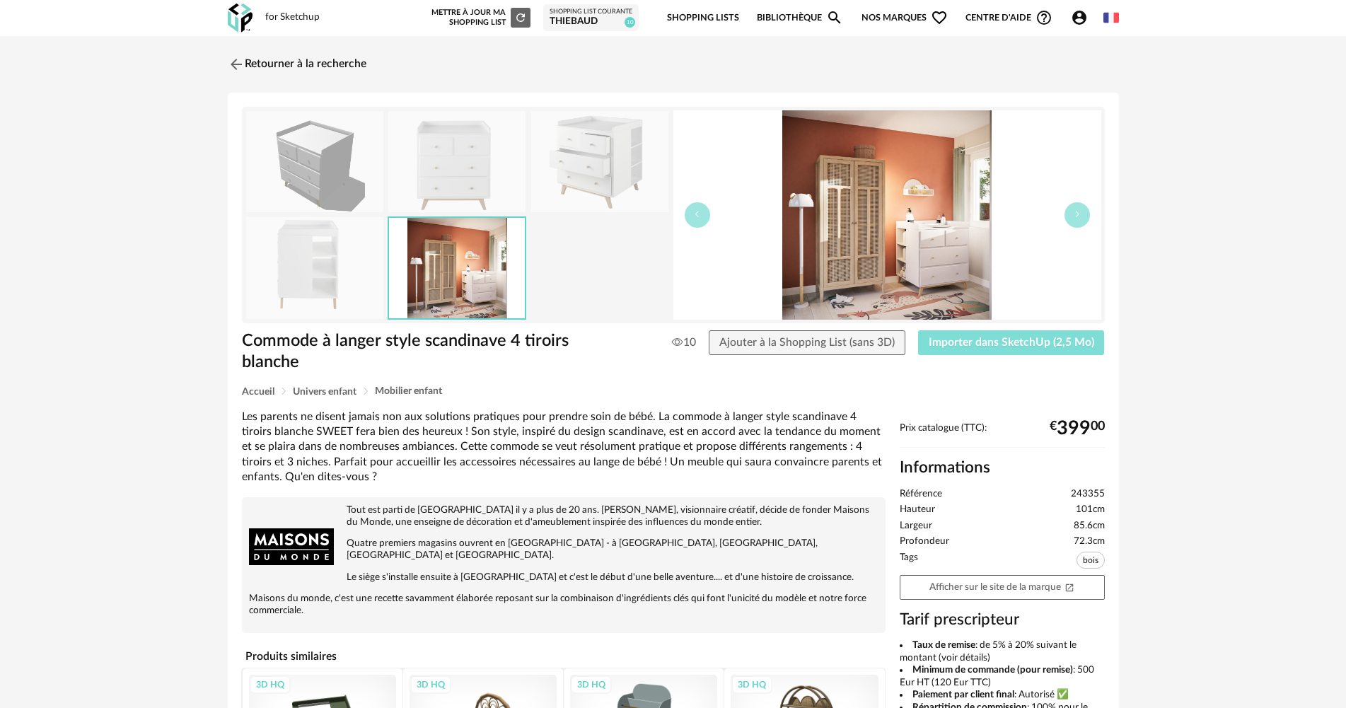
click at [1011, 337] on span "Importer dans SketchUp (2,5 Mo)" at bounding box center [1010, 342] width 165 height 11
click at [236, 62] on img at bounding box center [234, 64] width 21 height 21
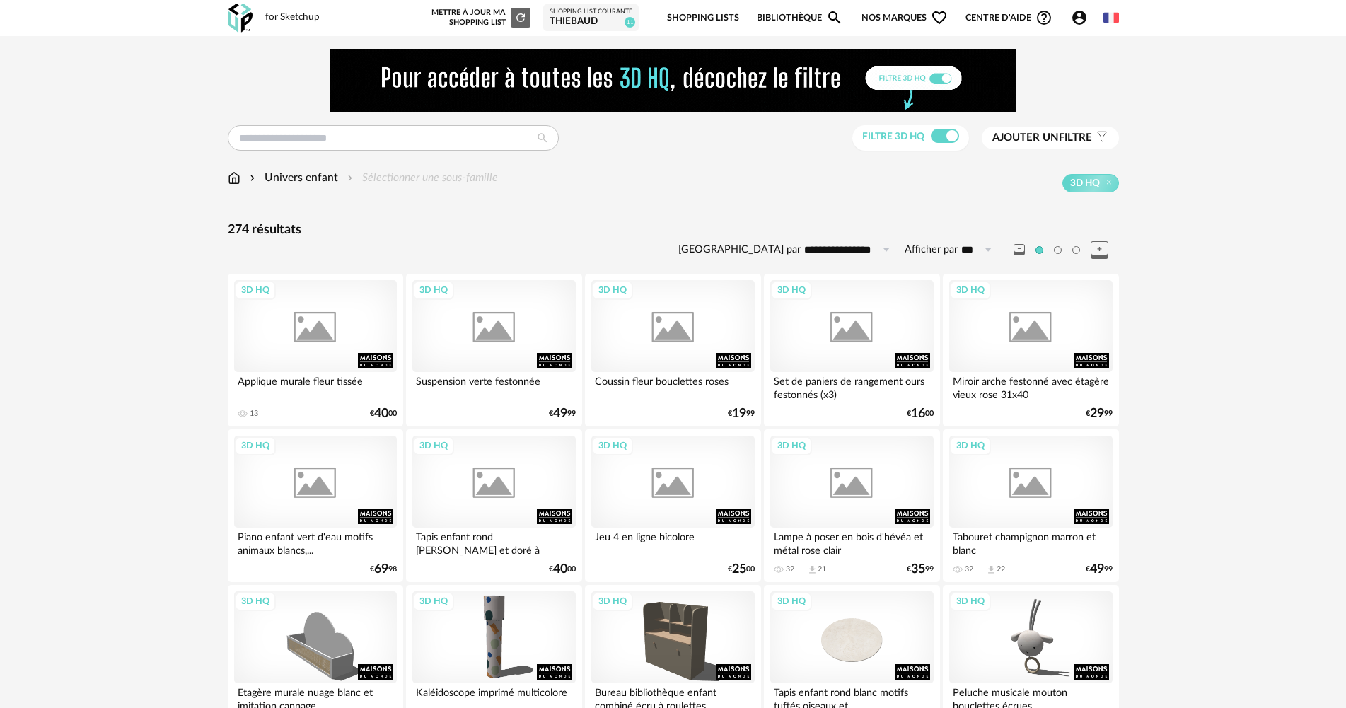
scroll to position [542, 0]
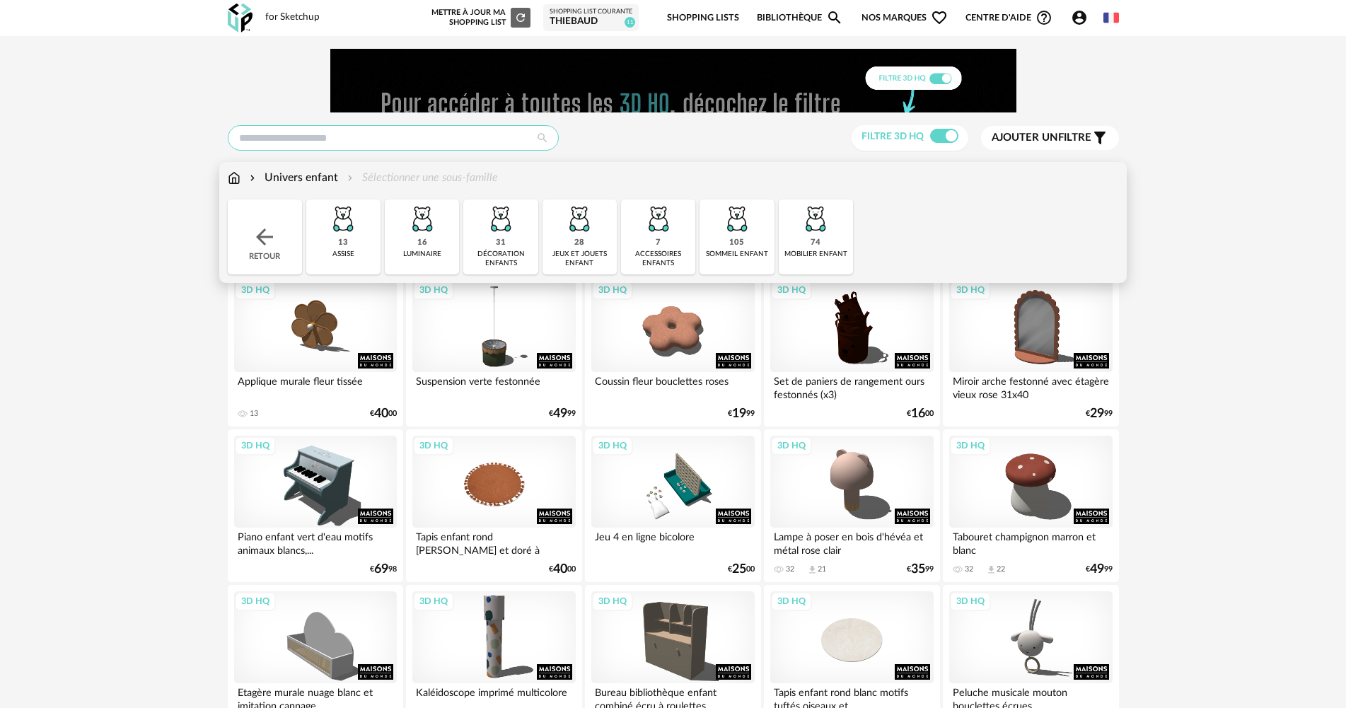
click at [351, 139] on input "text" at bounding box center [393, 137] width 331 height 25
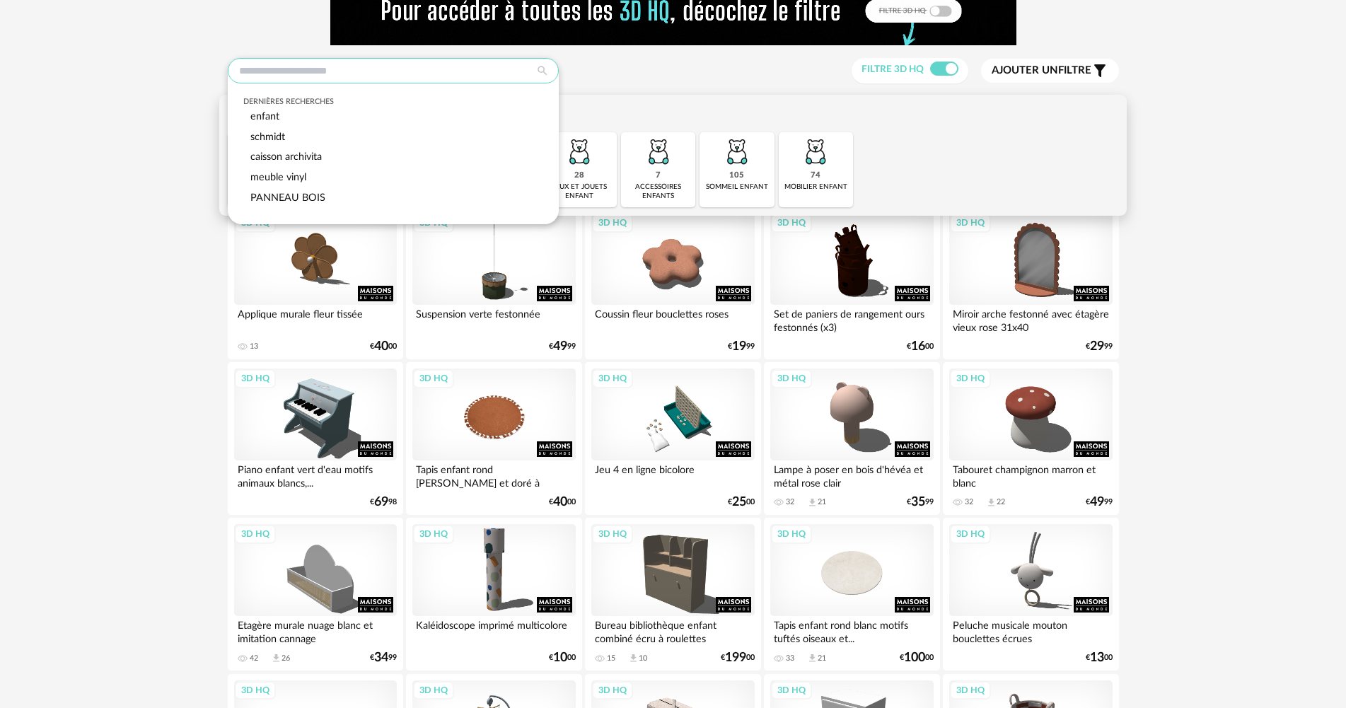
scroll to position [71, 0]
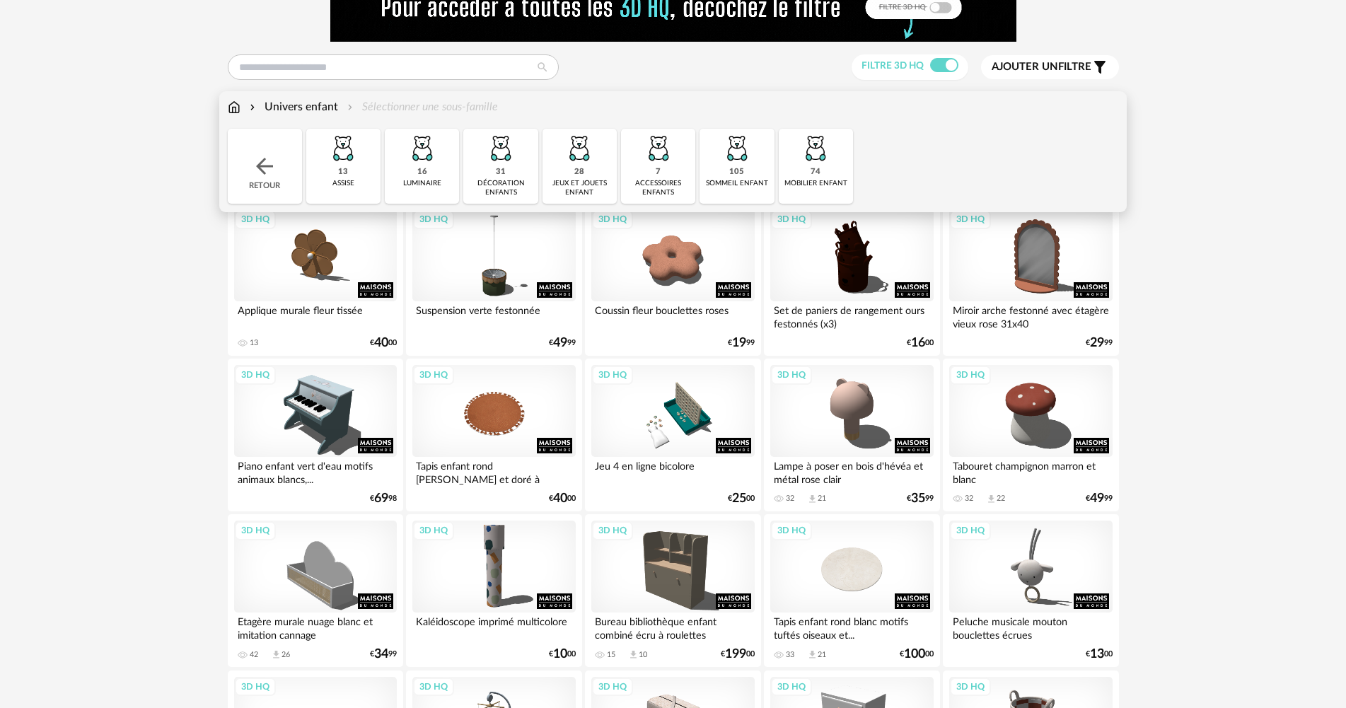
click at [755, 171] on div "105 sommeil enfant" at bounding box center [736, 166] width 74 height 75
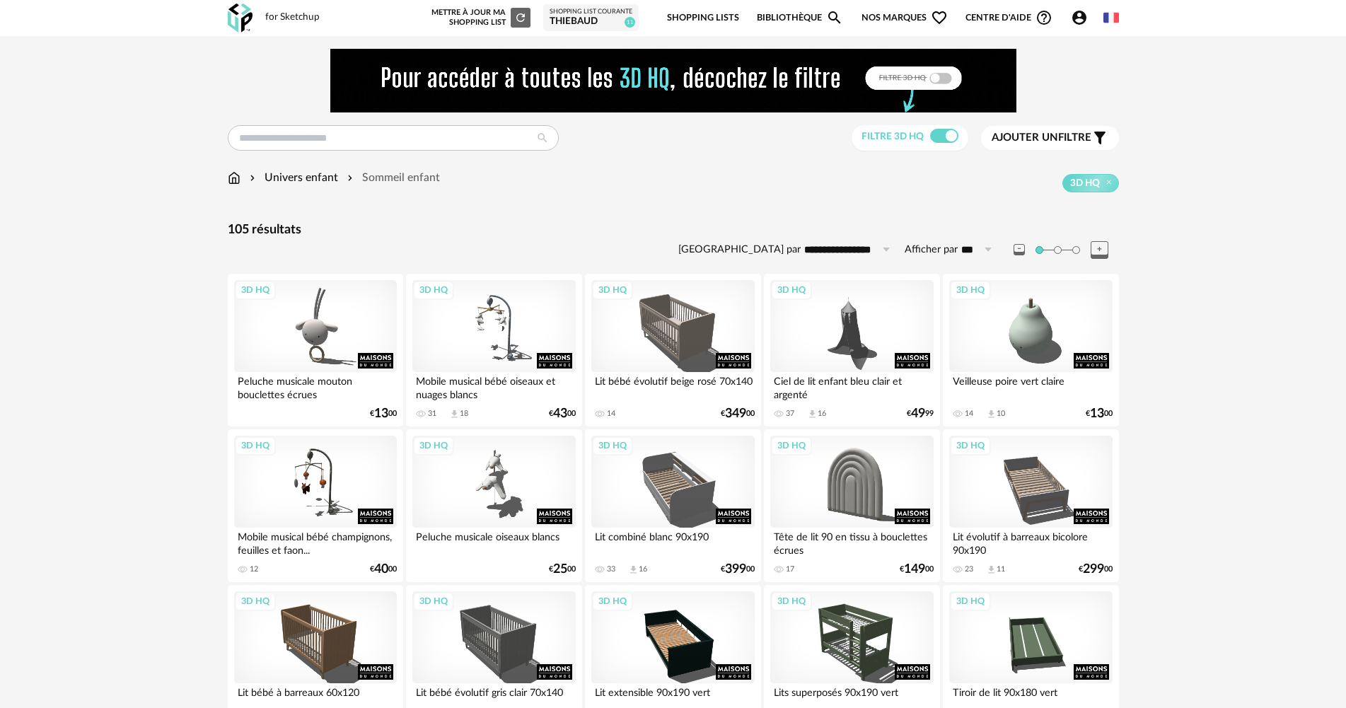
click at [231, 175] on img at bounding box center [234, 178] width 13 height 16
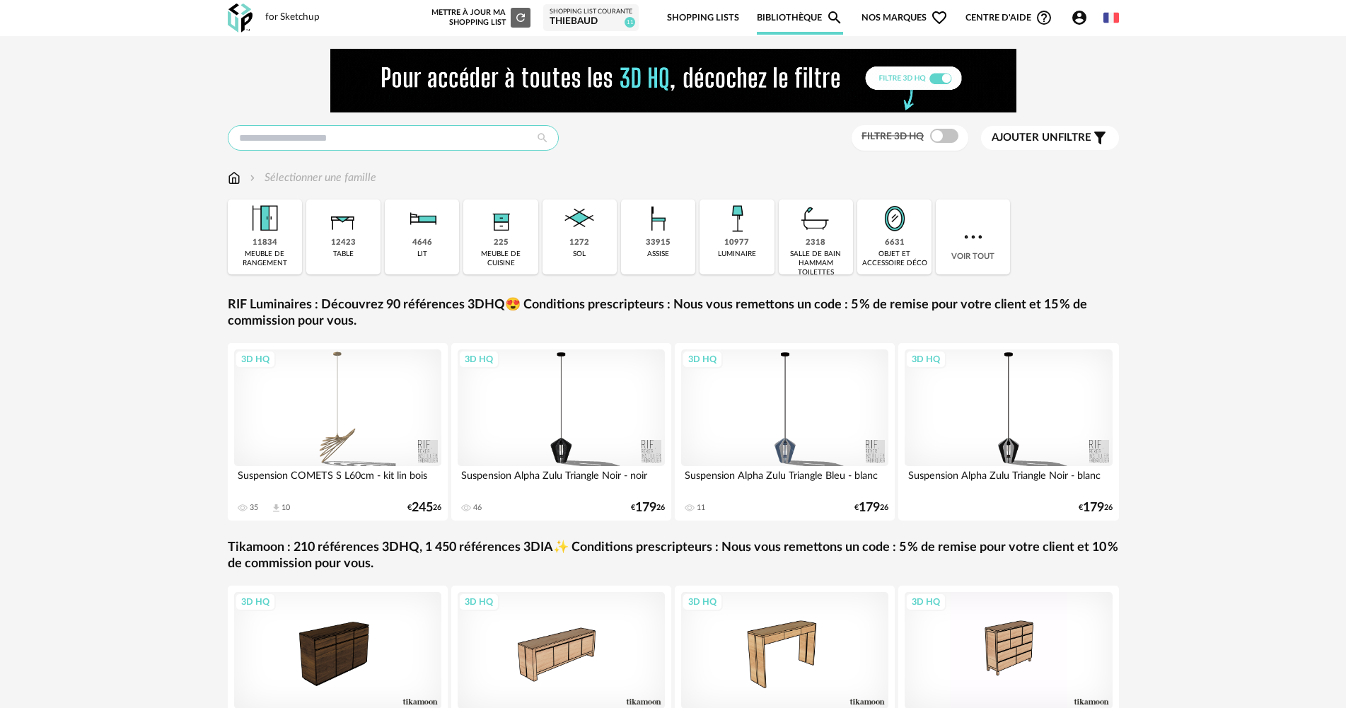
click at [424, 135] on input "text" at bounding box center [393, 137] width 331 height 25
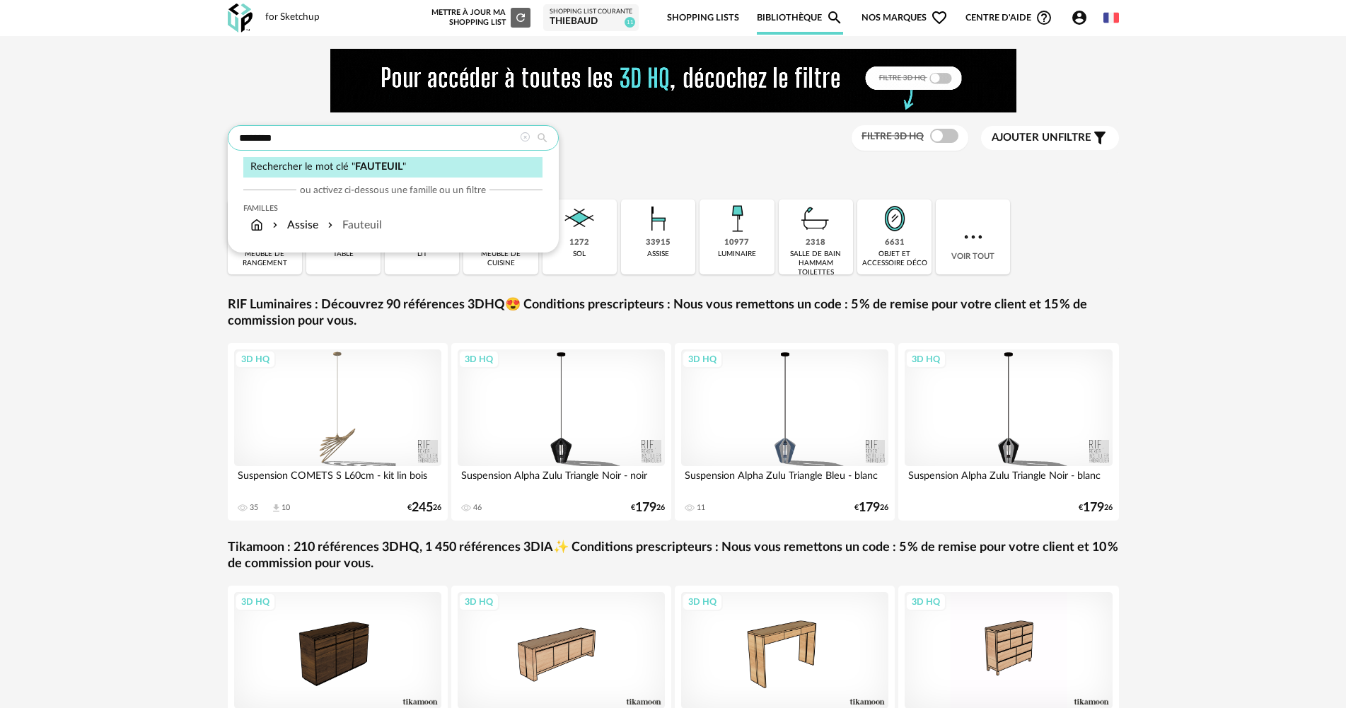
type input "********"
